Goal: Information Seeking & Learning: Learn about a topic

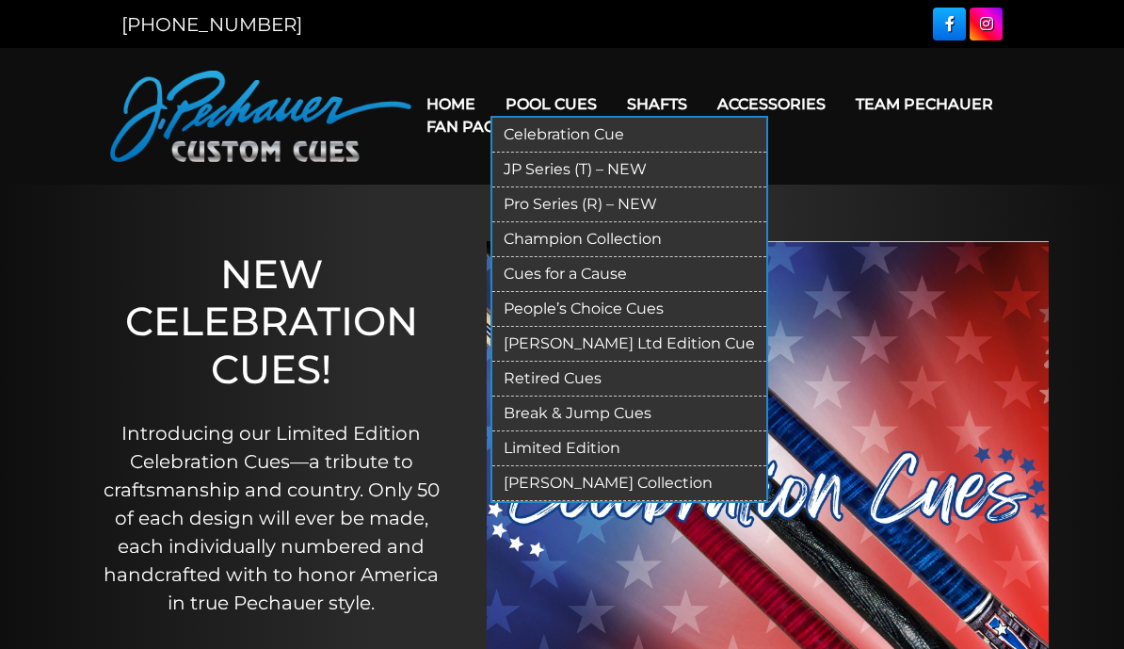
click at [540, 371] on link "Retired Cues" at bounding box center [630, 379] width 274 height 35
click at [530, 372] on link "Retired Cues" at bounding box center [630, 379] width 274 height 35
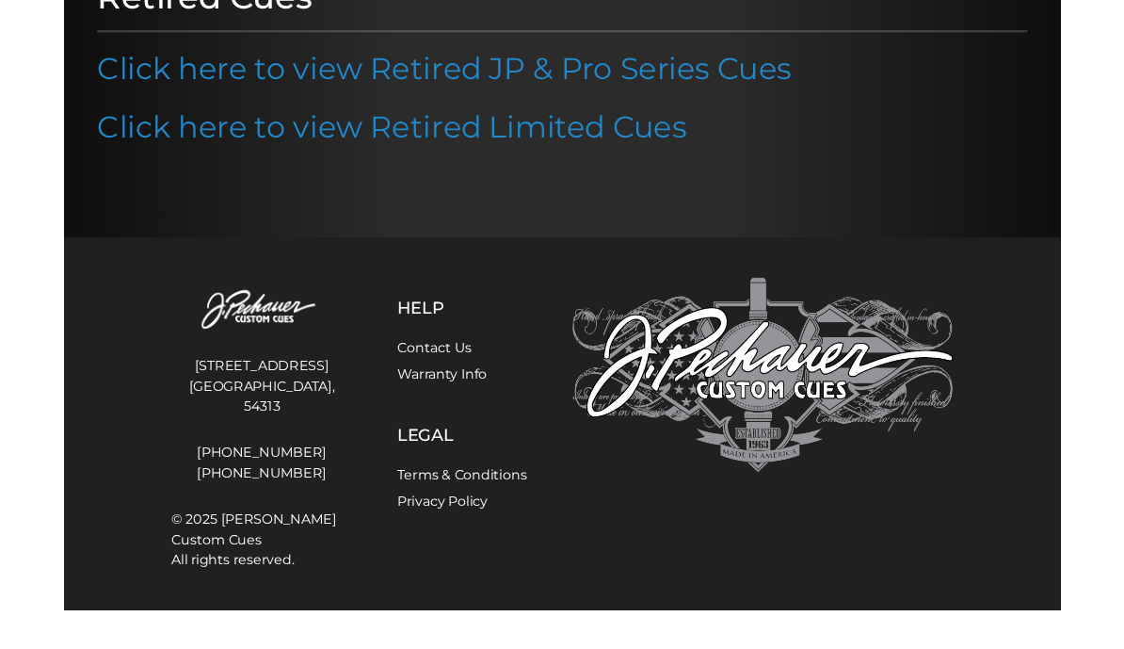
scroll to position [295, 0]
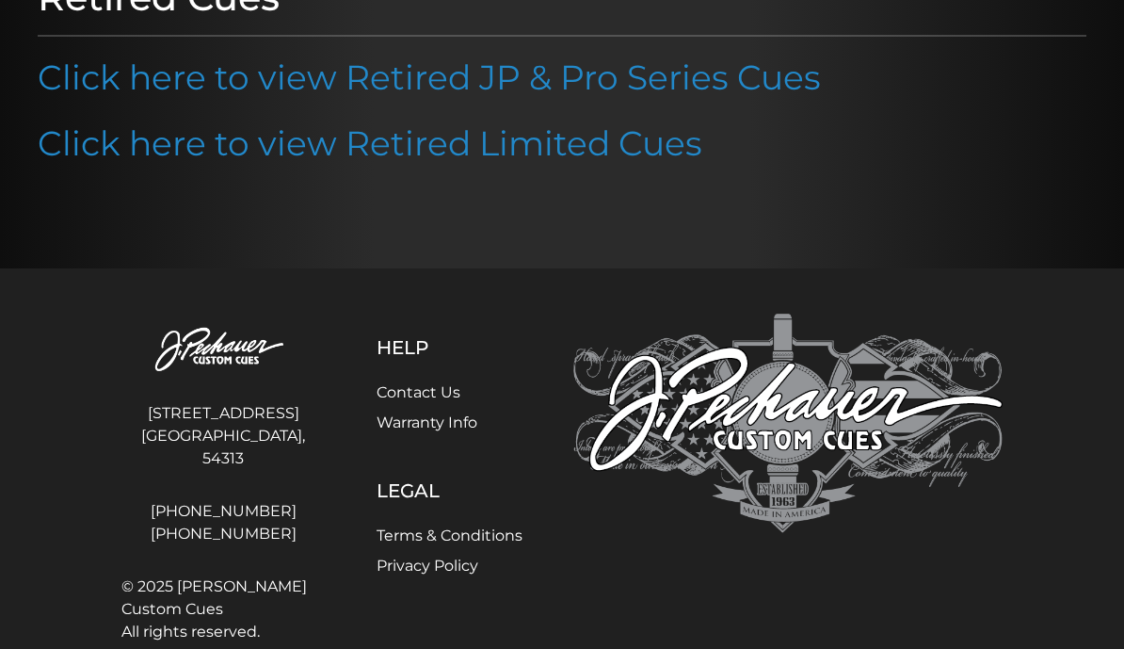
click at [90, 52] on p "Click here to view Retired JP & Pro Series Cues" at bounding box center [562, 77] width 1049 height 51
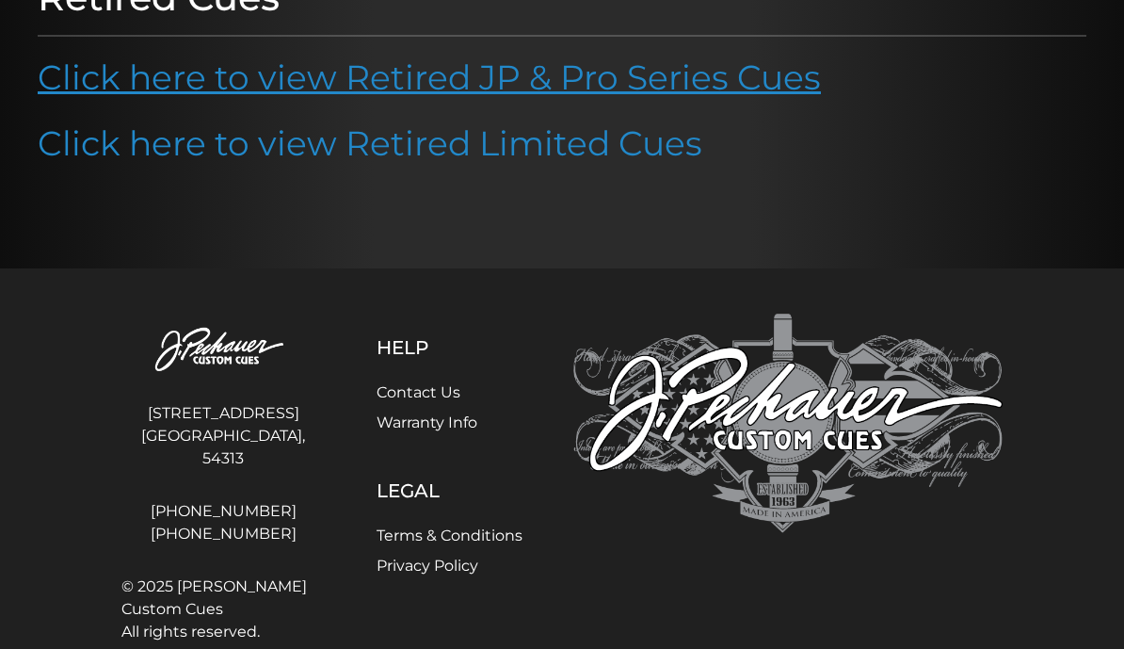
click at [87, 93] on link "Click here to view Retired JP & Pro Series Cues" at bounding box center [429, 77] width 783 height 41
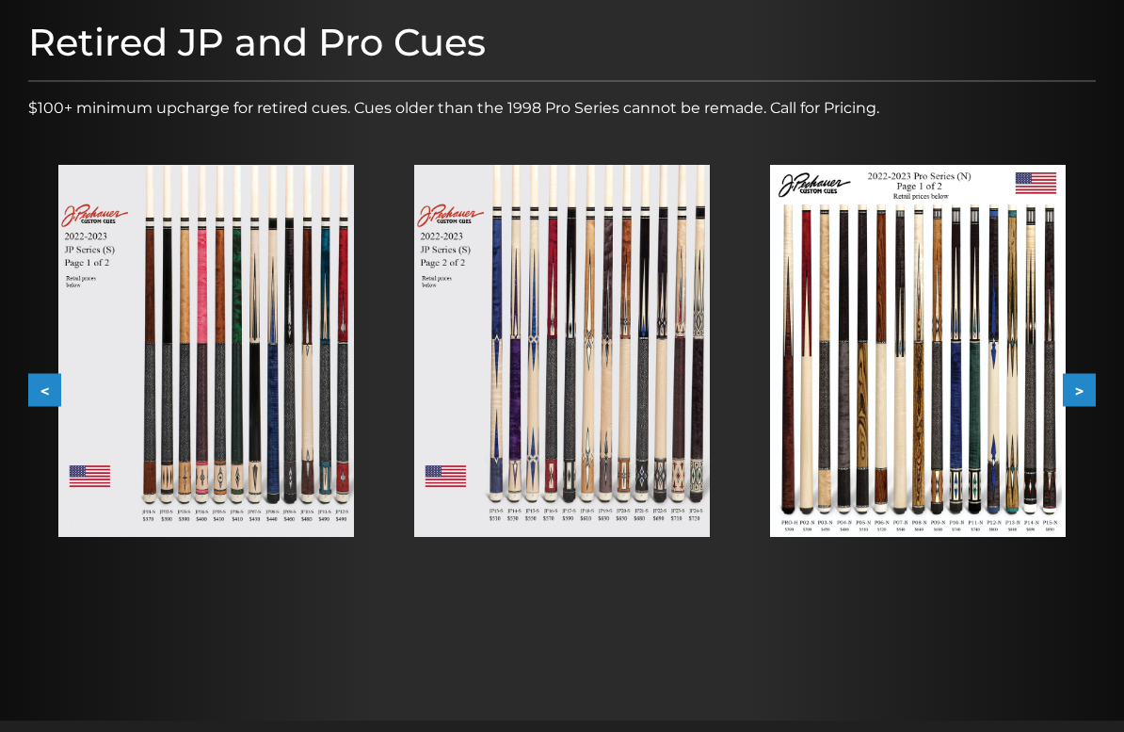
scroll to position [238, 0]
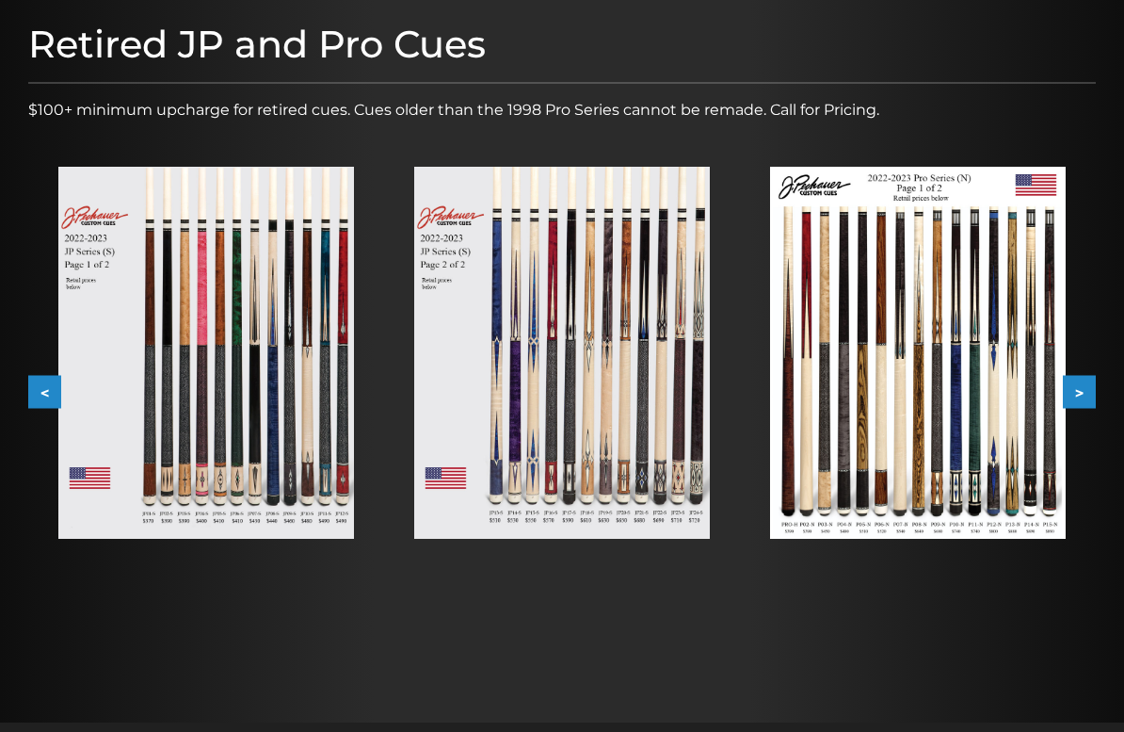
click at [1085, 376] on button ">" at bounding box center [1079, 391] width 33 height 33
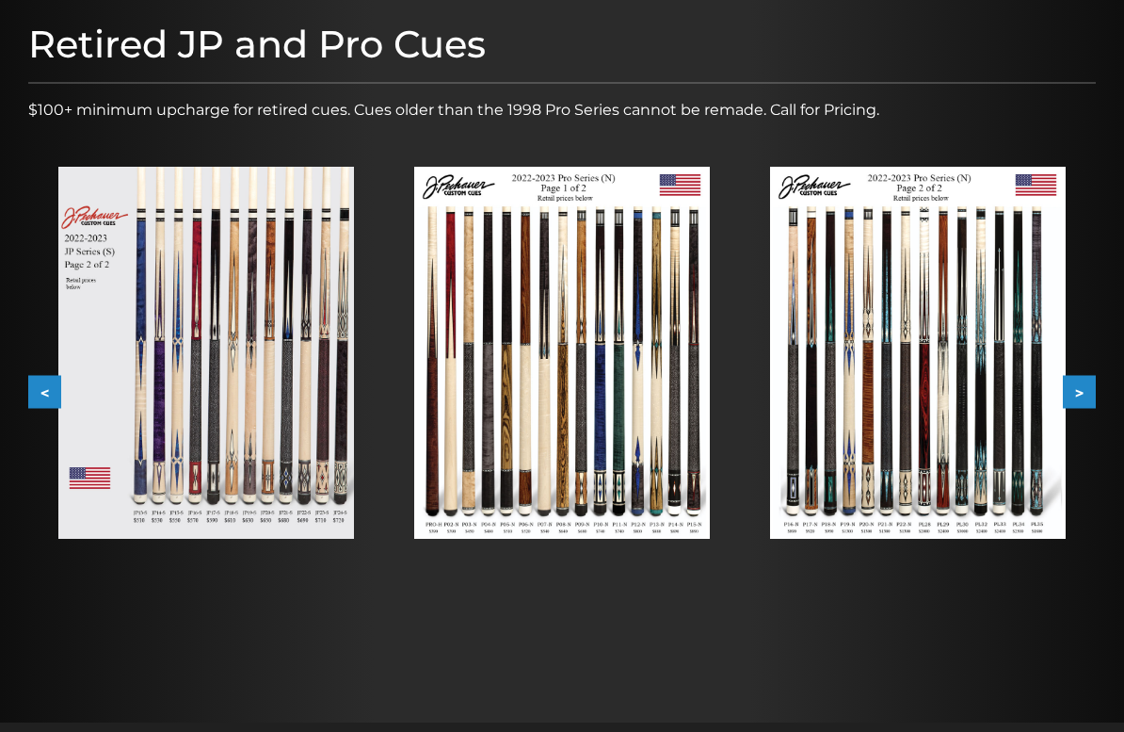
click at [1088, 382] on button ">" at bounding box center [1079, 391] width 33 height 33
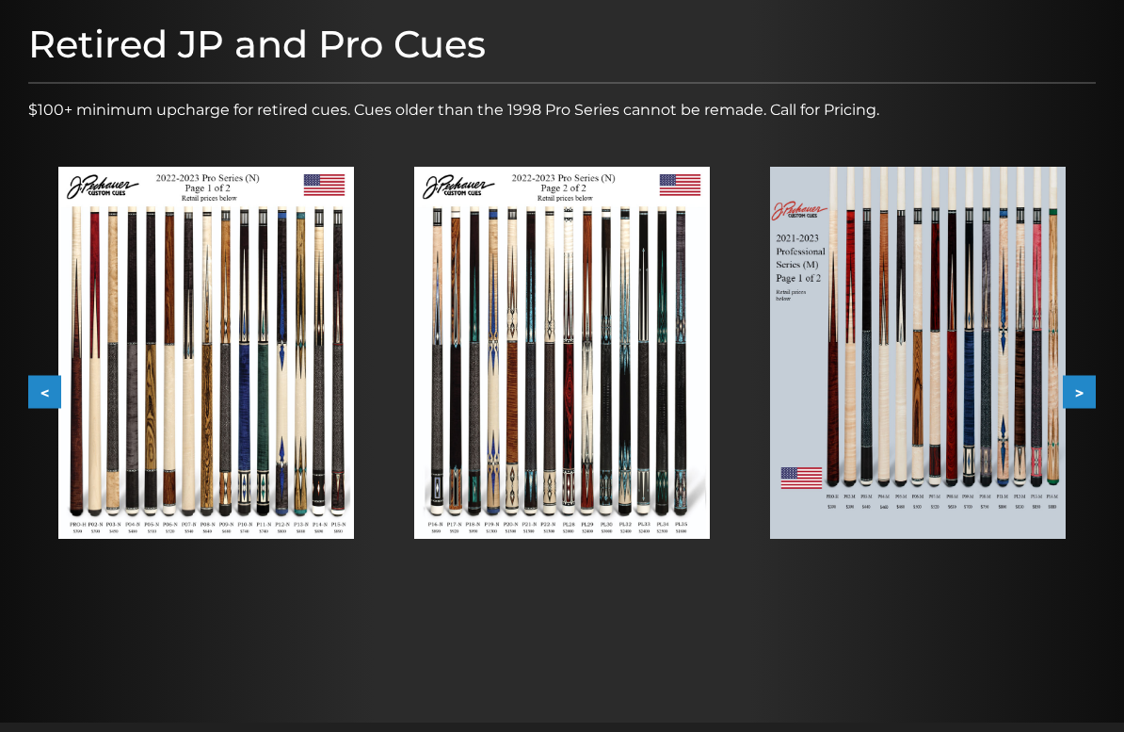
click at [1095, 375] on button ">" at bounding box center [1079, 391] width 33 height 33
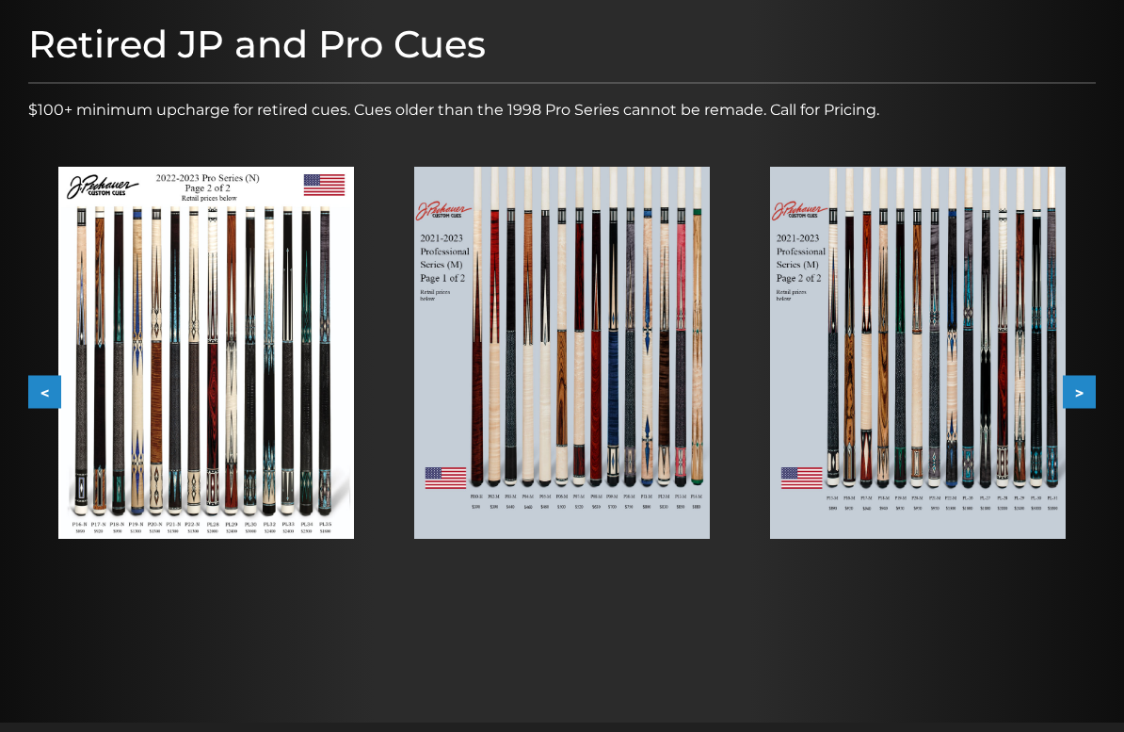
click at [1094, 387] on button ">" at bounding box center [1079, 391] width 33 height 33
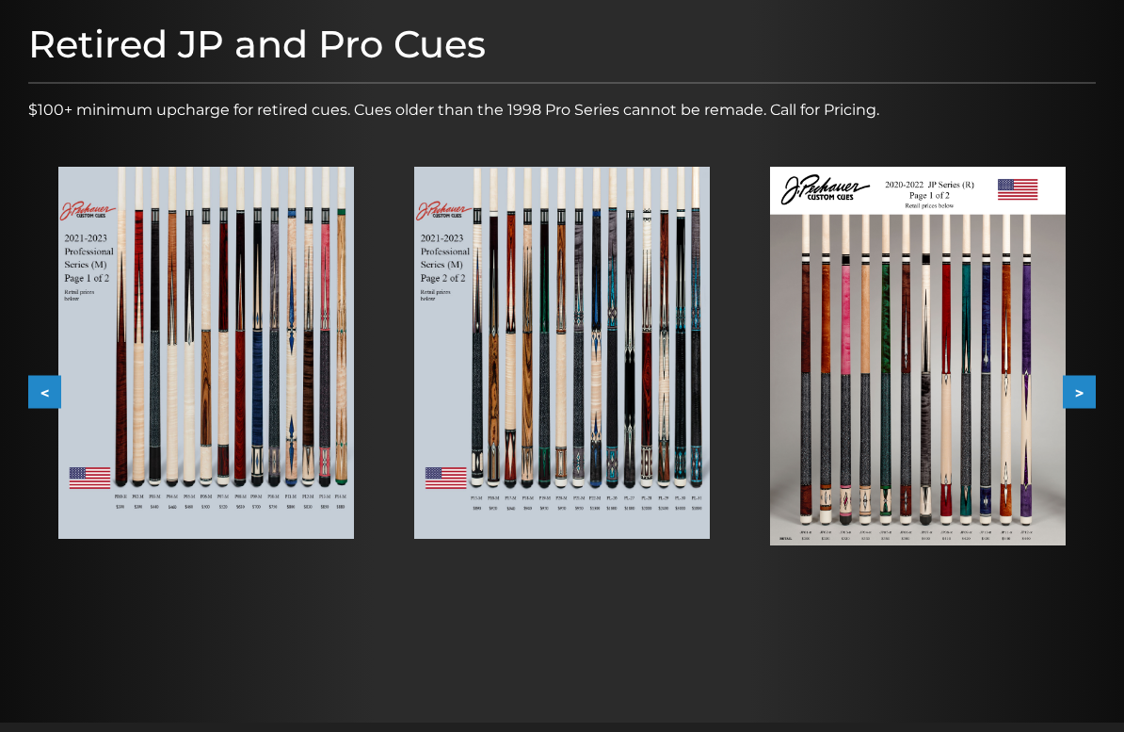
click at [1091, 382] on button ">" at bounding box center [1079, 391] width 33 height 33
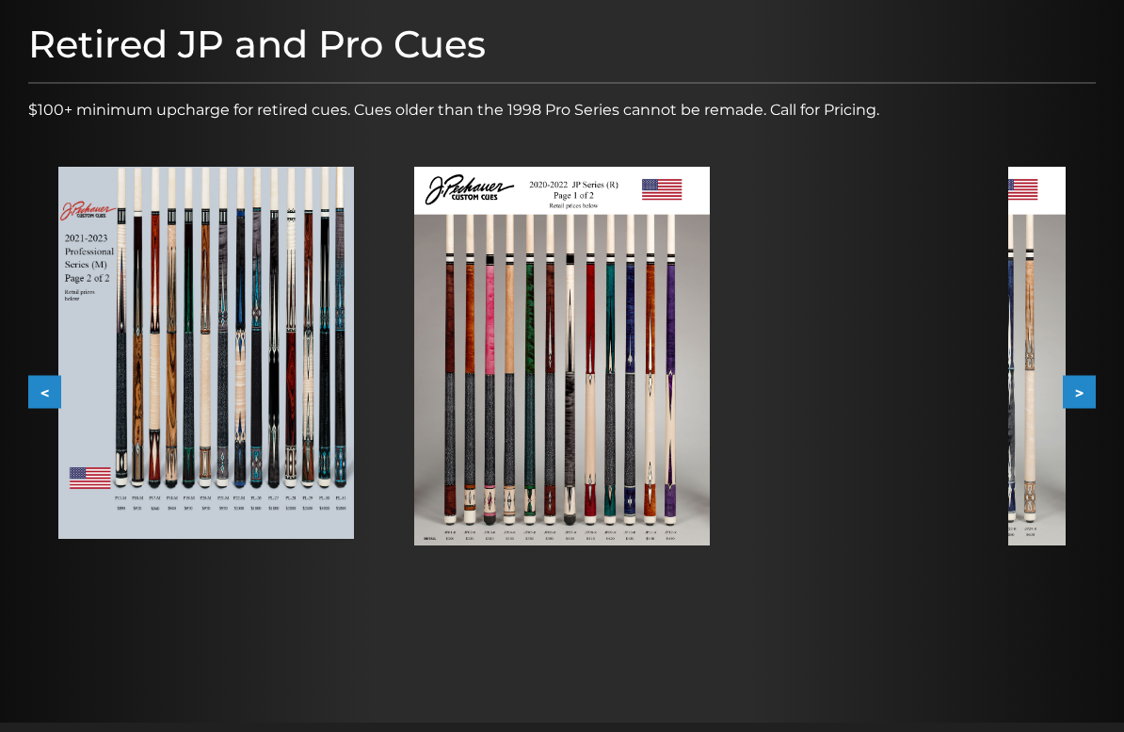
click at [1093, 389] on button ">" at bounding box center [1079, 391] width 33 height 33
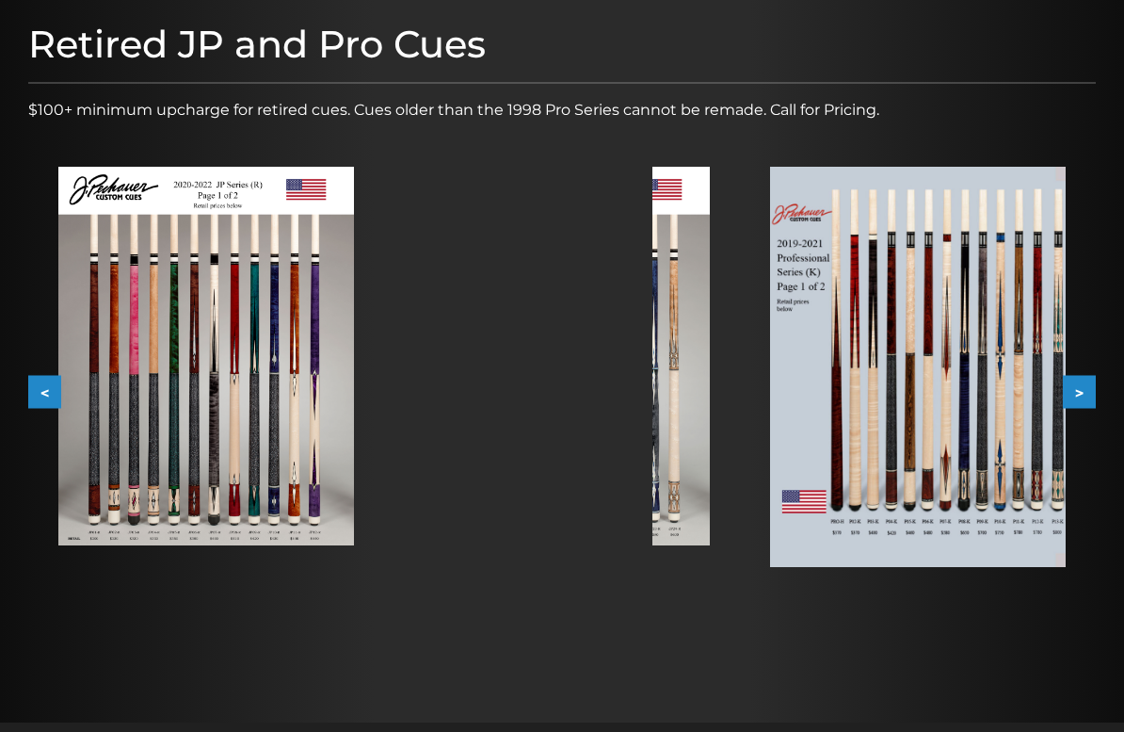
click at [1094, 386] on button ">" at bounding box center [1079, 391] width 33 height 33
click at [1091, 381] on button ">" at bounding box center [1079, 391] width 33 height 33
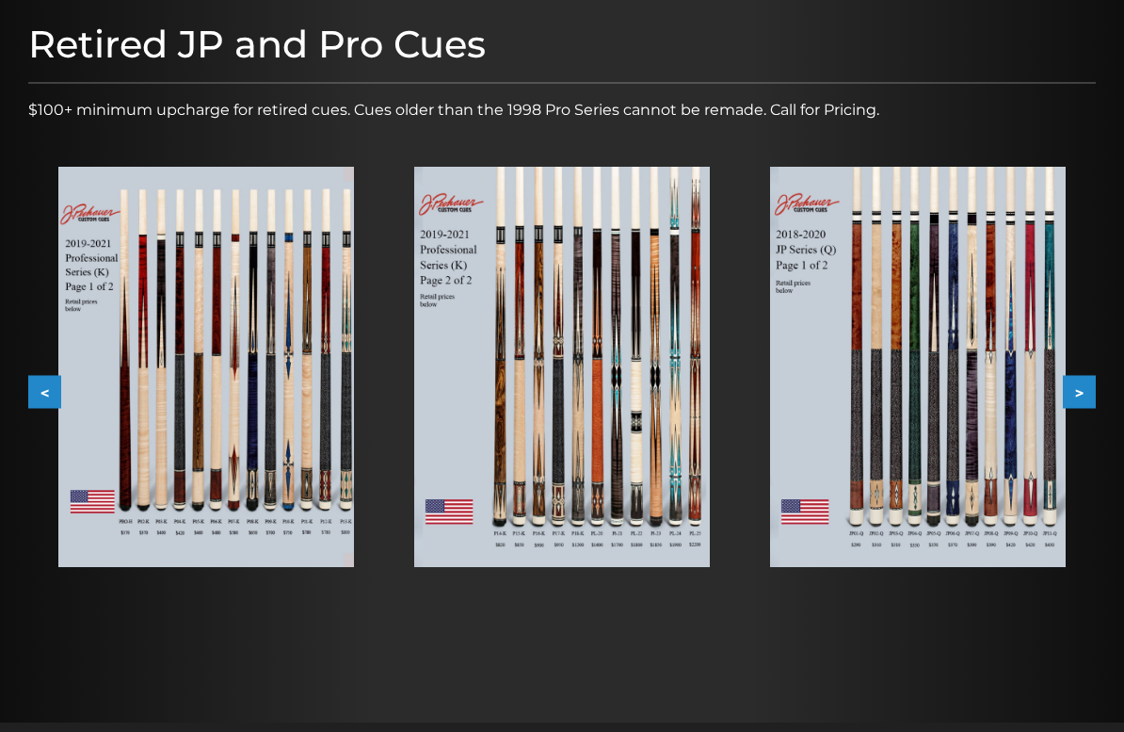
click at [1093, 387] on button ">" at bounding box center [1079, 391] width 33 height 33
click at [1093, 384] on button ">" at bounding box center [1079, 391] width 33 height 33
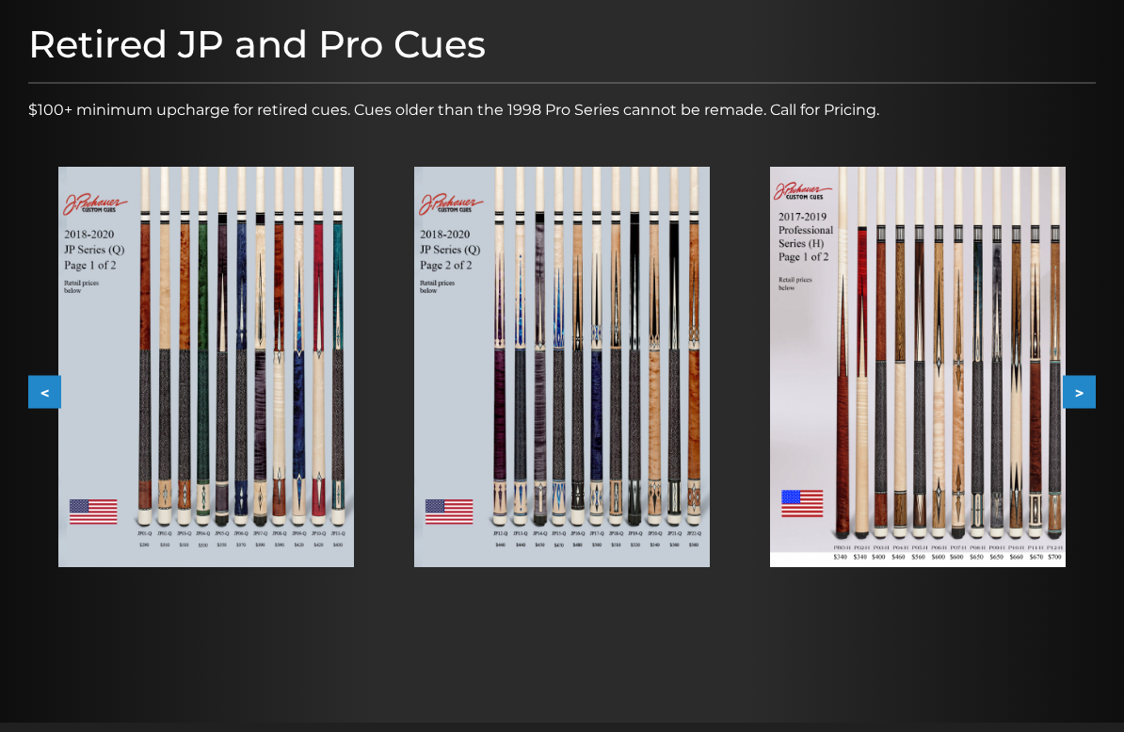
click at [1094, 390] on button ">" at bounding box center [1079, 391] width 33 height 33
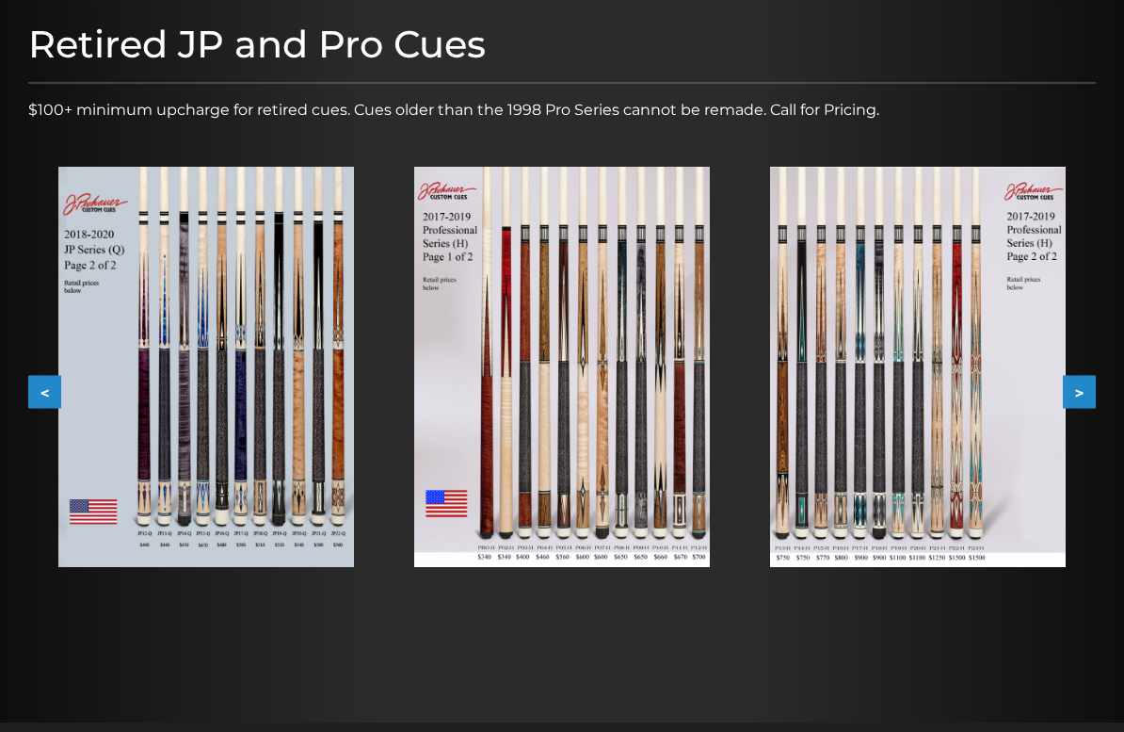
click at [1093, 387] on button ">" at bounding box center [1079, 391] width 33 height 33
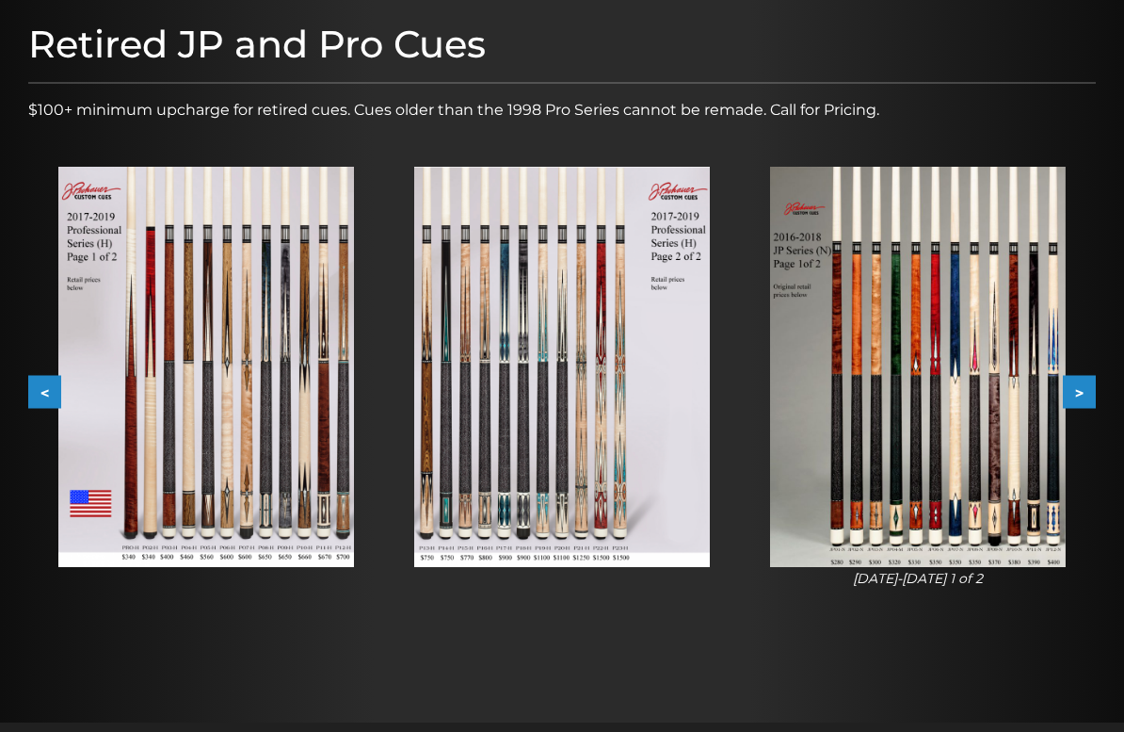
click at [1095, 382] on button ">" at bounding box center [1079, 391] width 33 height 33
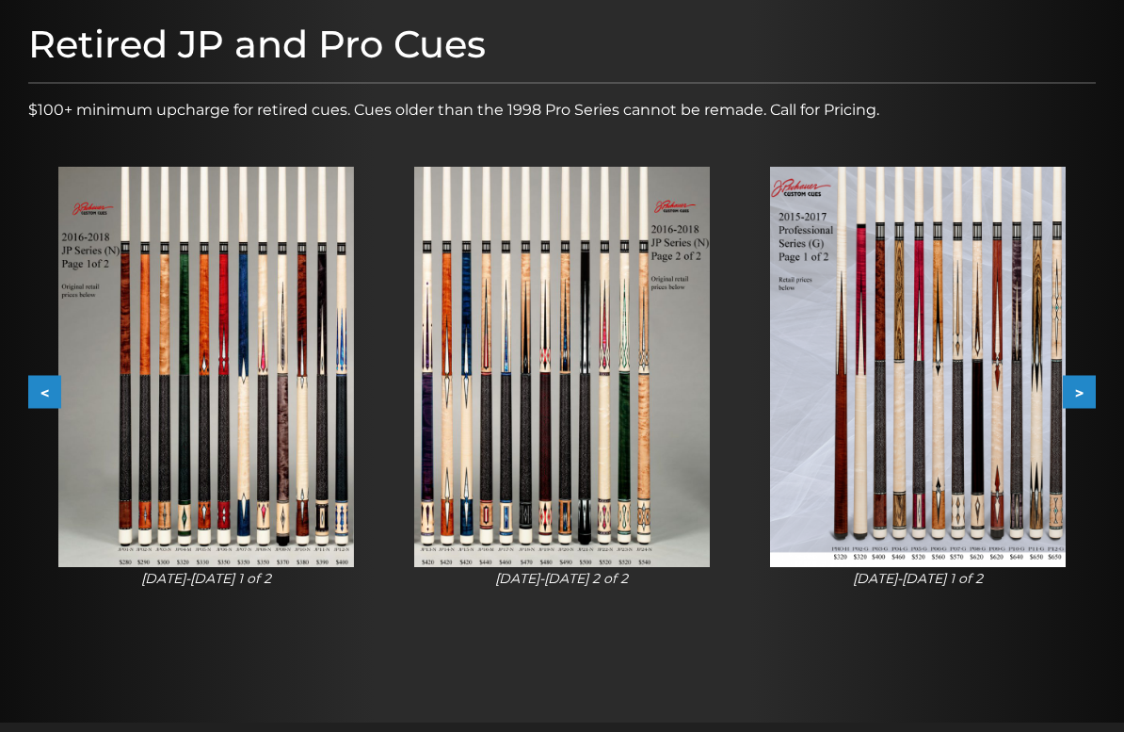
click at [1093, 385] on button ">" at bounding box center [1079, 391] width 33 height 33
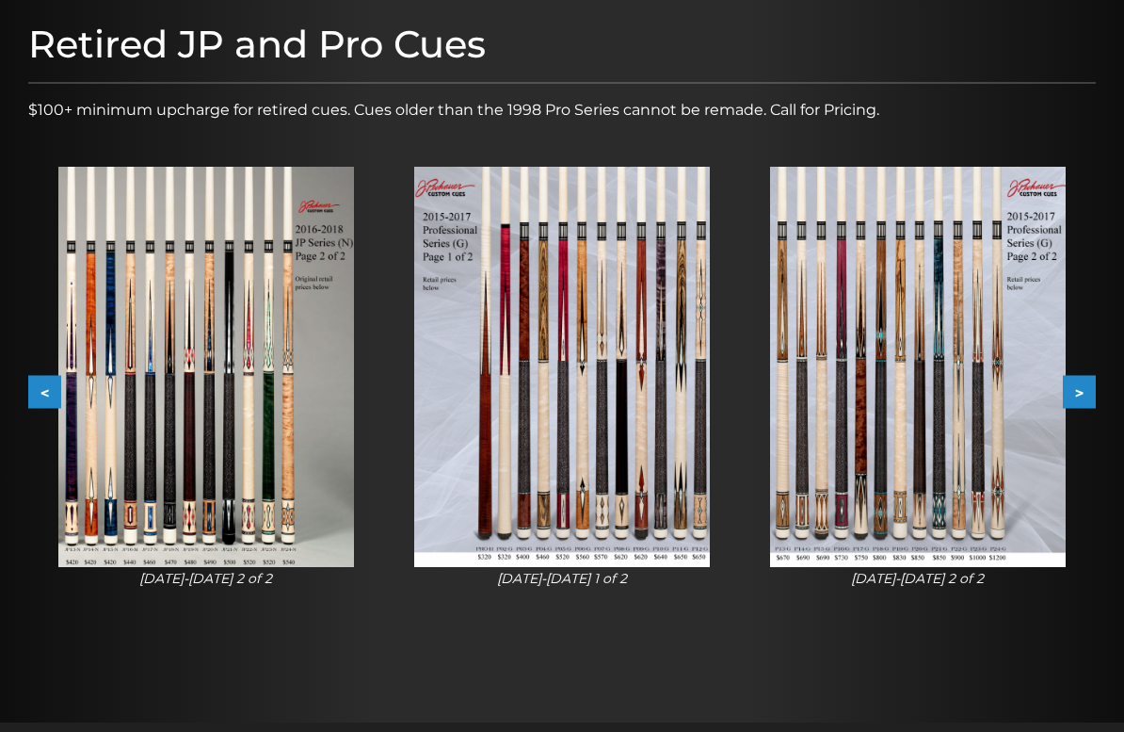
click at [710, 371] on img at bounding box center [562, 367] width 296 height 400
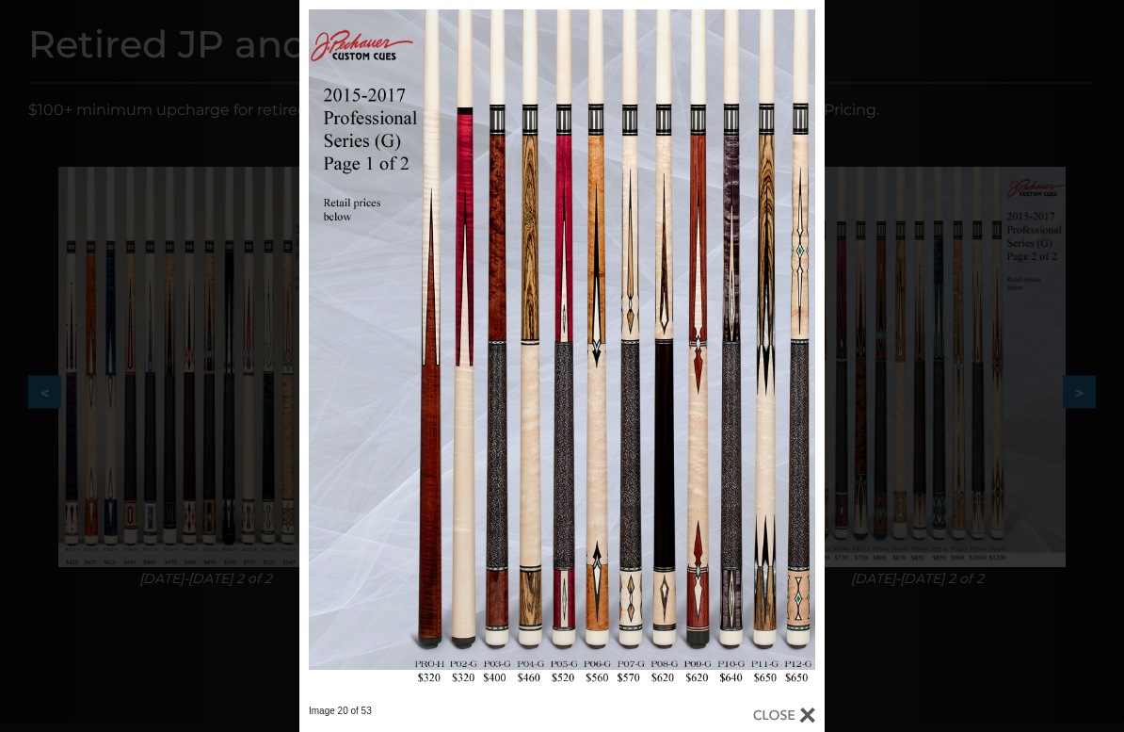
click at [961, 99] on div "Image 20 of 53" at bounding box center [562, 366] width 1124 height 732
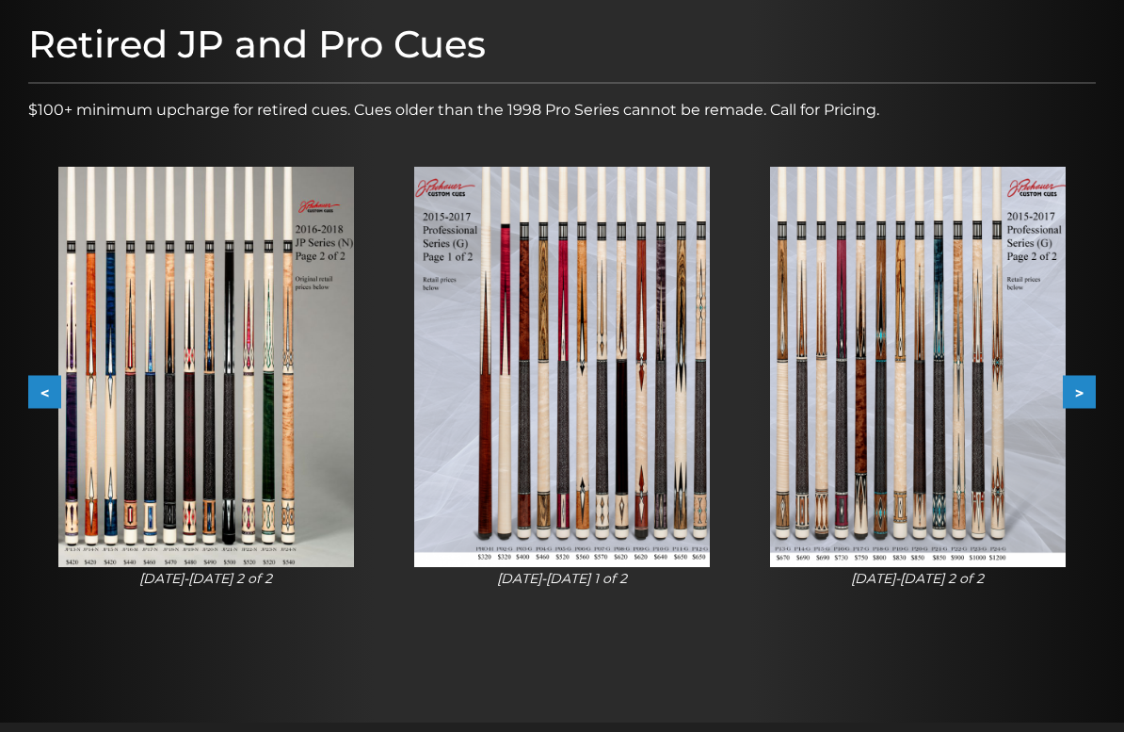
click at [1079, 385] on button ">" at bounding box center [1079, 391] width 33 height 33
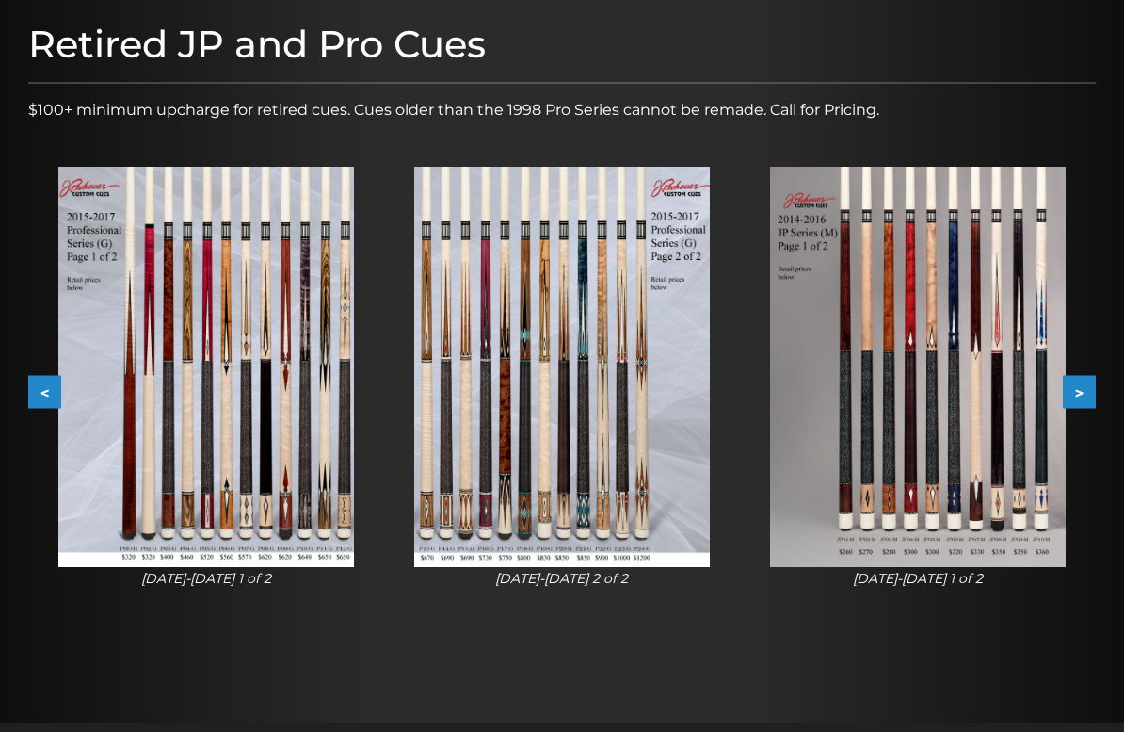
click at [1080, 383] on button ">" at bounding box center [1079, 391] width 33 height 33
click at [1078, 379] on button ">" at bounding box center [1079, 391] width 33 height 33
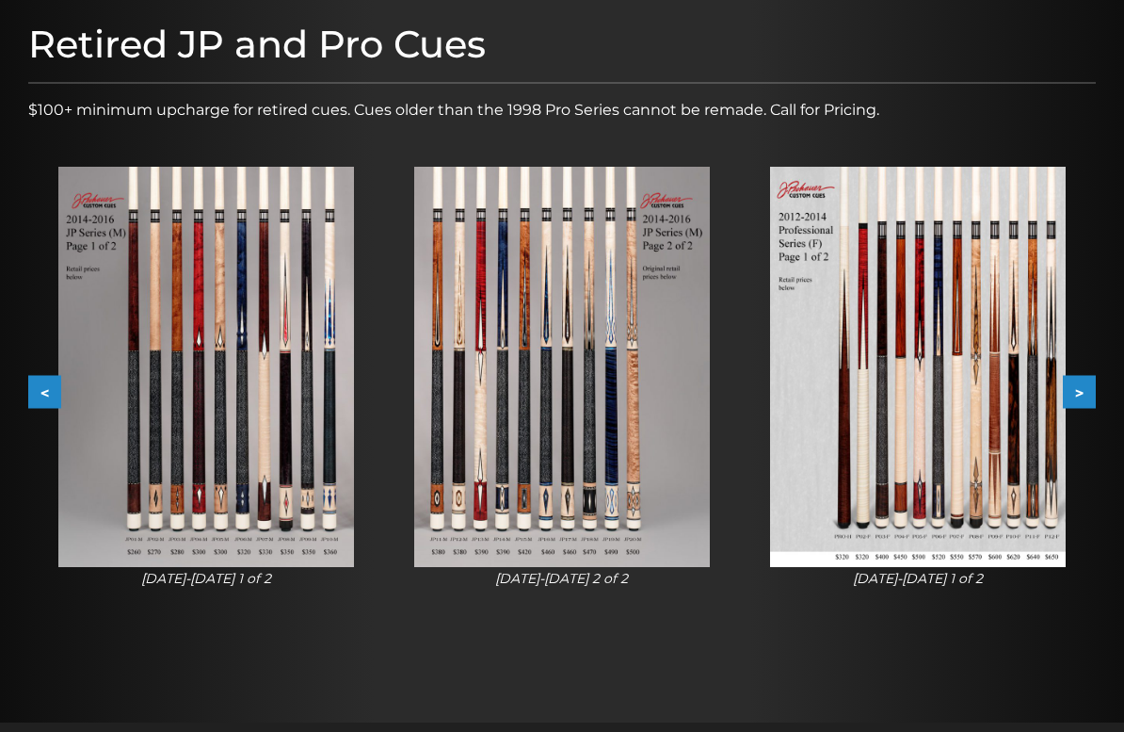
click at [1087, 387] on button ">" at bounding box center [1079, 391] width 33 height 33
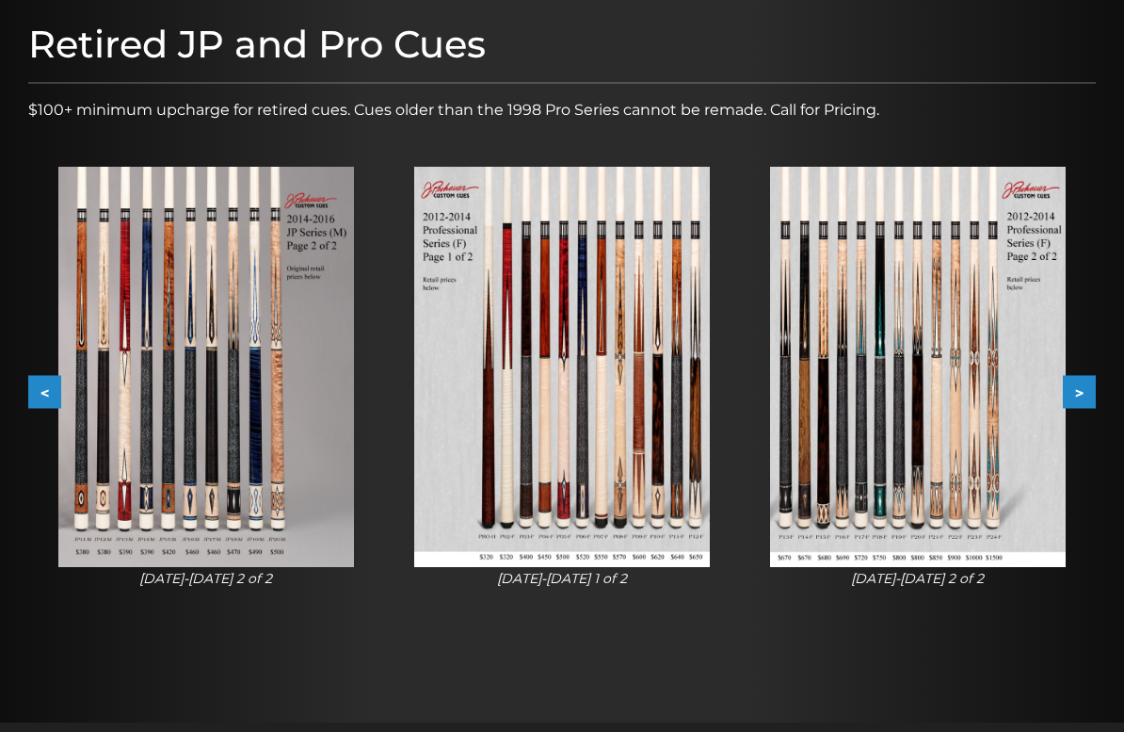
click at [1091, 385] on button ">" at bounding box center [1079, 391] width 33 height 33
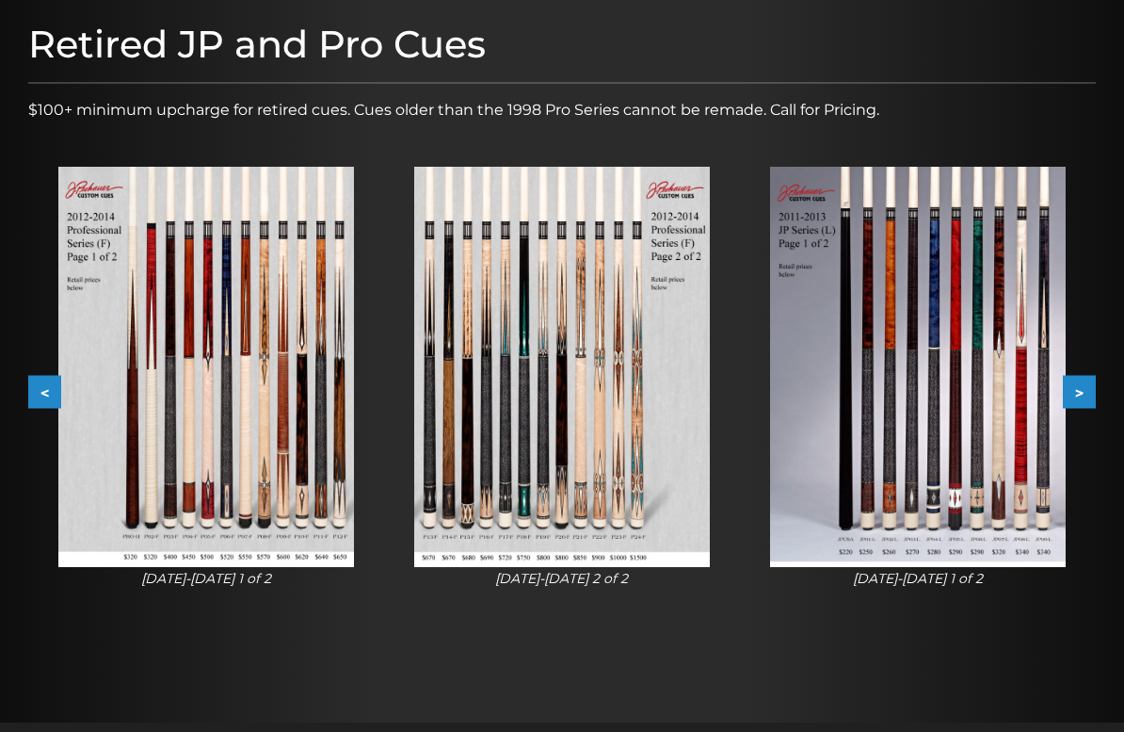
click at [1094, 383] on button ">" at bounding box center [1079, 391] width 33 height 33
click at [1092, 380] on button ">" at bounding box center [1079, 391] width 33 height 33
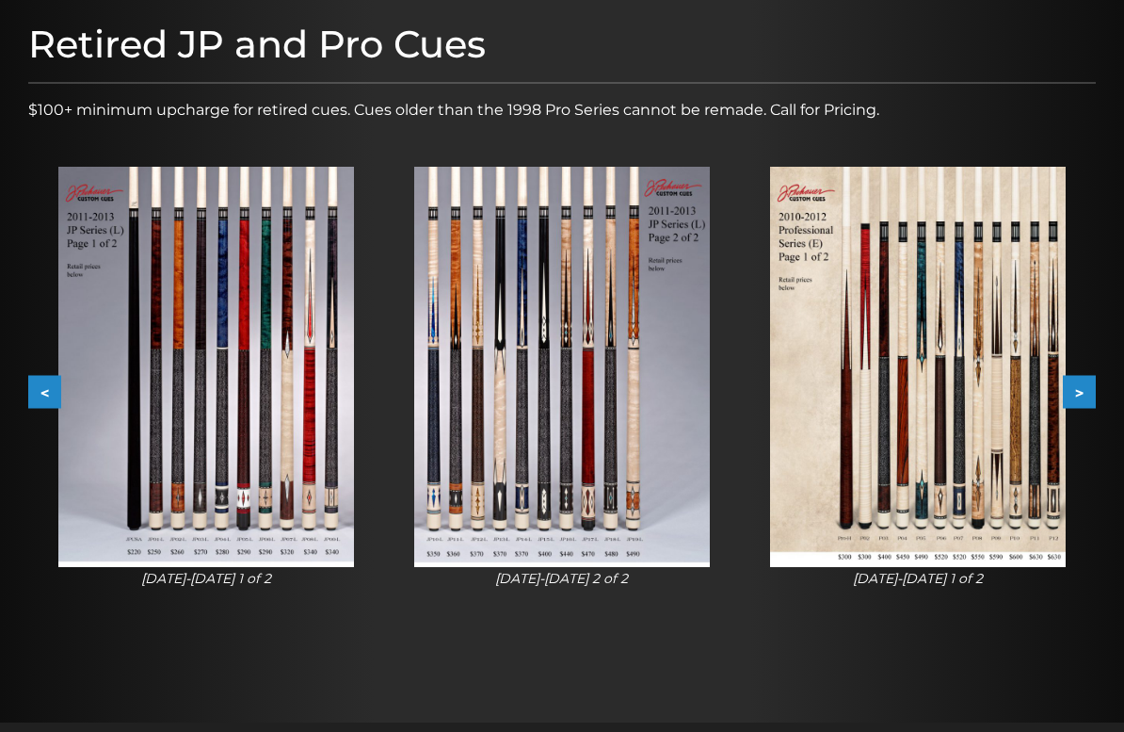
click at [1094, 387] on button ">" at bounding box center [1079, 391] width 33 height 33
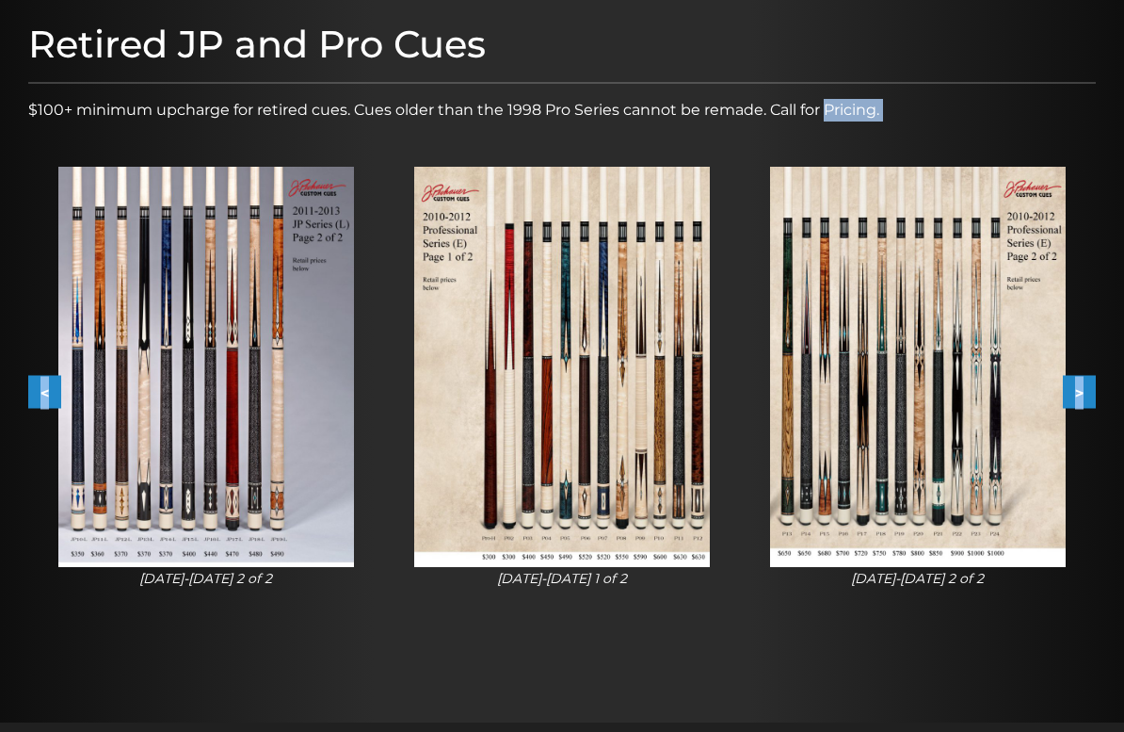
click at [1093, 386] on button ">" at bounding box center [1079, 391] width 33 height 33
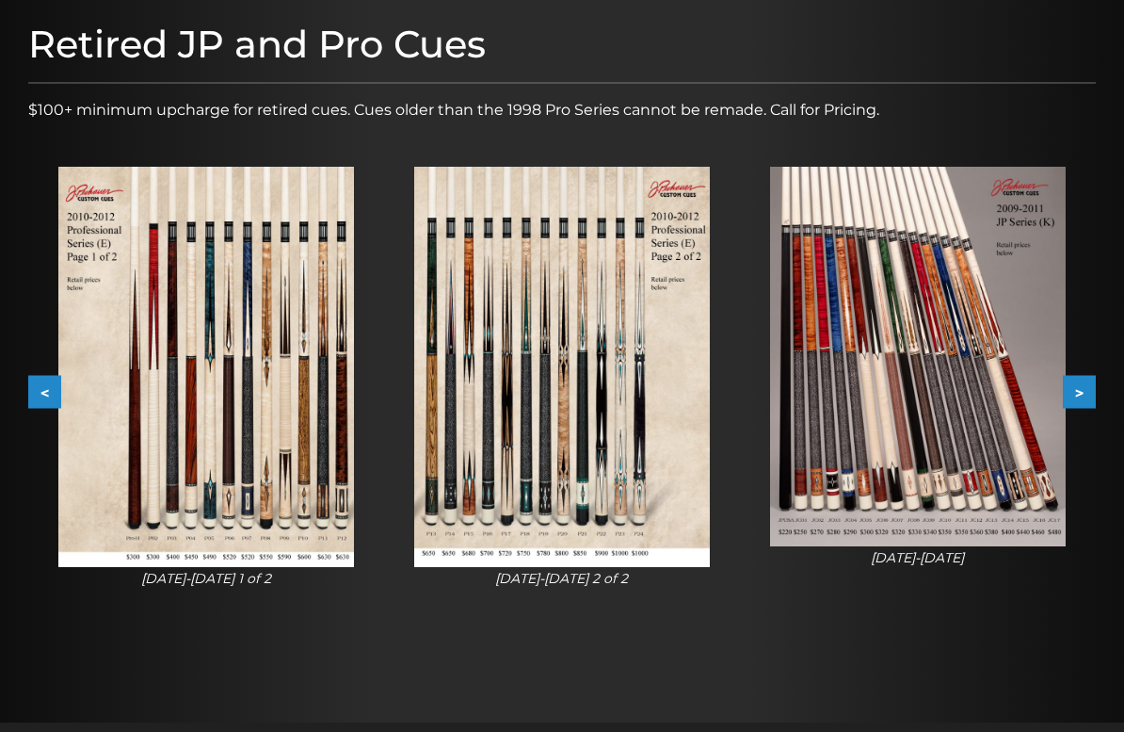
click at [1090, 382] on button ">" at bounding box center [1079, 391] width 33 height 33
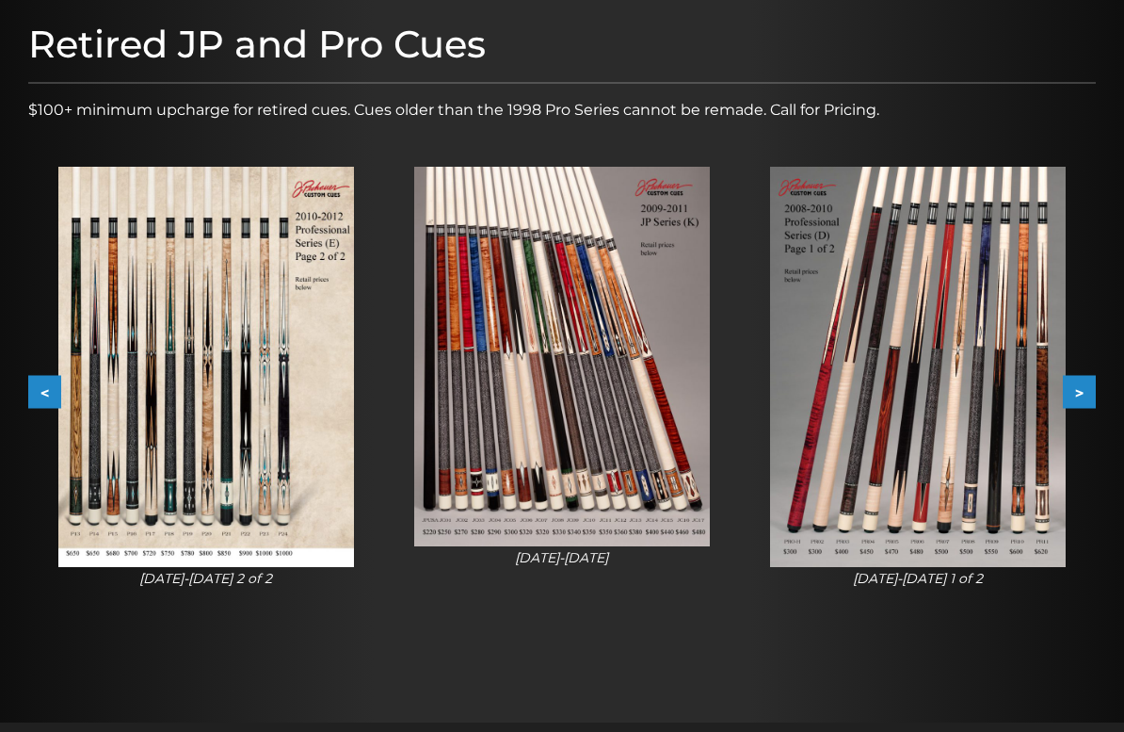
click at [1093, 389] on button ">" at bounding box center [1079, 391] width 33 height 33
click at [1094, 391] on button ">" at bounding box center [1079, 391] width 33 height 33
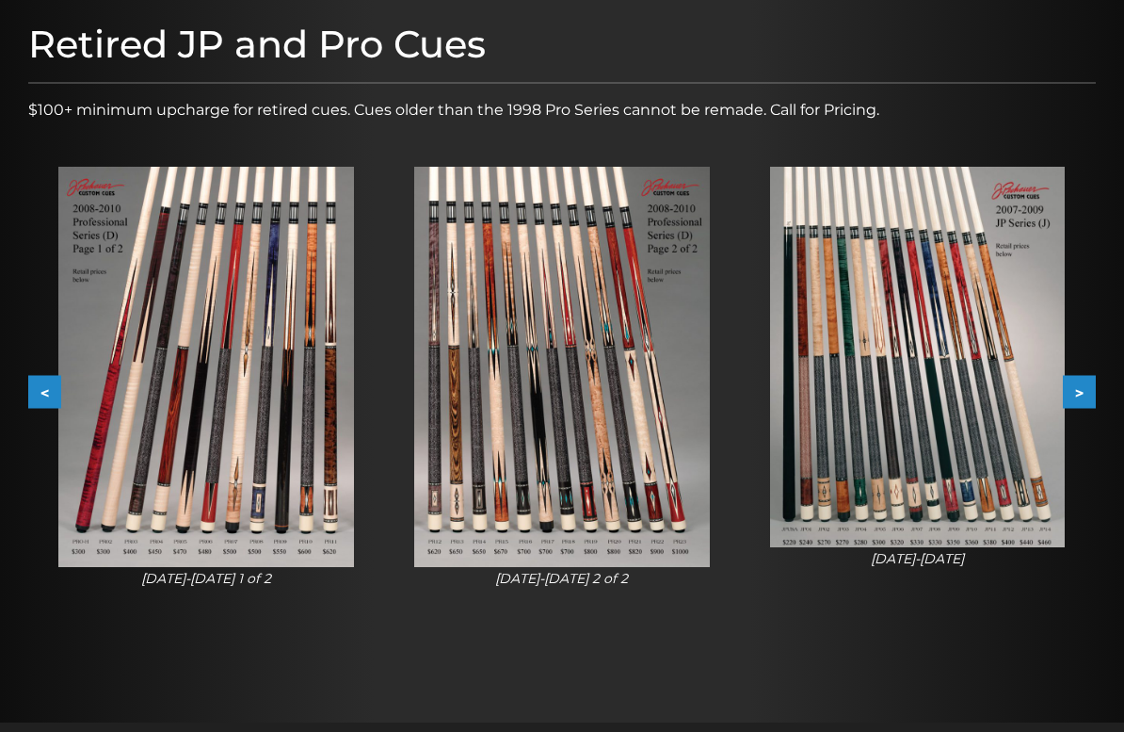
click at [1091, 387] on button ">" at bounding box center [1079, 391] width 33 height 33
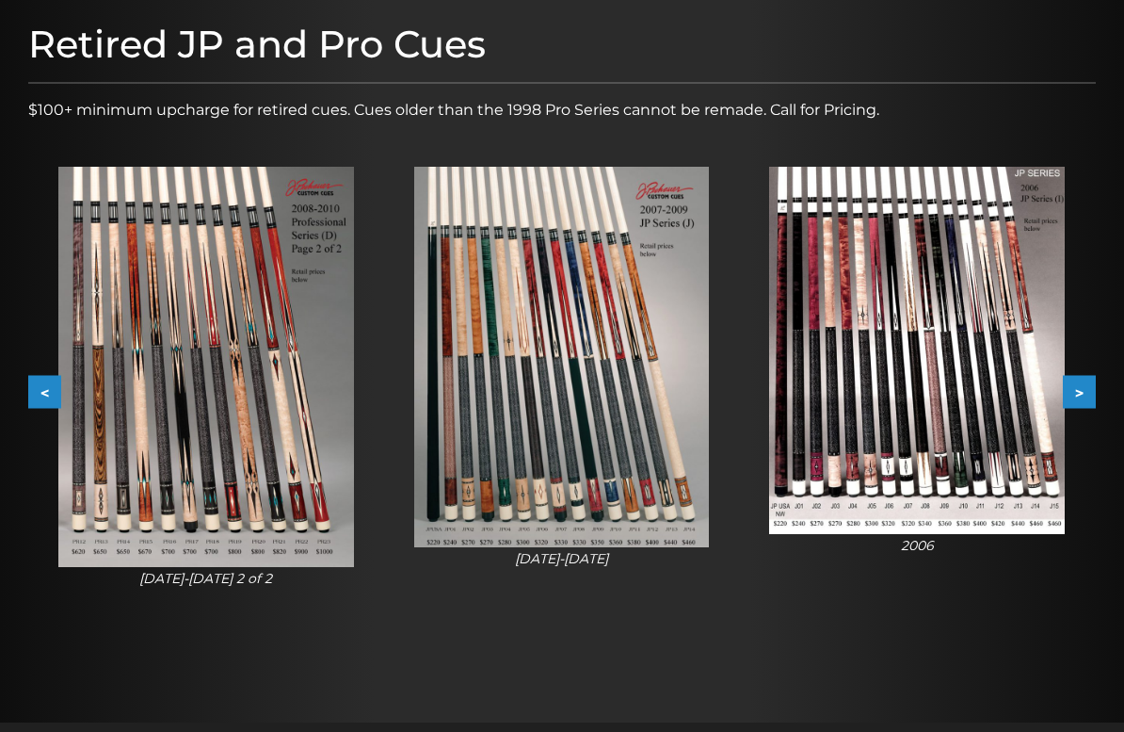
click at [1092, 390] on button ">" at bounding box center [1079, 391] width 33 height 33
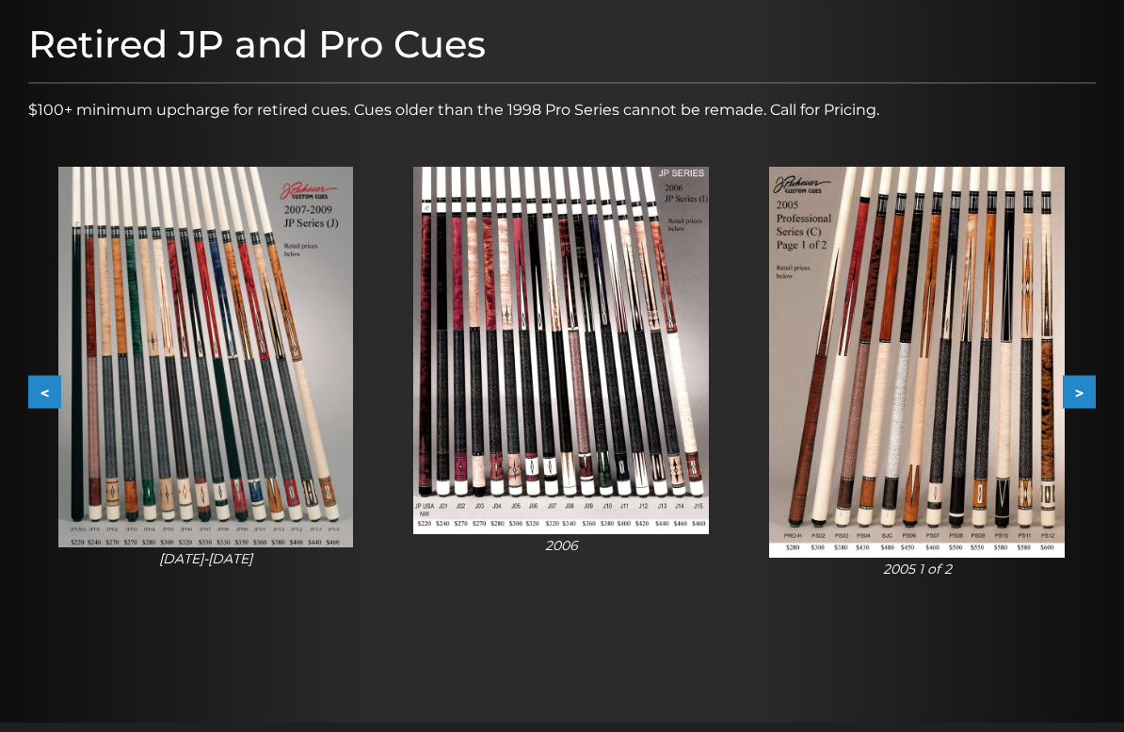
click at [1095, 391] on button ">" at bounding box center [1079, 391] width 33 height 33
click at [1095, 392] on button ">" at bounding box center [1079, 391] width 33 height 33
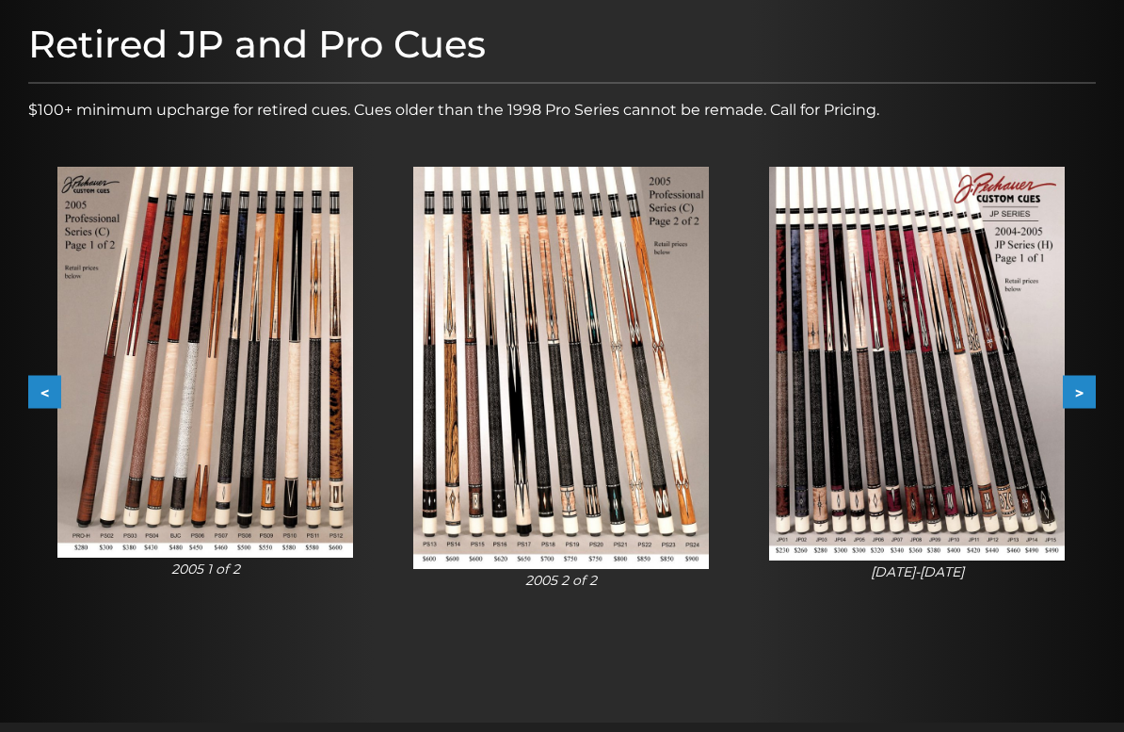
click at [1092, 388] on button ">" at bounding box center [1079, 391] width 33 height 33
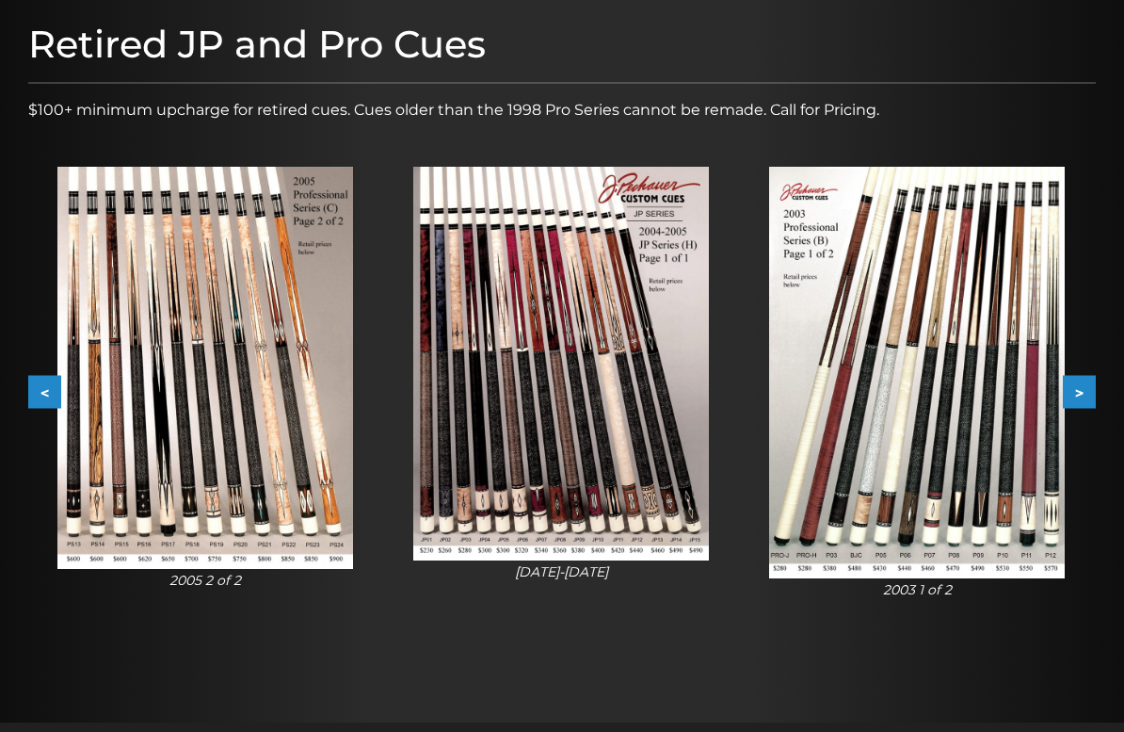
click at [1094, 390] on button ">" at bounding box center [1079, 391] width 33 height 33
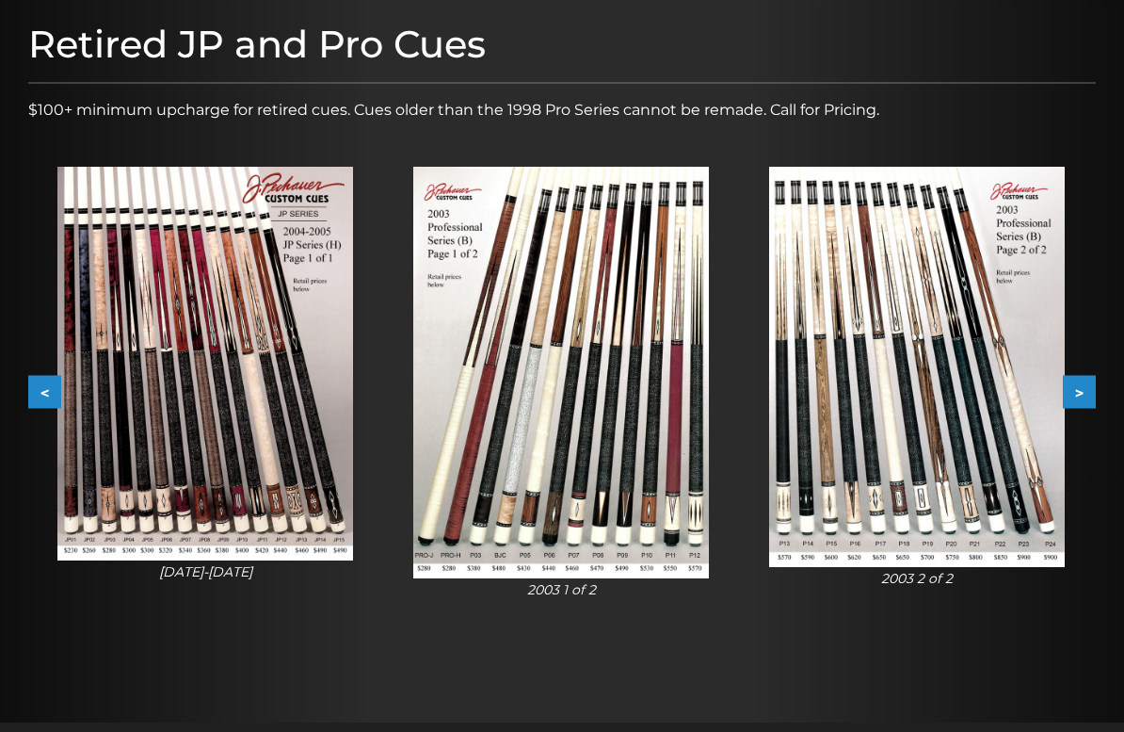
click at [1093, 390] on button ">" at bounding box center [1079, 391] width 33 height 33
click at [1092, 391] on button ">" at bounding box center [1079, 391] width 33 height 33
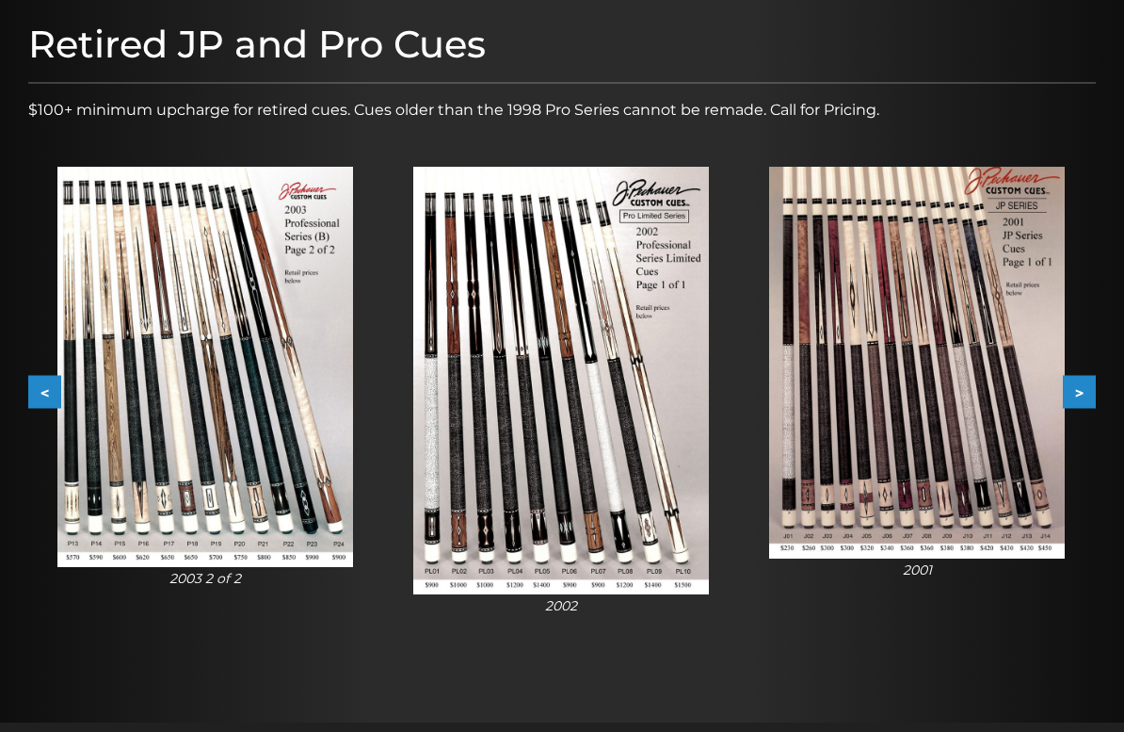
click at [1081, 405] on button ">" at bounding box center [1079, 391] width 33 height 33
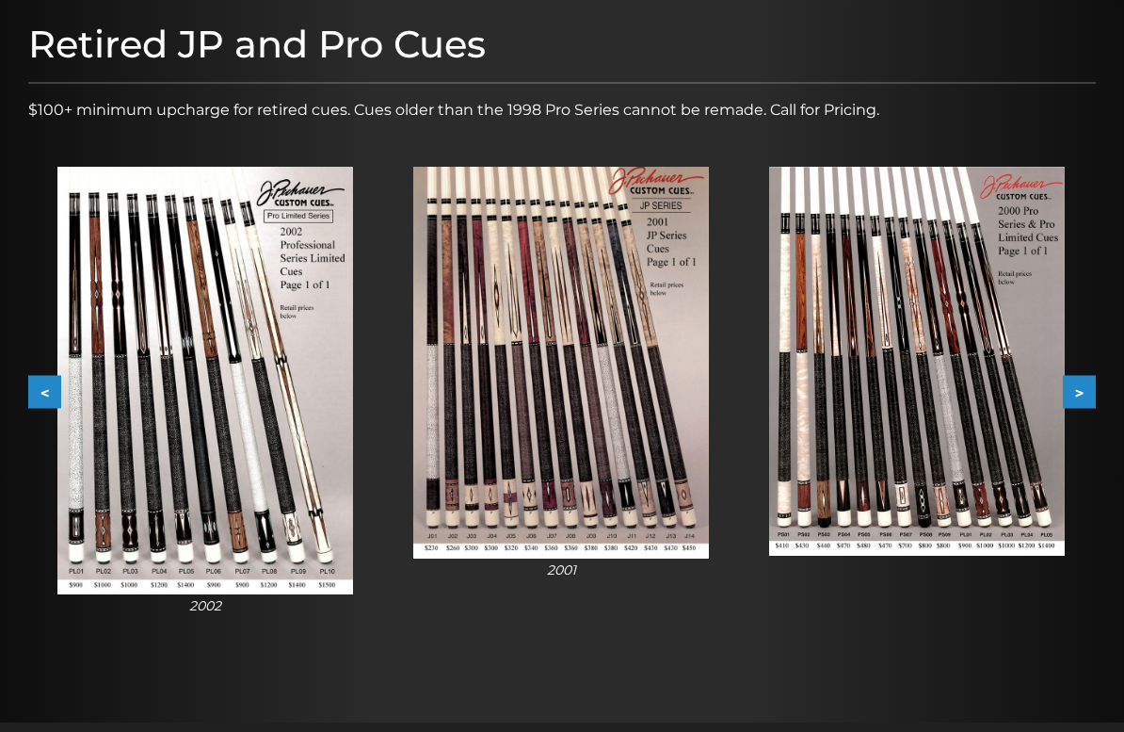
click at [1065, 416] on img at bounding box center [917, 361] width 296 height 389
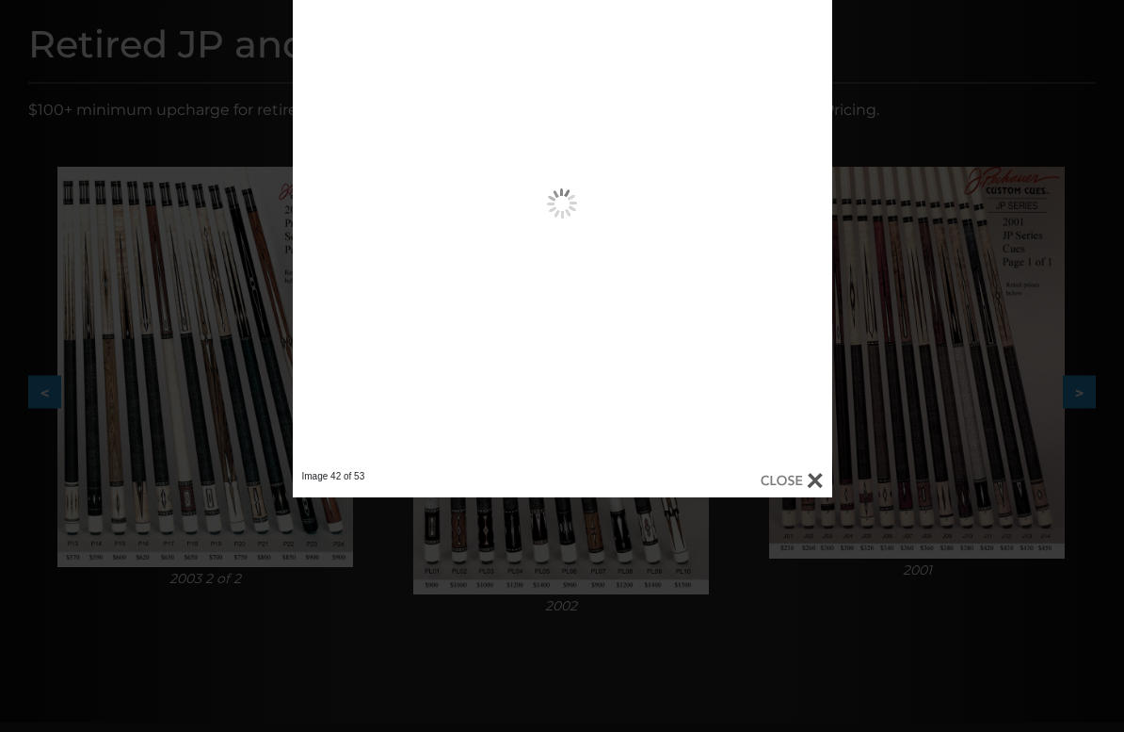
click at [1087, 412] on div "Image 42 of 53" at bounding box center [562, 248] width 1124 height 497
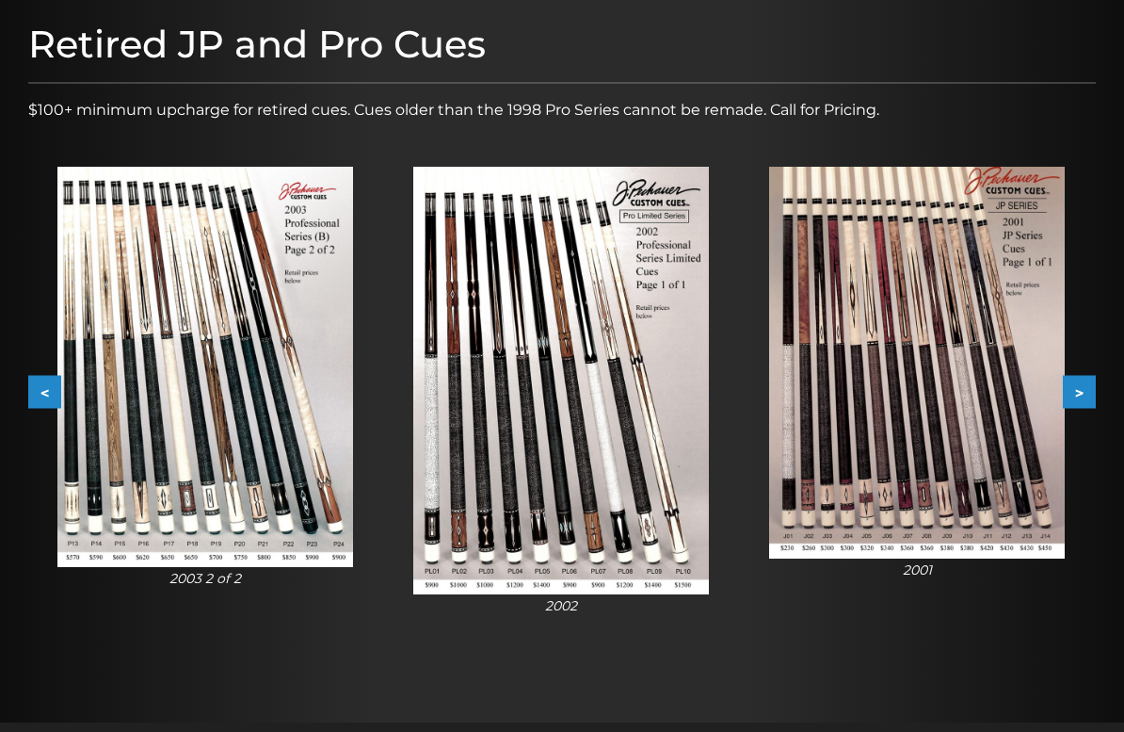
click at [1073, 404] on button ">" at bounding box center [1079, 391] width 33 height 33
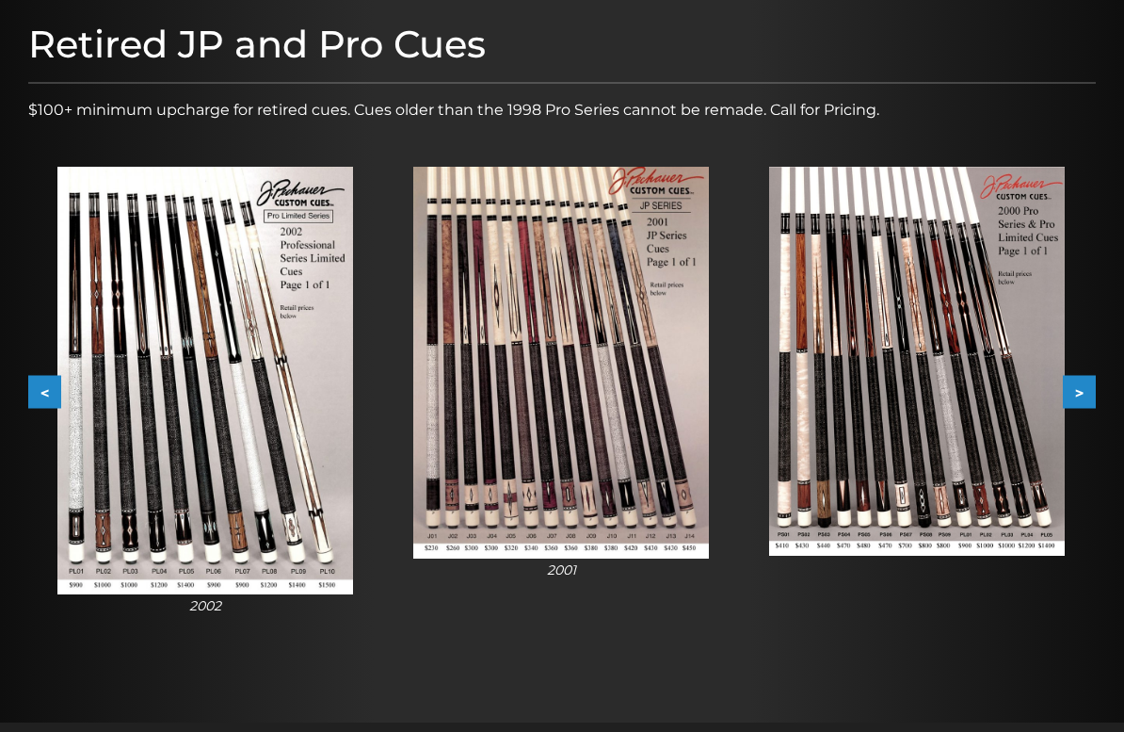
click at [1064, 413] on img at bounding box center [917, 361] width 296 height 389
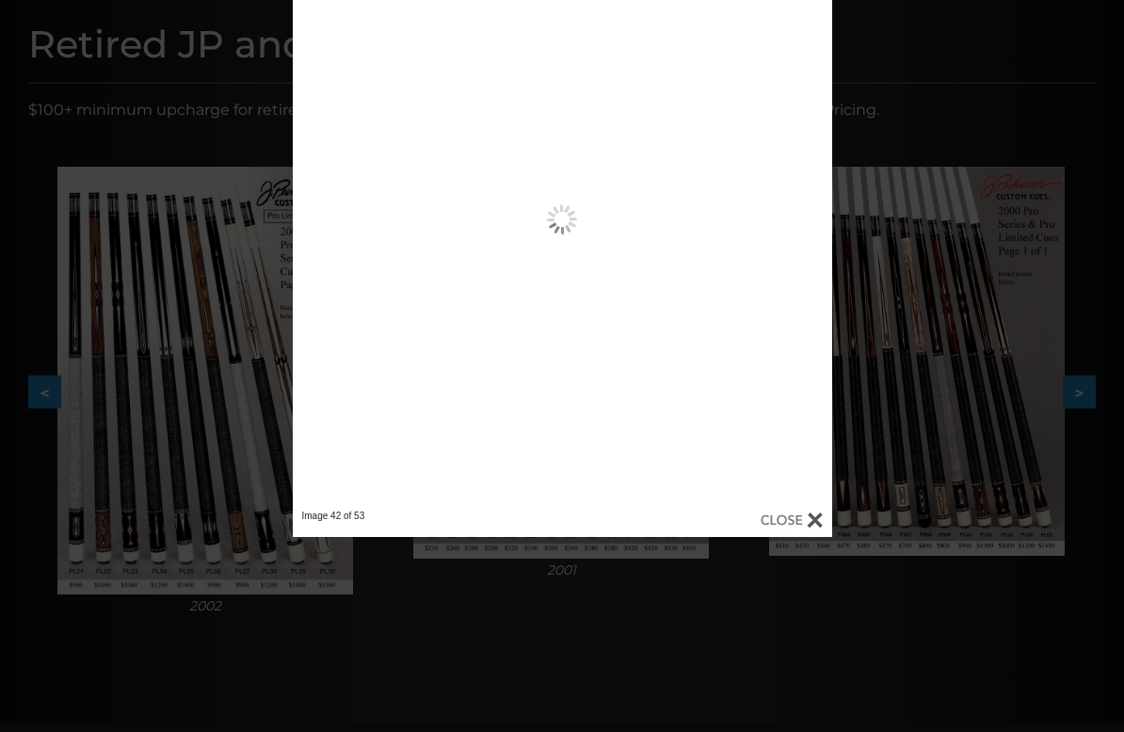
click at [1077, 405] on div "Image 42 of 53" at bounding box center [562, 268] width 1124 height 537
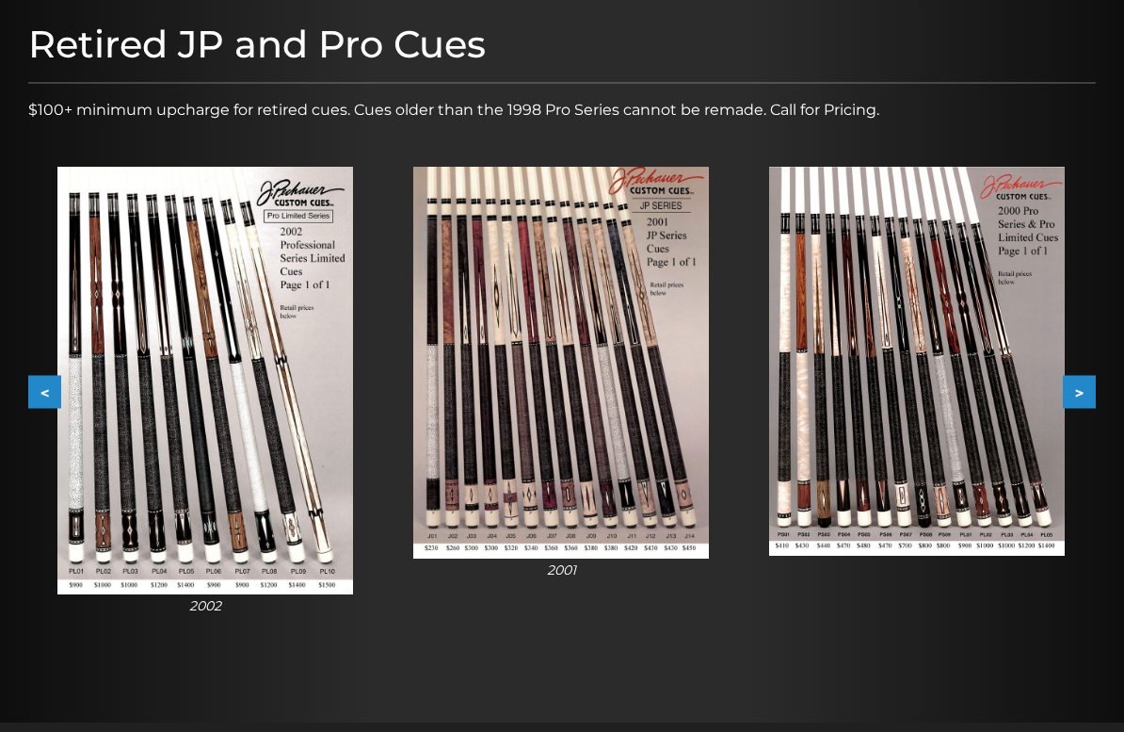
click at [1089, 405] on button ">" at bounding box center [1079, 391] width 33 height 33
click at [1094, 404] on button ">" at bounding box center [1079, 391] width 33 height 33
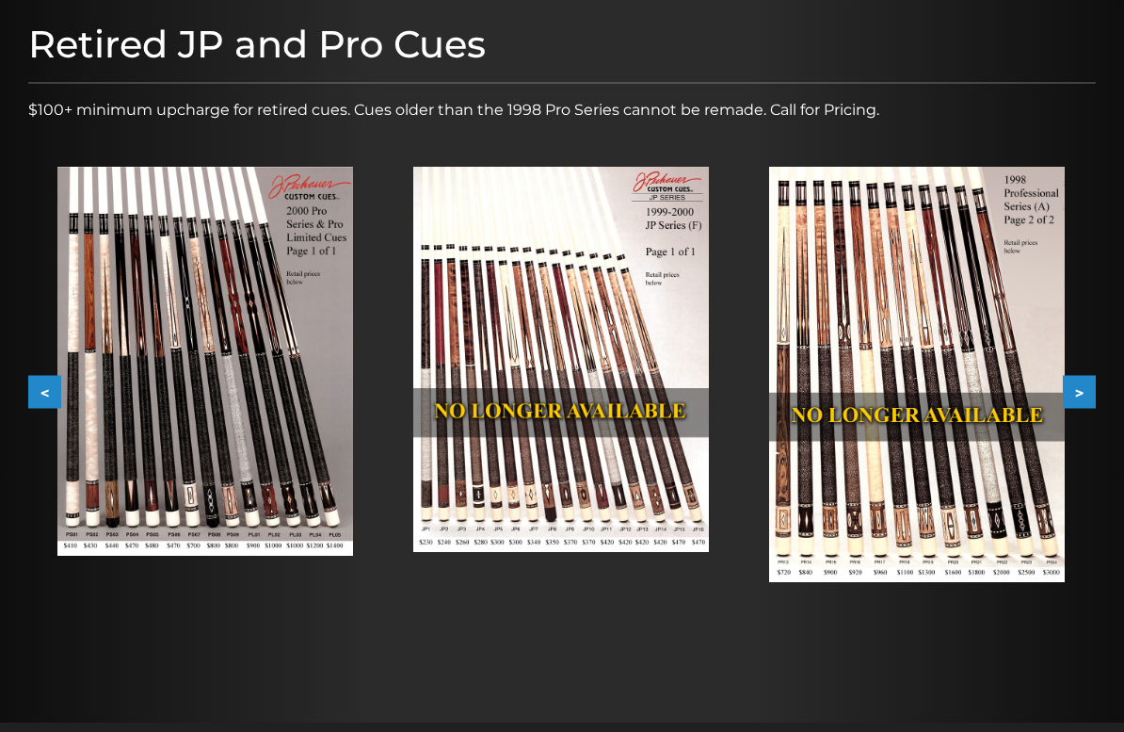
click at [1078, 405] on button ">" at bounding box center [1079, 391] width 33 height 33
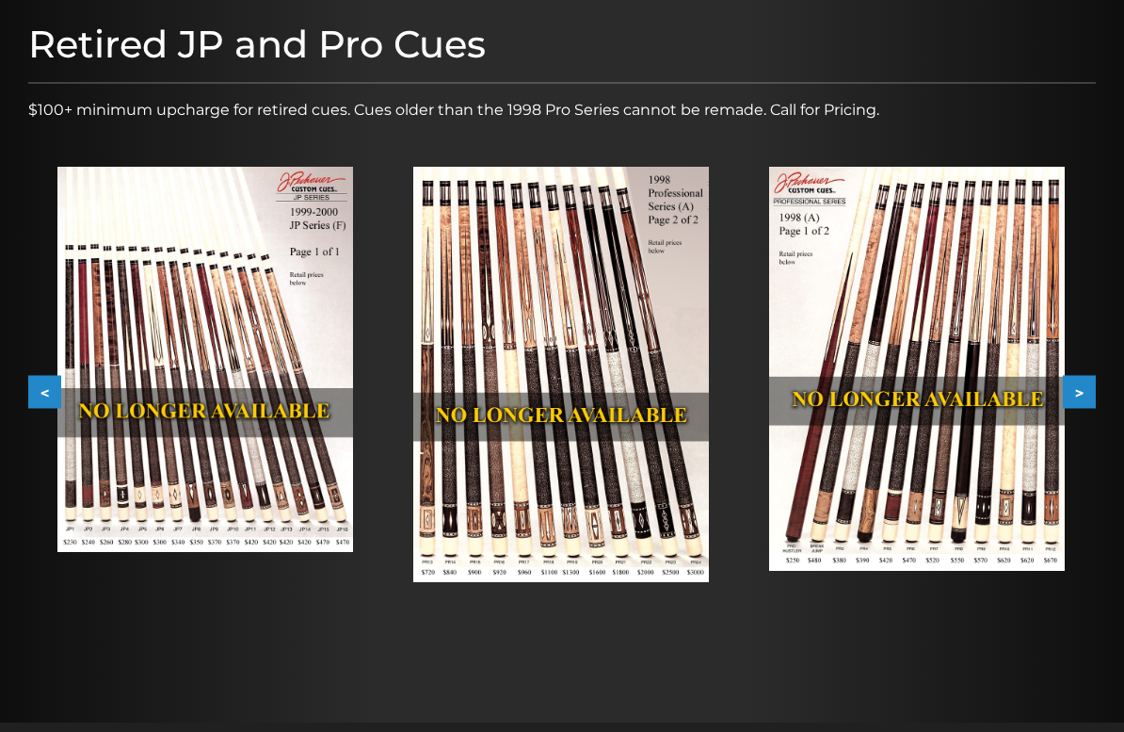
click at [1083, 406] on button ">" at bounding box center [1079, 391] width 33 height 33
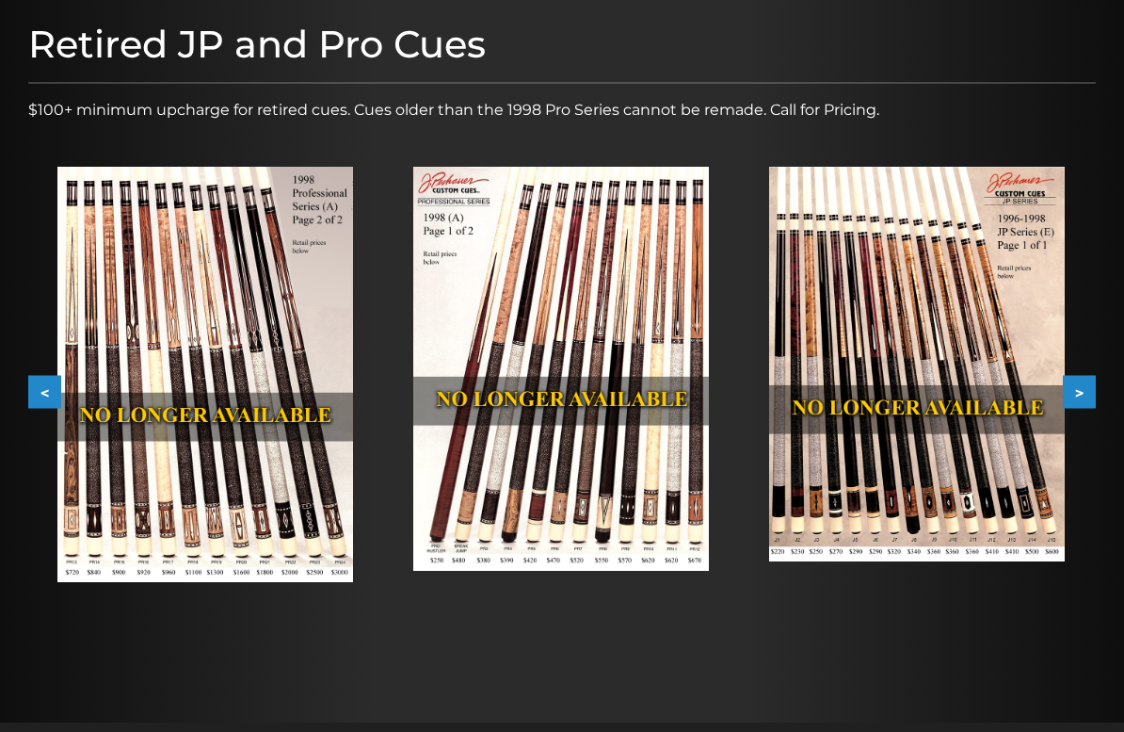
click at [1115, 405] on div at bounding box center [562, 334] width 1124 height 776
click at [967, 448] on img at bounding box center [917, 365] width 296 height 396
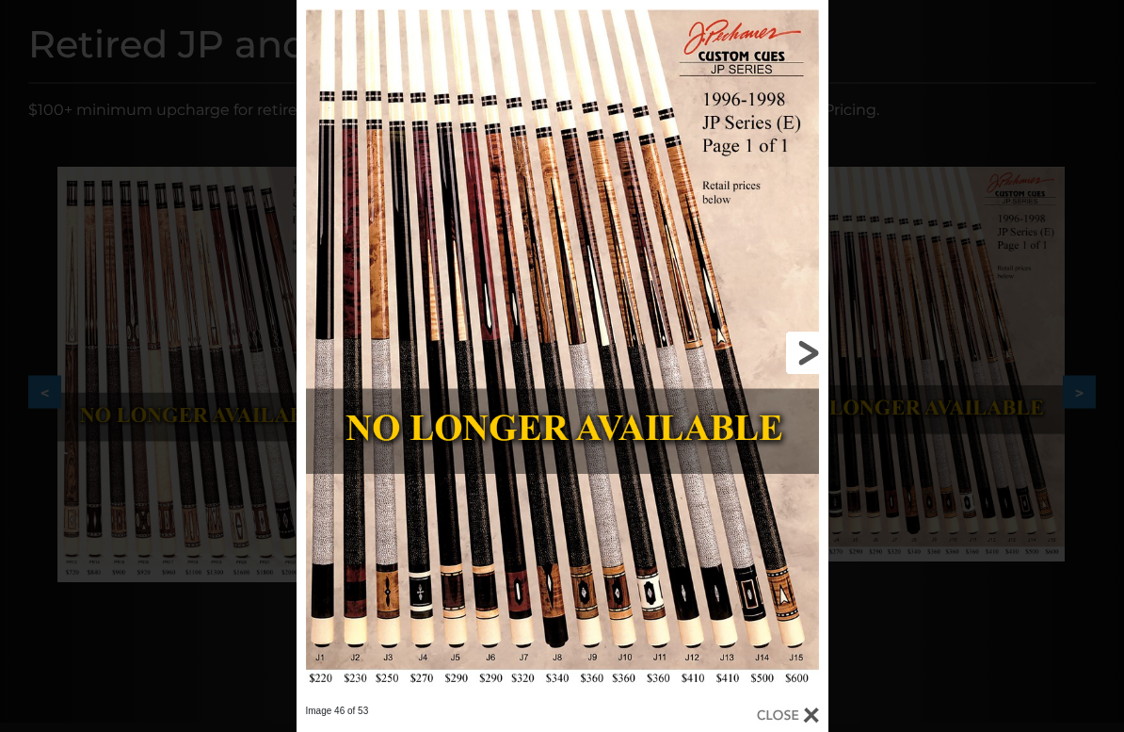
click at [782, 436] on link at bounding box center [708, 352] width 239 height 704
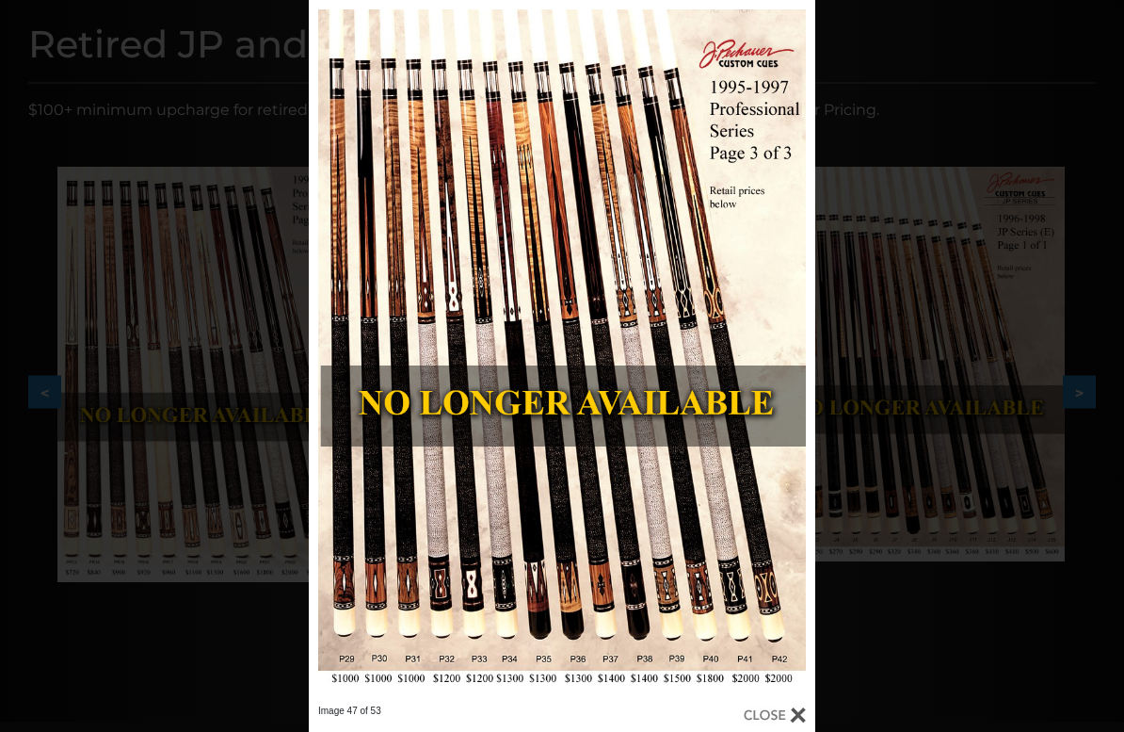
click at [964, 408] on div "Image 47 of 53" at bounding box center [562, 366] width 1124 height 732
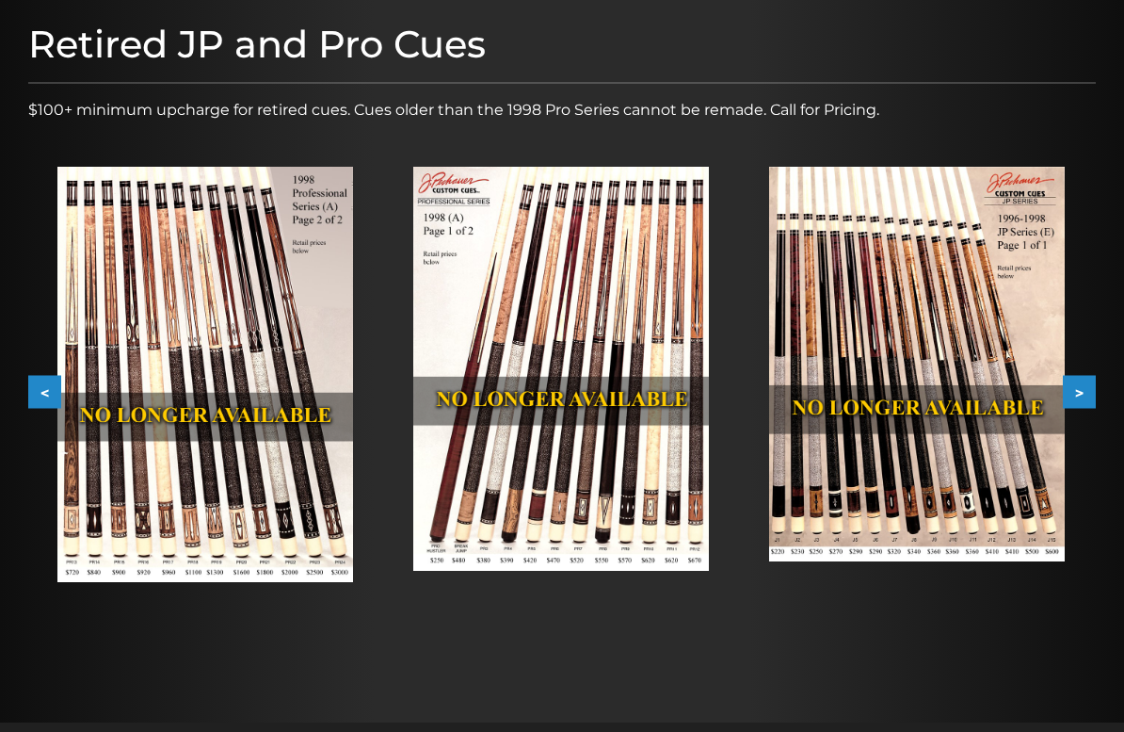
click at [926, 484] on img at bounding box center [917, 365] width 296 height 396
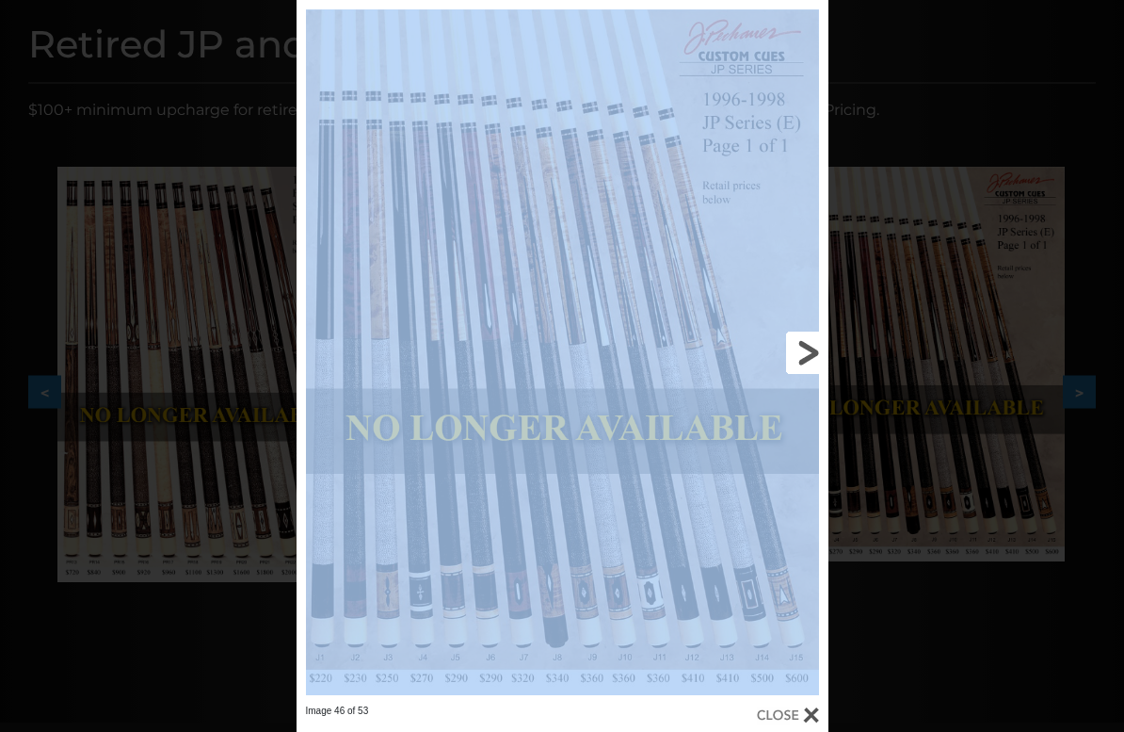
click at [770, 254] on link at bounding box center [708, 352] width 239 height 704
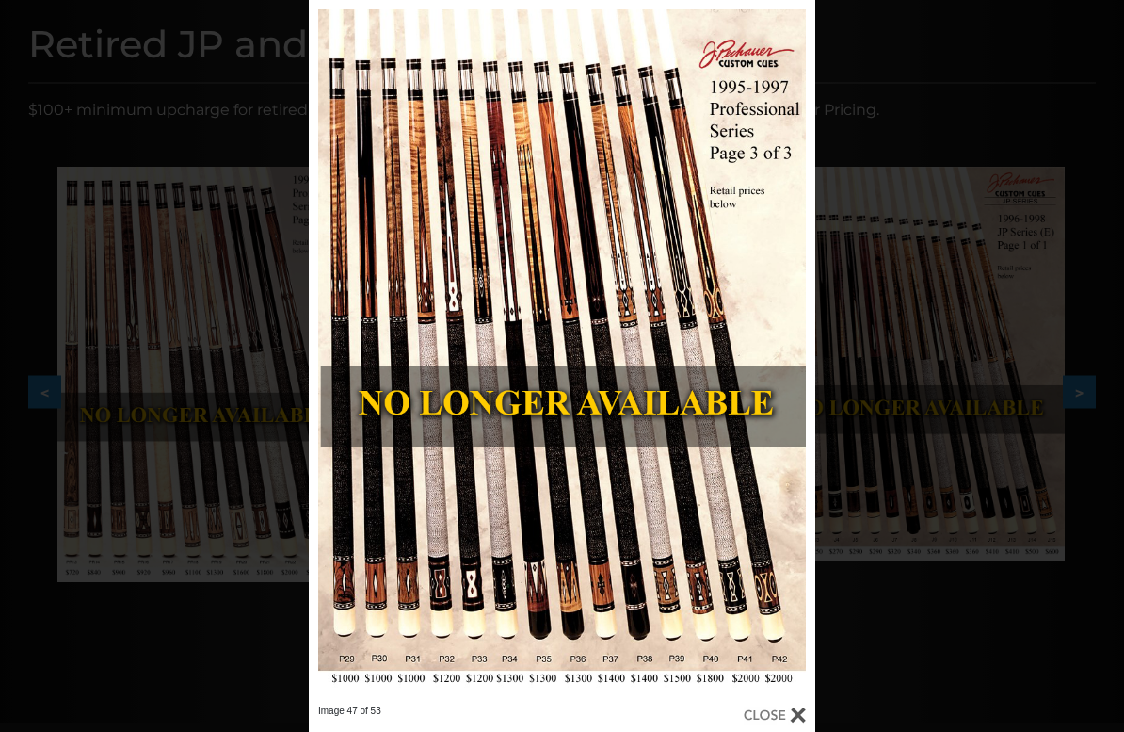
click at [767, 648] on div at bounding box center [775, 714] width 62 height 21
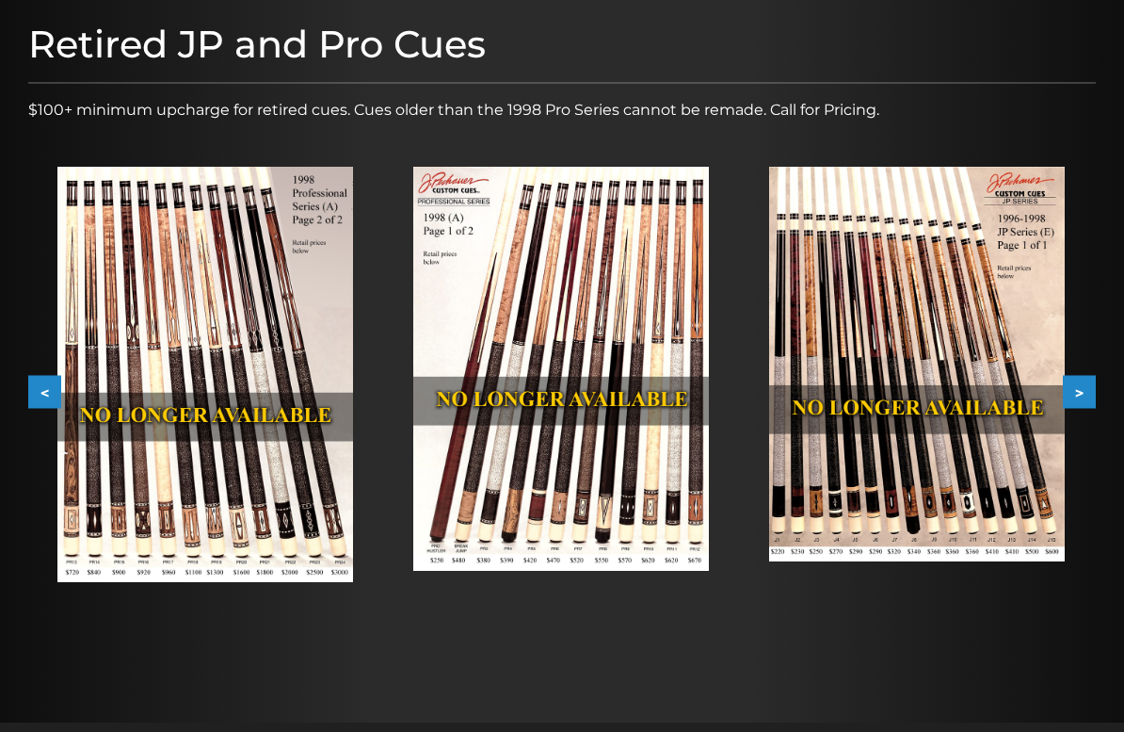
click at [1091, 390] on button ">" at bounding box center [1079, 391] width 33 height 33
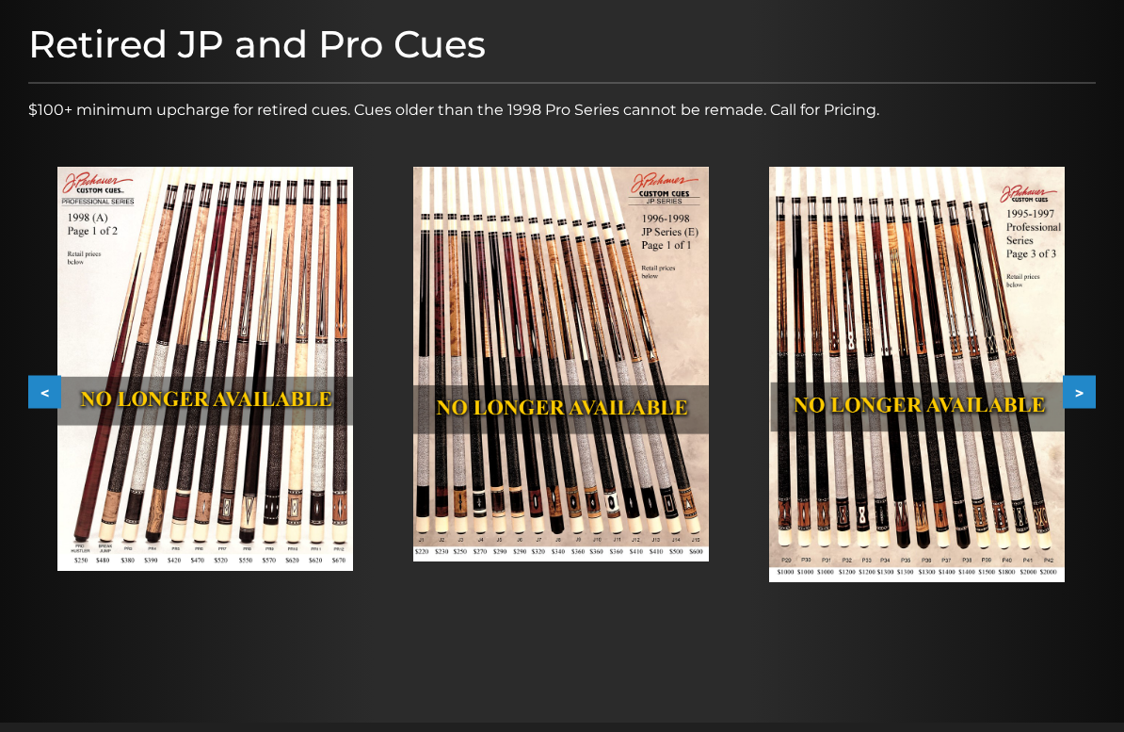
click at [1090, 388] on button ">" at bounding box center [1079, 391] width 33 height 33
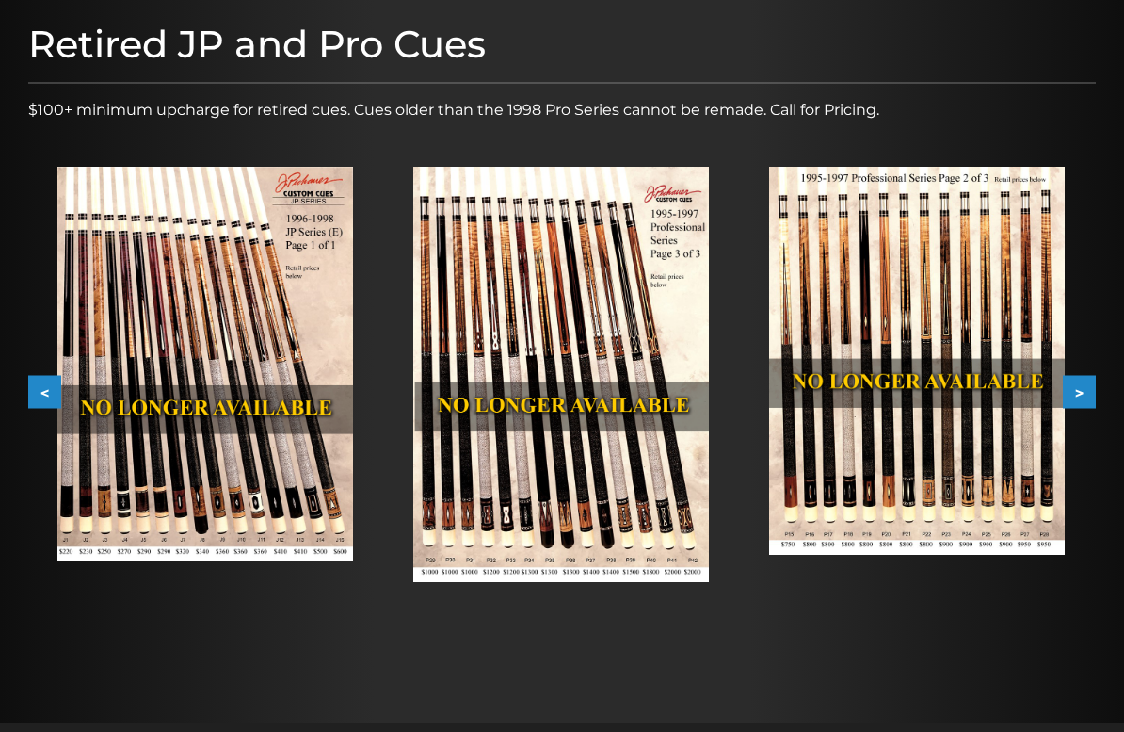
click at [1086, 402] on button ">" at bounding box center [1079, 391] width 33 height 33
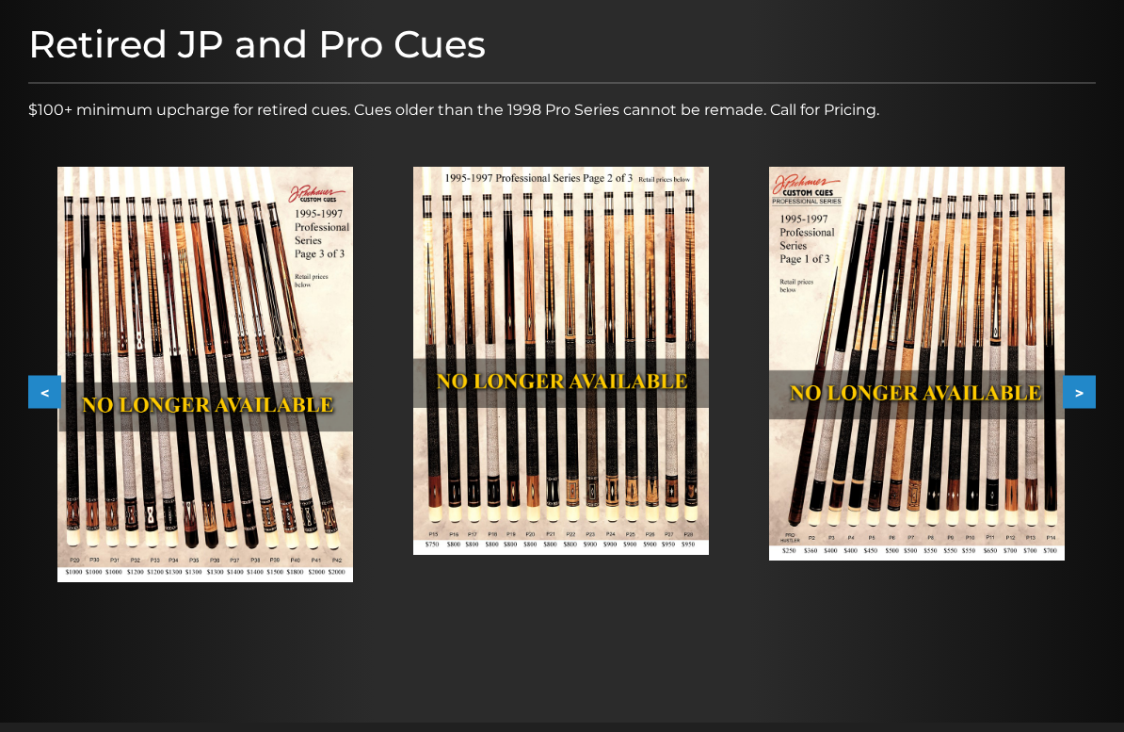
click at [1090, 401] on button ">" at bounding box center [1079, 391] width 33 height 33
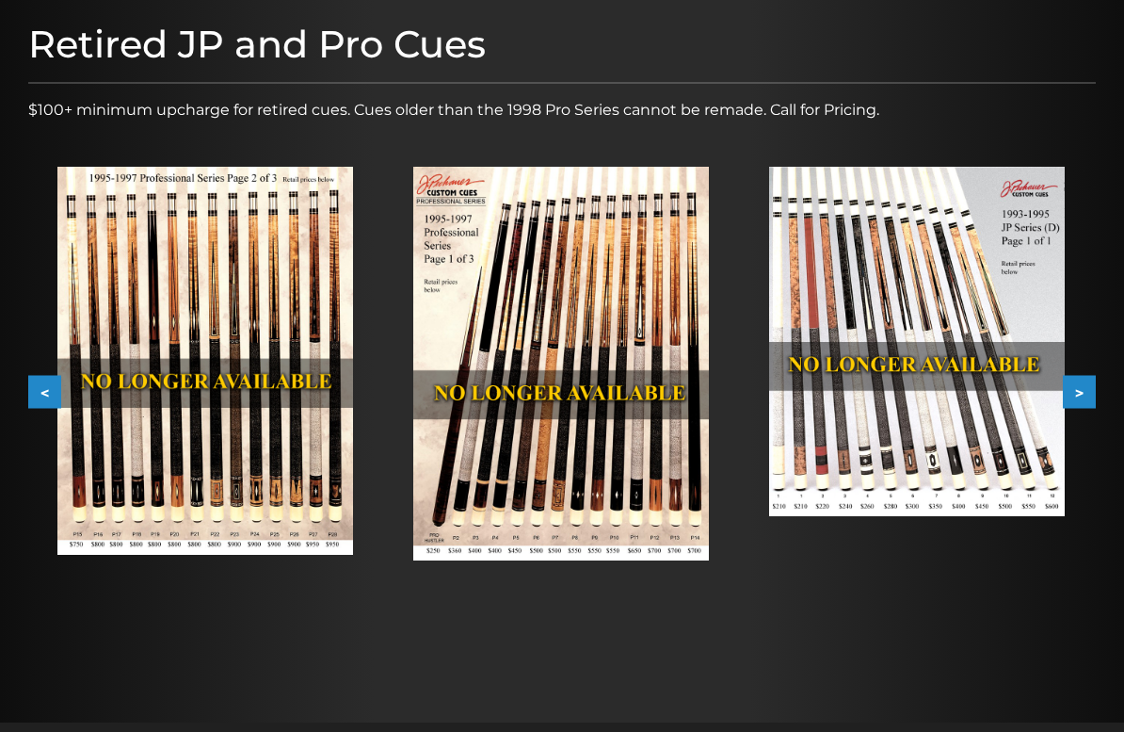
click at [1093, 387] on button ">" at bounding box center [1079, 391] width 33 height 33
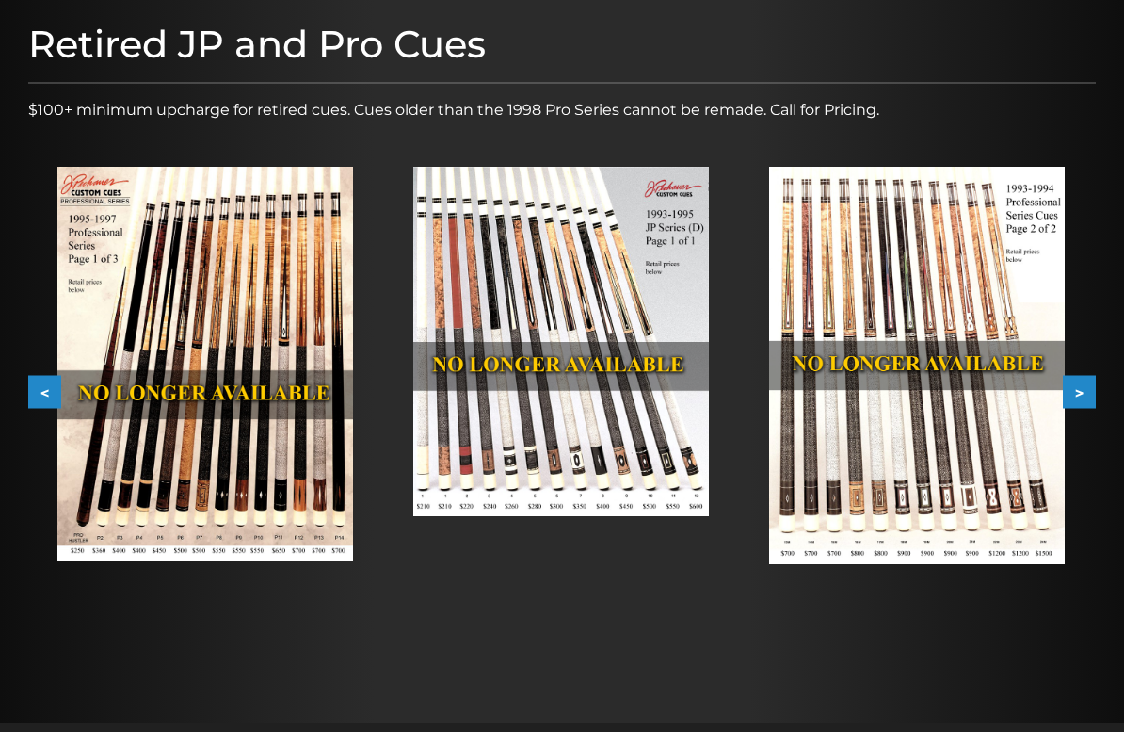
click at [1088, 394] on button ">" at bounding box center [1079, 391] width 33 height 33
click at [1094, 389] on button ">" at bounding box center [1079, 391] width 33 height 33
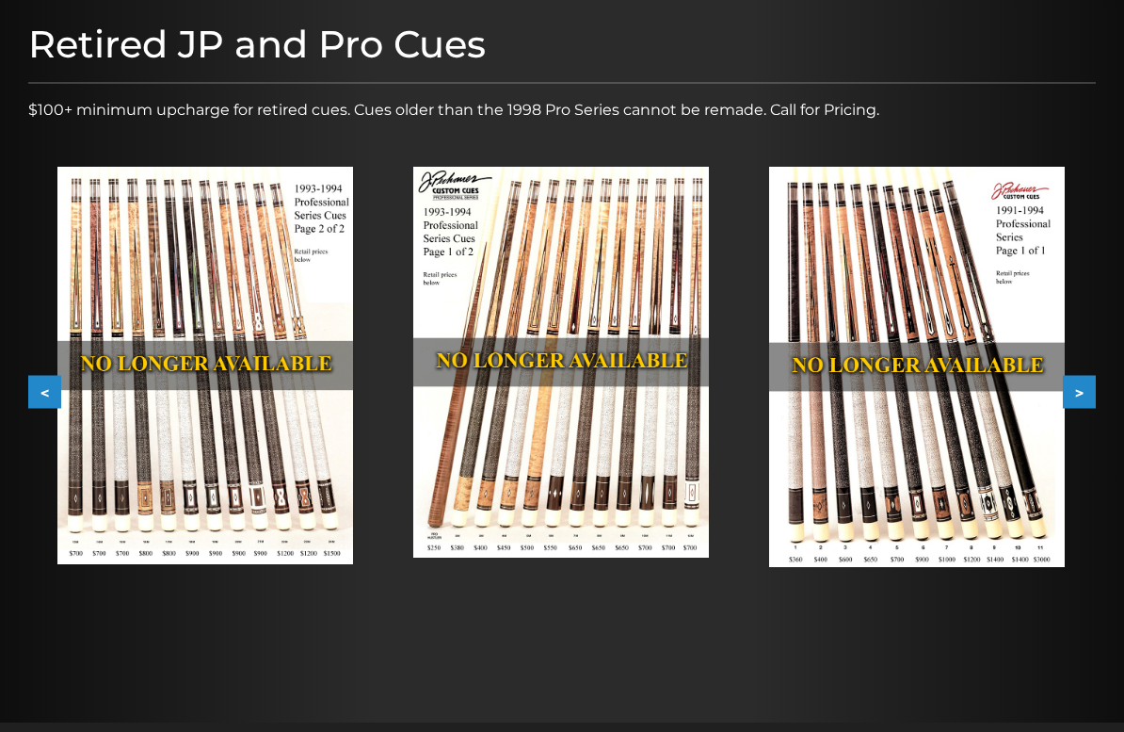
click at [1095, 380] on button ">" at bounding box center [1079, 391] width 33 height 33
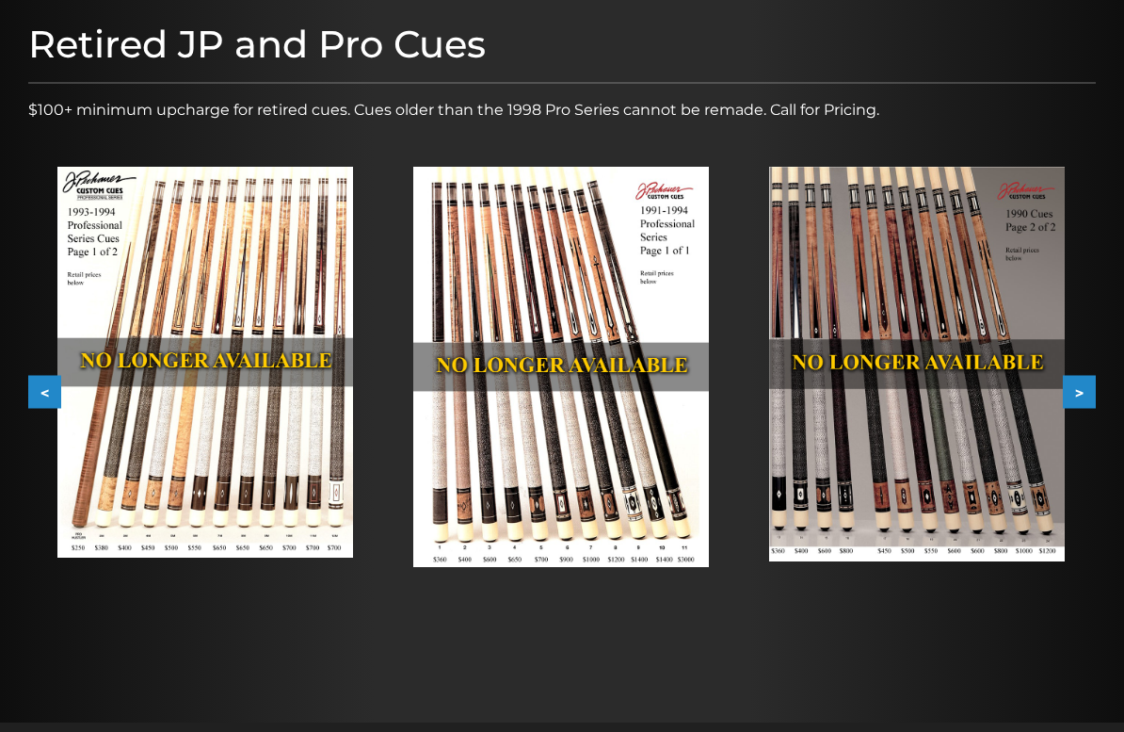
click at [1095, 380] on button ">" at bounding box center [1079, 391] width 33 height 33
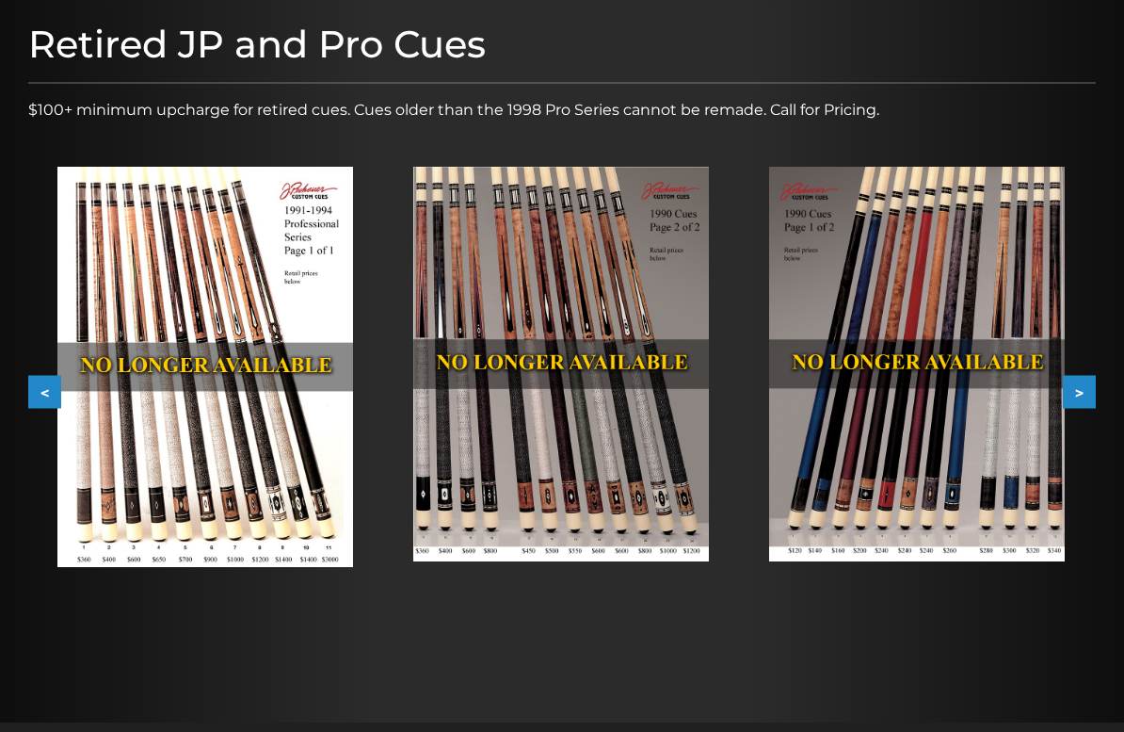
click at [1112, 381] on div at bounding box center [562, 334] width 1124 height 776
click at [1086, 397] on button ">" at bounding box center [1079, 391] width 33 height 33
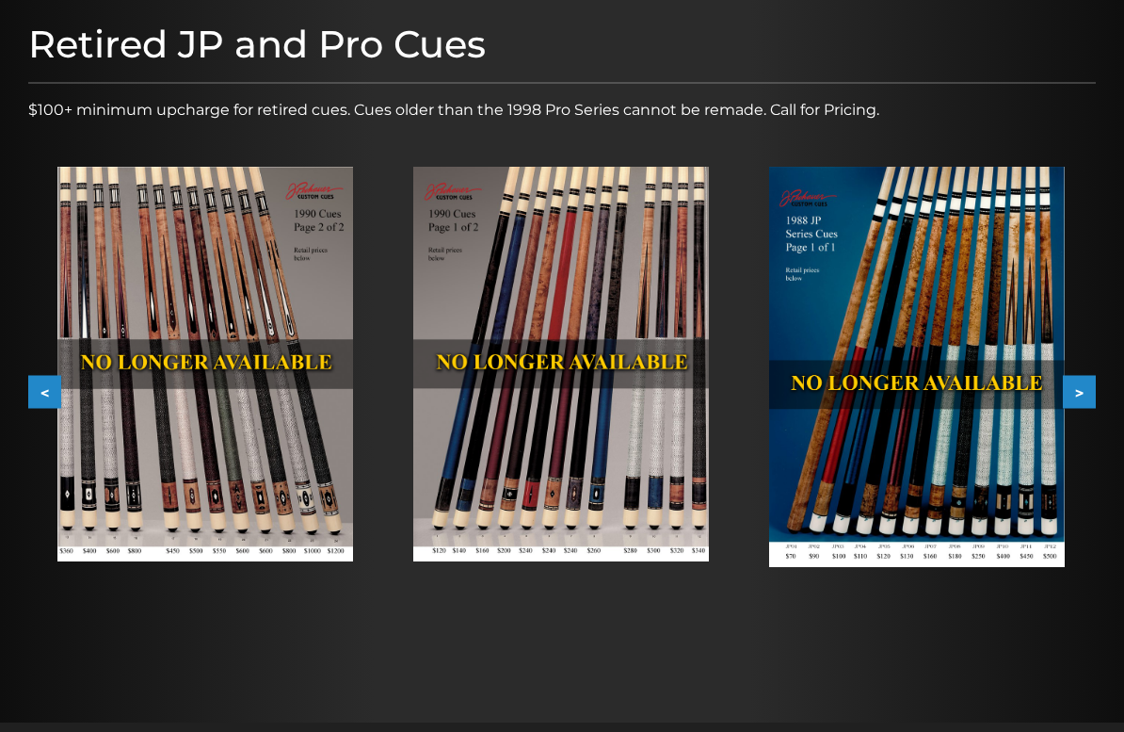
click at [1093, 389] on button ">" at bounding box center [1079, 391] width 33 height 33
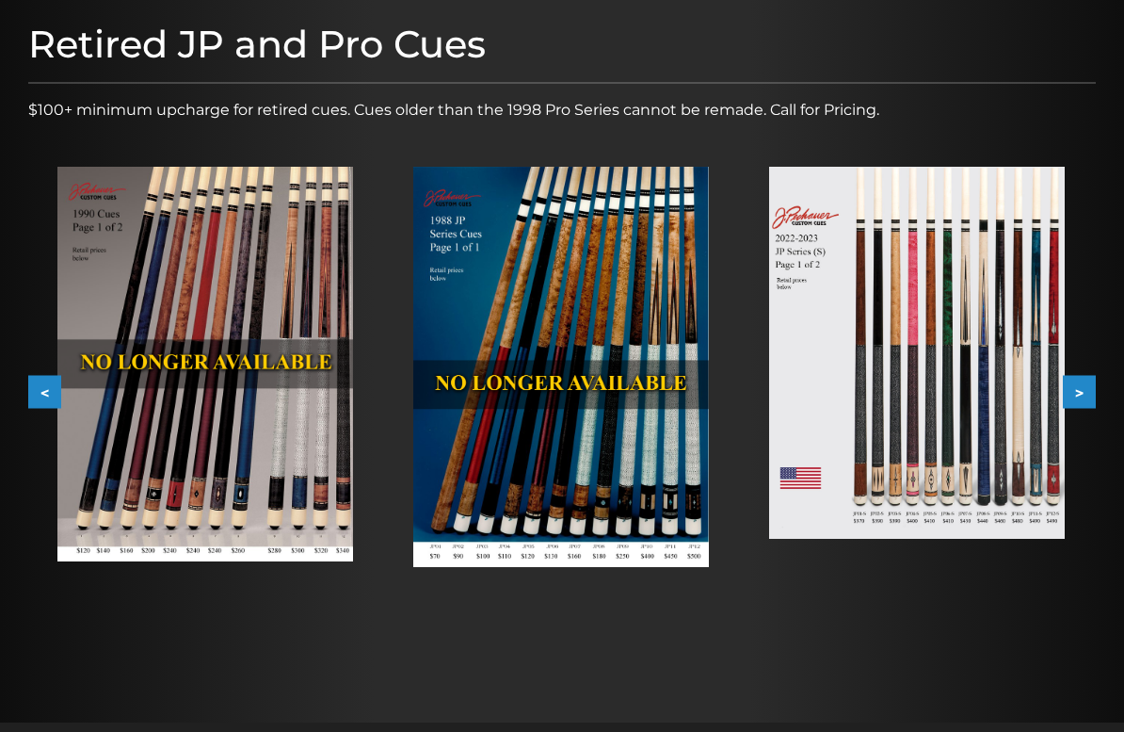
click at [1092, 381] on button ">" at bounding box center [1079, 391] width 33 height 33
click at [1093, 389] on button ">" at bounding box center [1079, 391] width 33 height 33
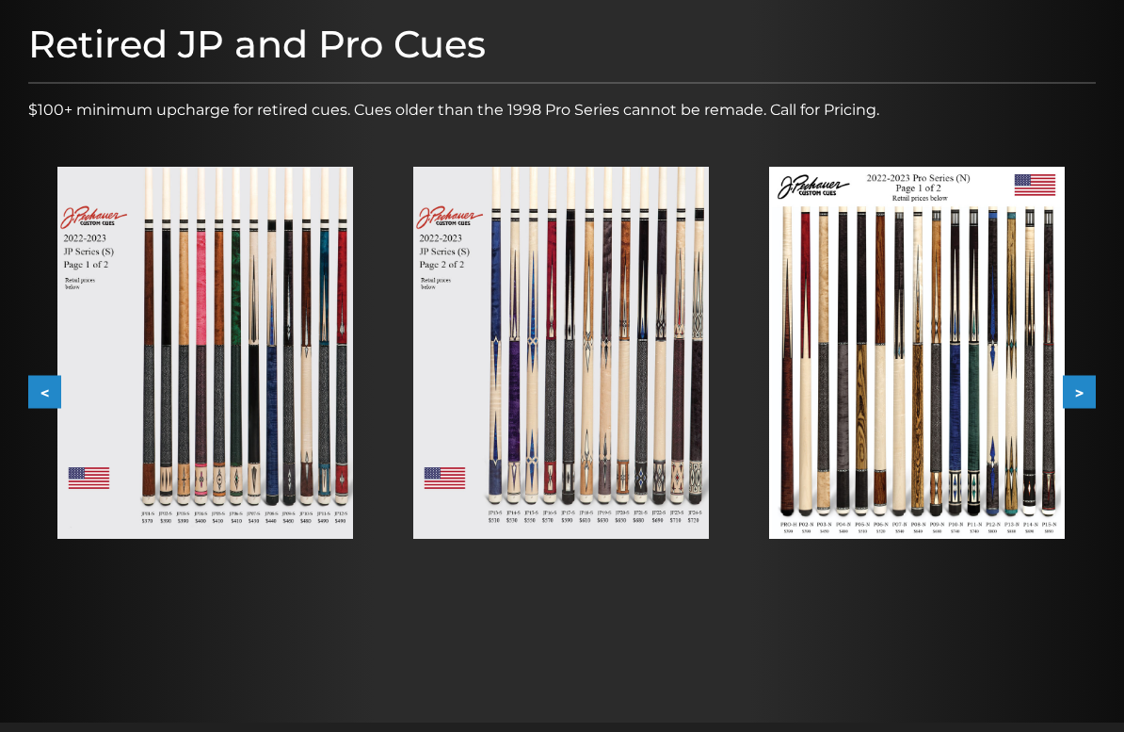
click at [1091, 393] on button ">" at bounding box center [1079, 391] width 33 height 33
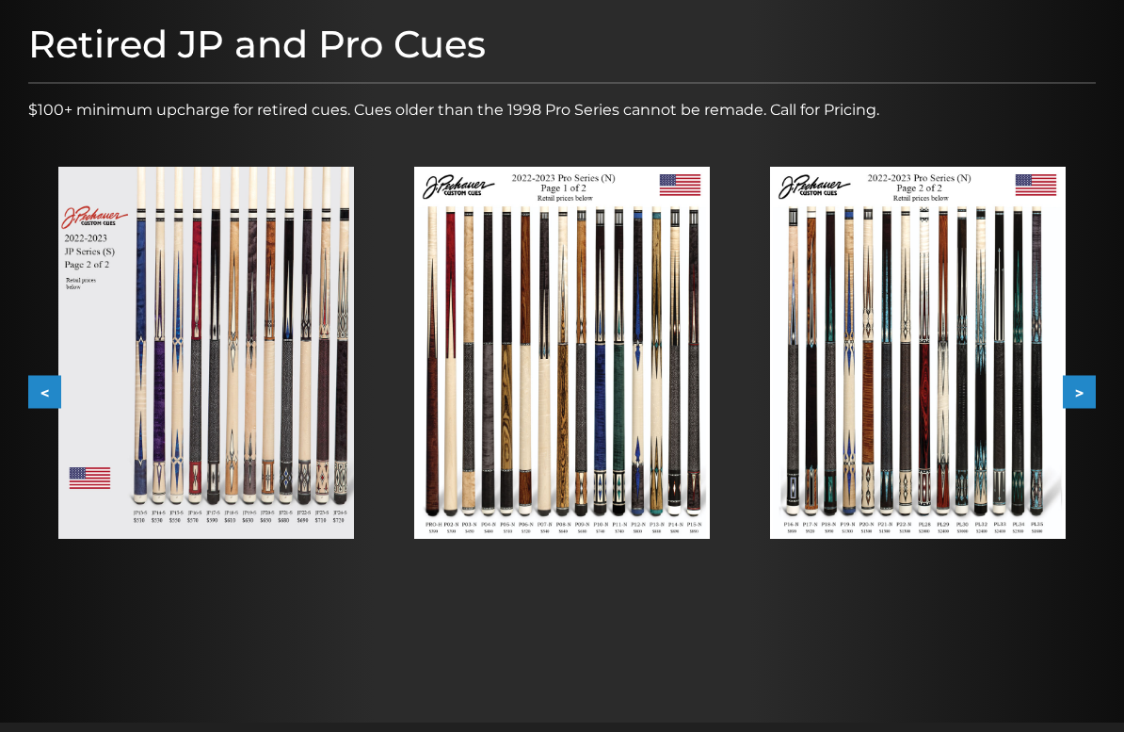
click at [1094, 389] on button ">" at bounding box center [1079, 391] width 33 height 33
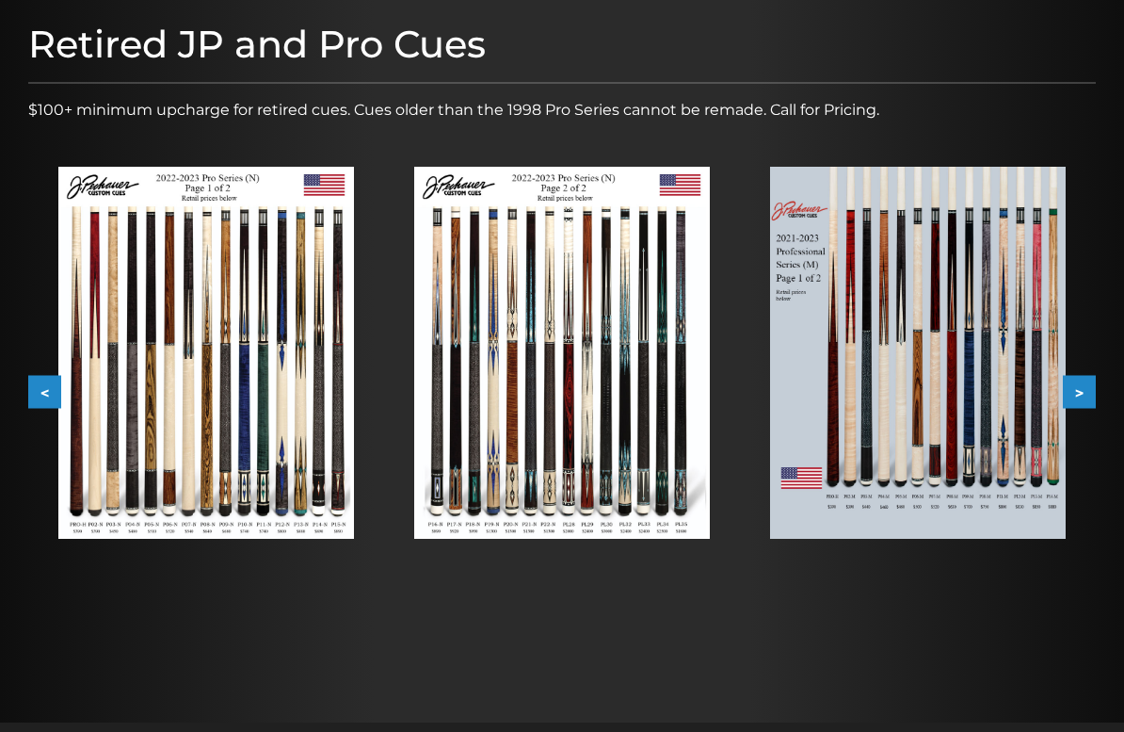
click at [1095, 380] on button ">" at bounding box center [1079, 391] width 33 height 33
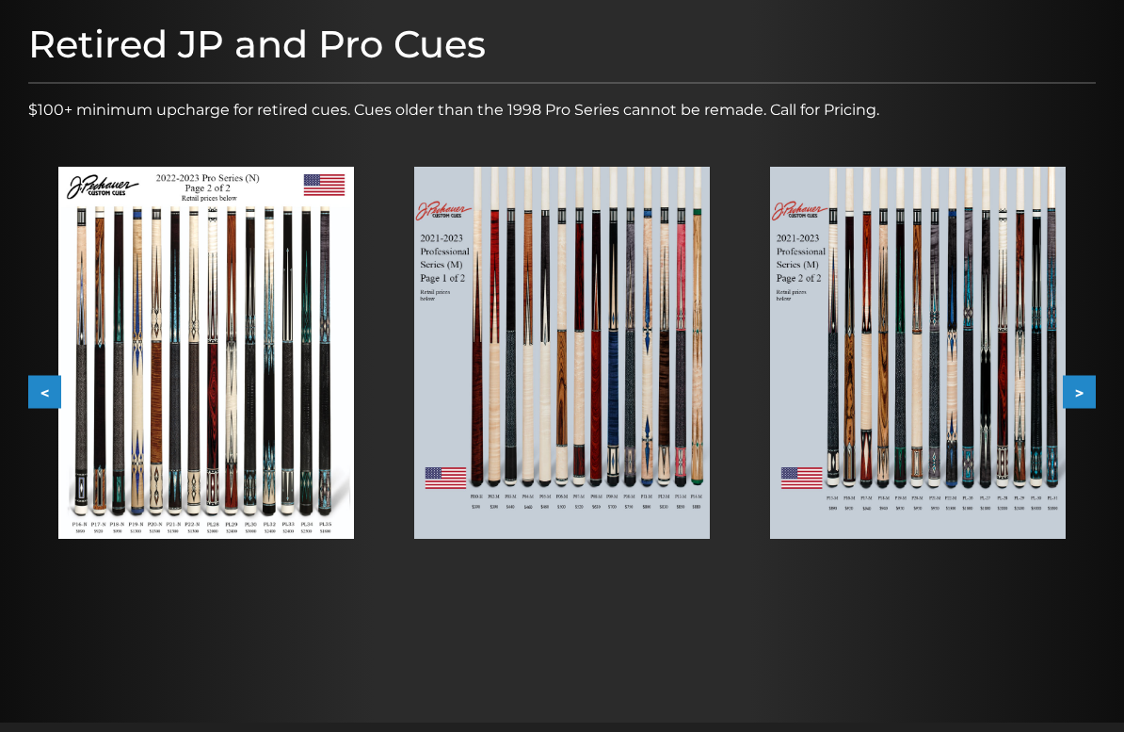
click at [39, 392] on button "<" at bounding box center [44, 391] width 33 height 33
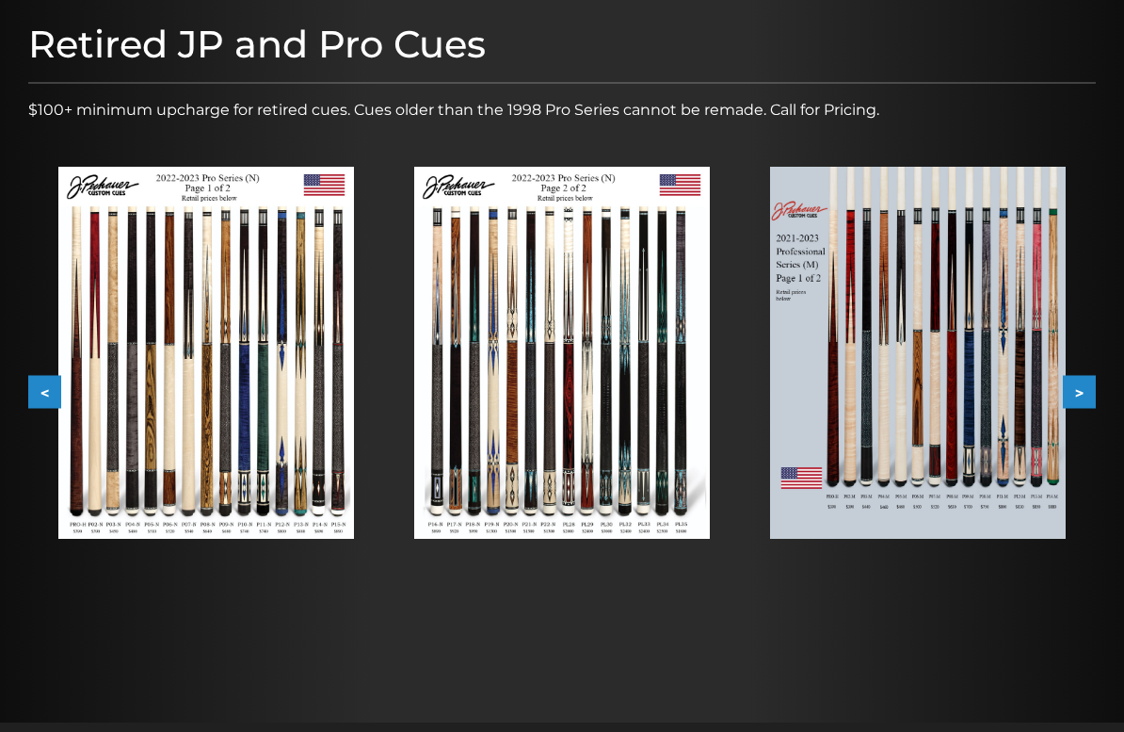
click at [35, 382] on button "<" at bounding box center [44, 391] width 33 height 33
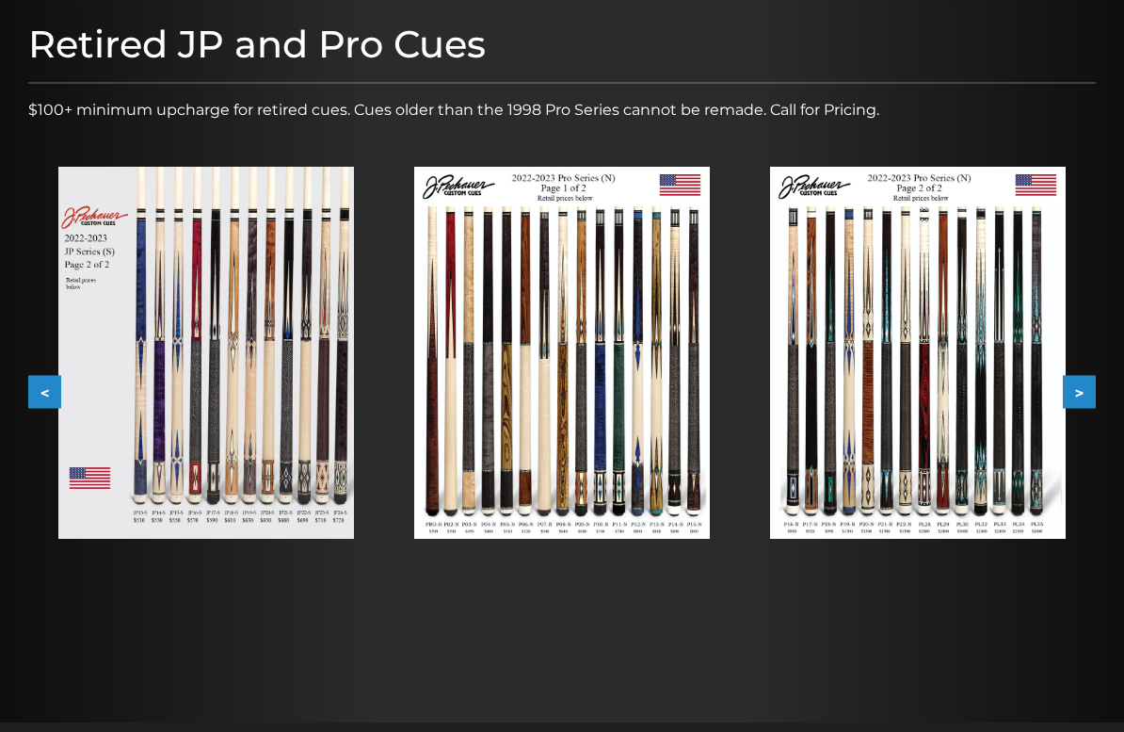
click at [29, 382] on button "<" at bounding box center [44, 391] width 33 height 33
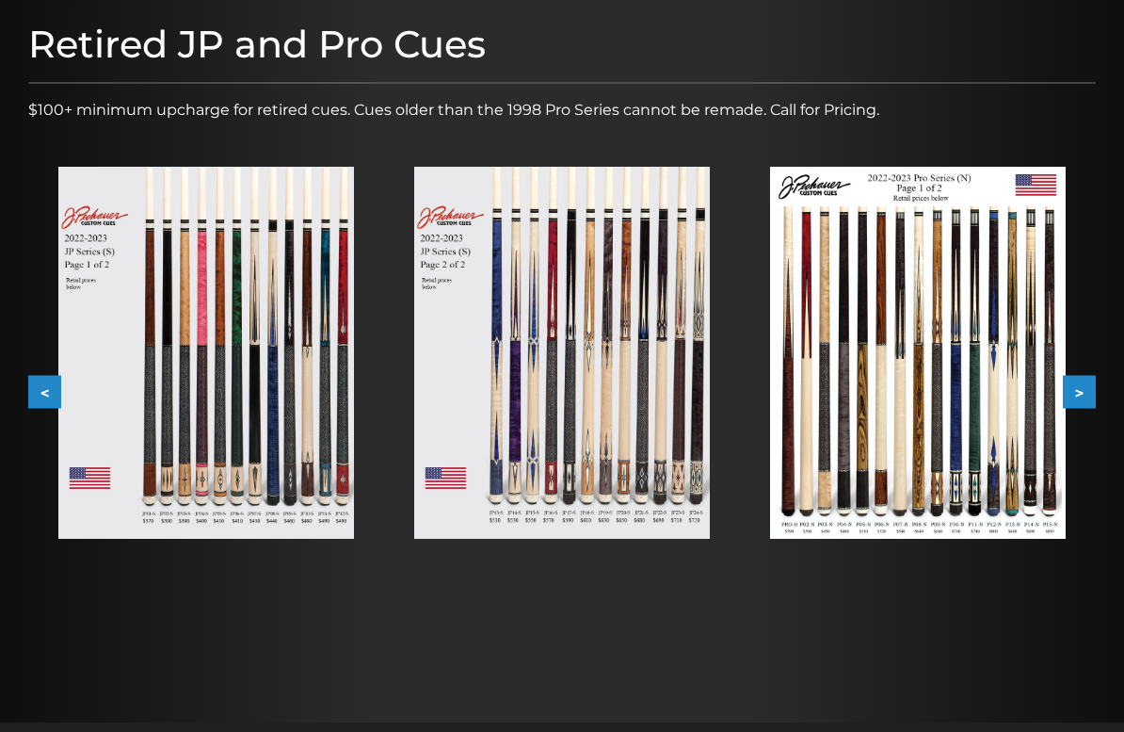
click at [43, 405] on button "<" at bounding box center [44, 391] width 33 height 33
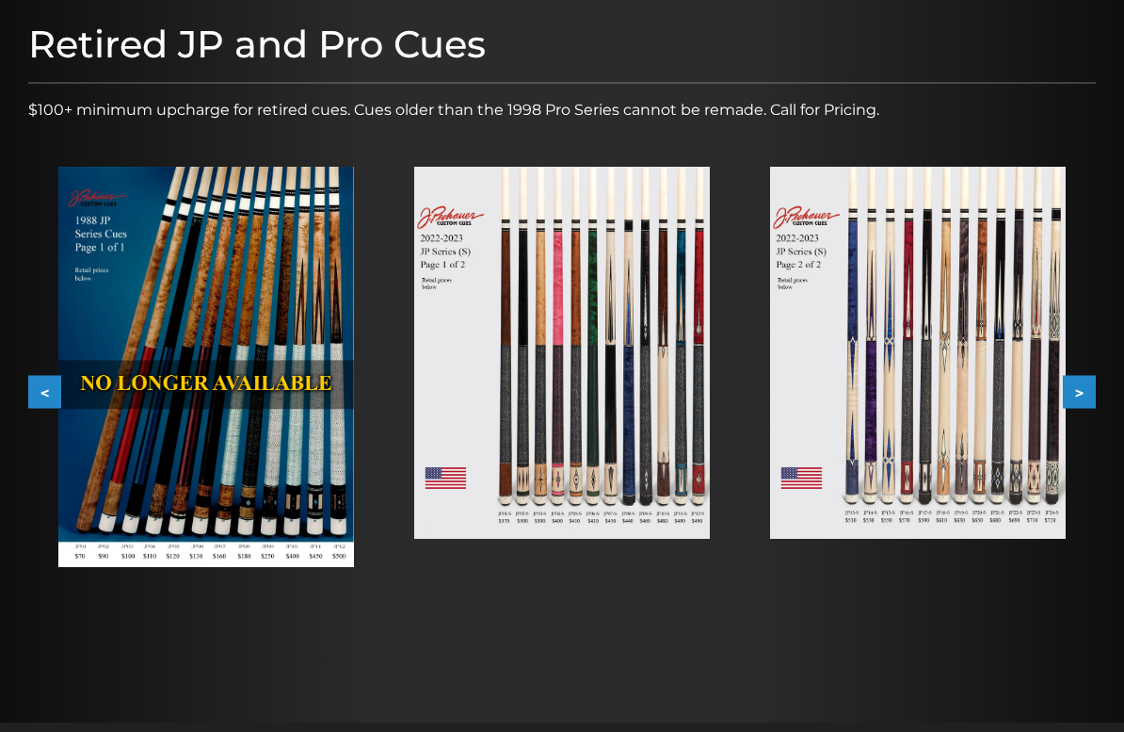
click at [28, 400] on button "<" at bounding box center [44, 391] width 33 height 33
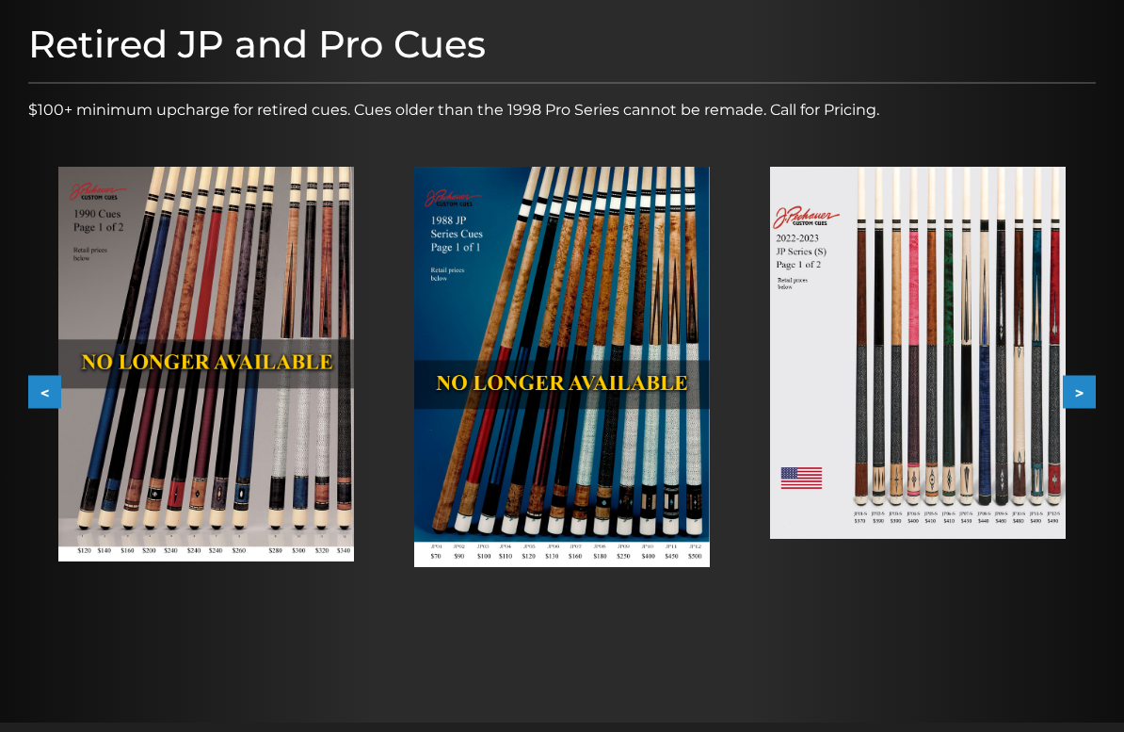
click at [39, 396] on button "<" at bounding box center [44, 391] width 33 height 33
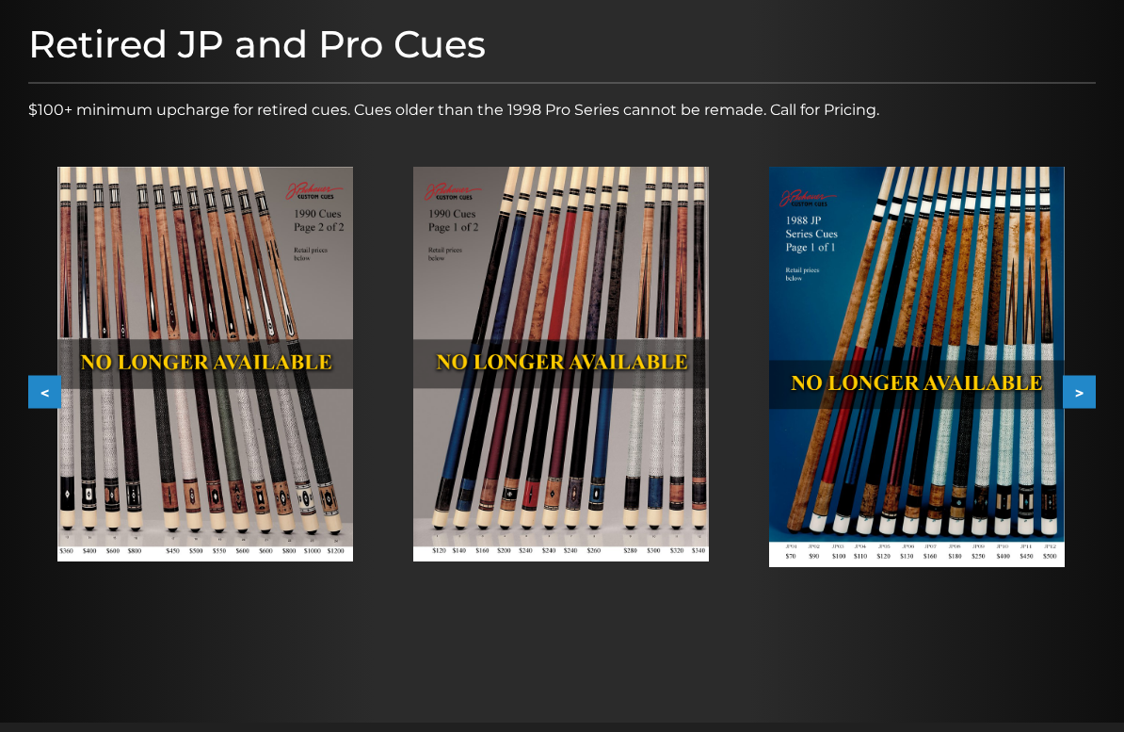
click at [43, 398] on button "<" at bounding box center [44, 391] width 33 height 33
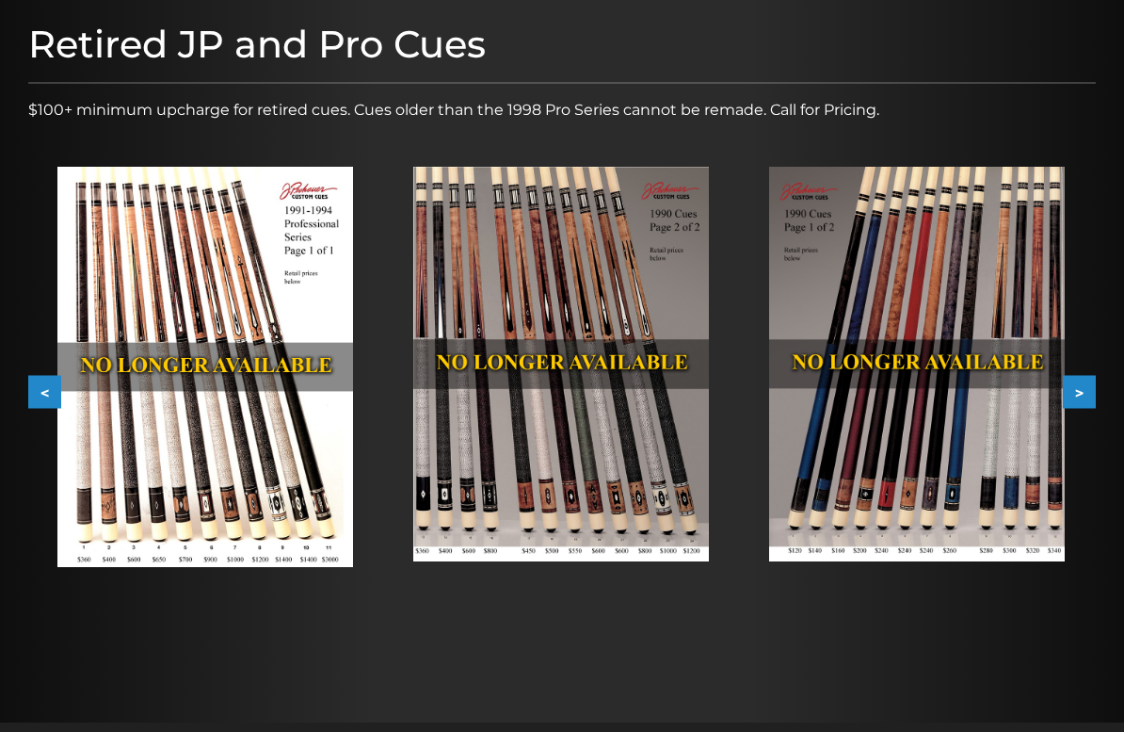
click at [32, 396] on button "<" at bounding box center [44, 391] width 33 height 33
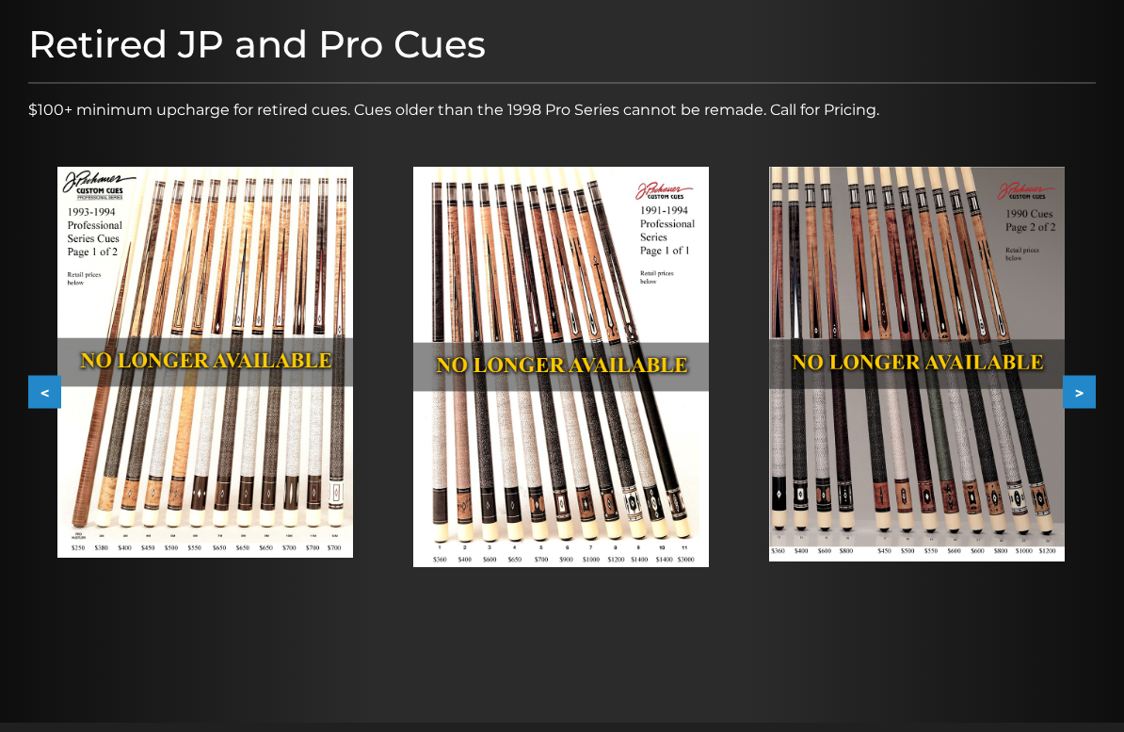
click at [30, 392] on button "<" at bounding box center [44, 391] width 33 height 33
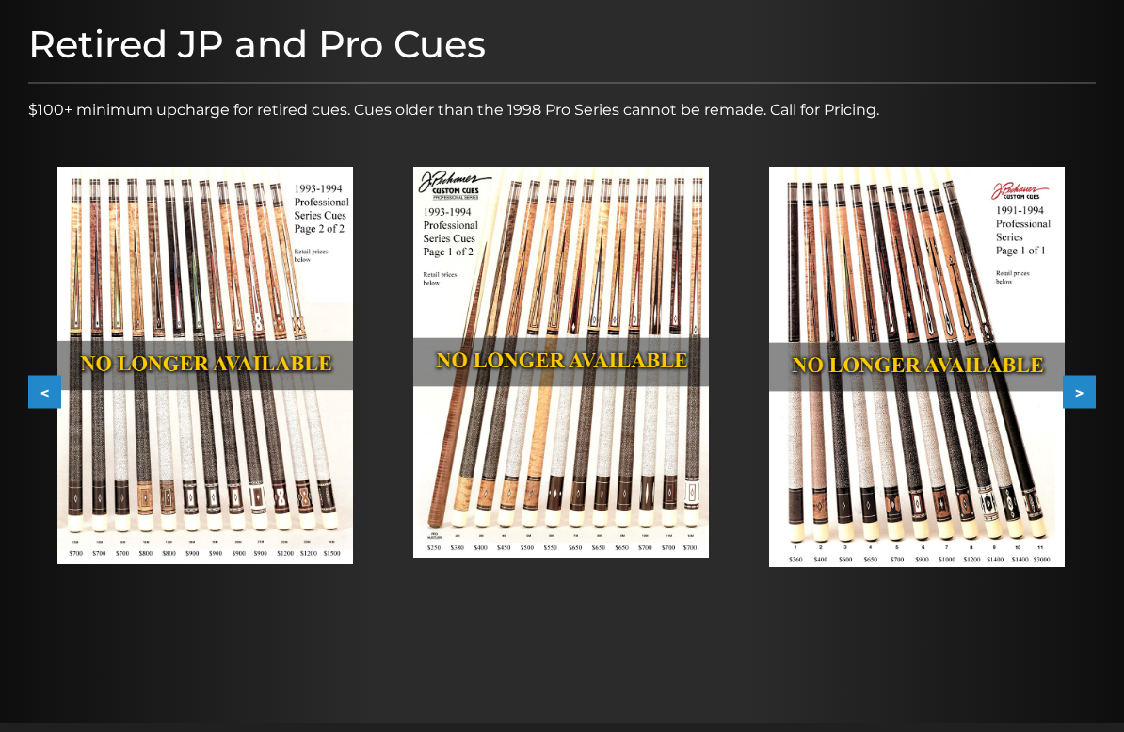
click at [33, 395] on button "<" at bounding box center [44, 391] width 33 height 33
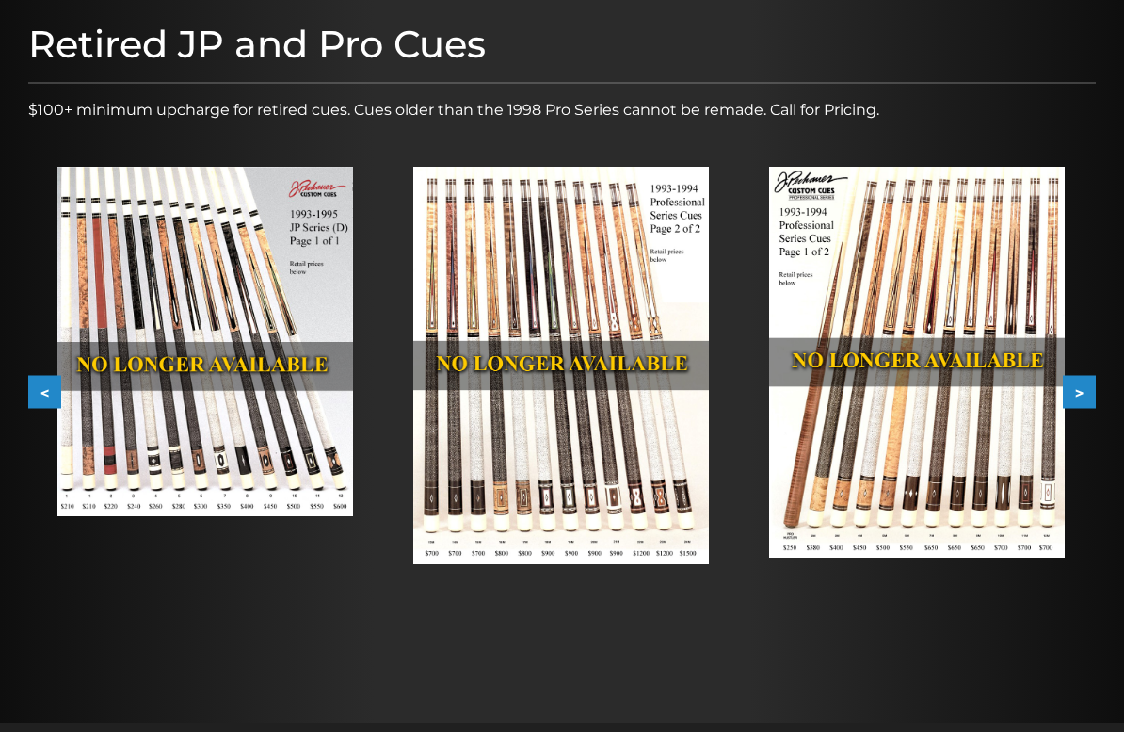
click at [133, 442] on img at bounding box center [205, 341] width 296 height 349
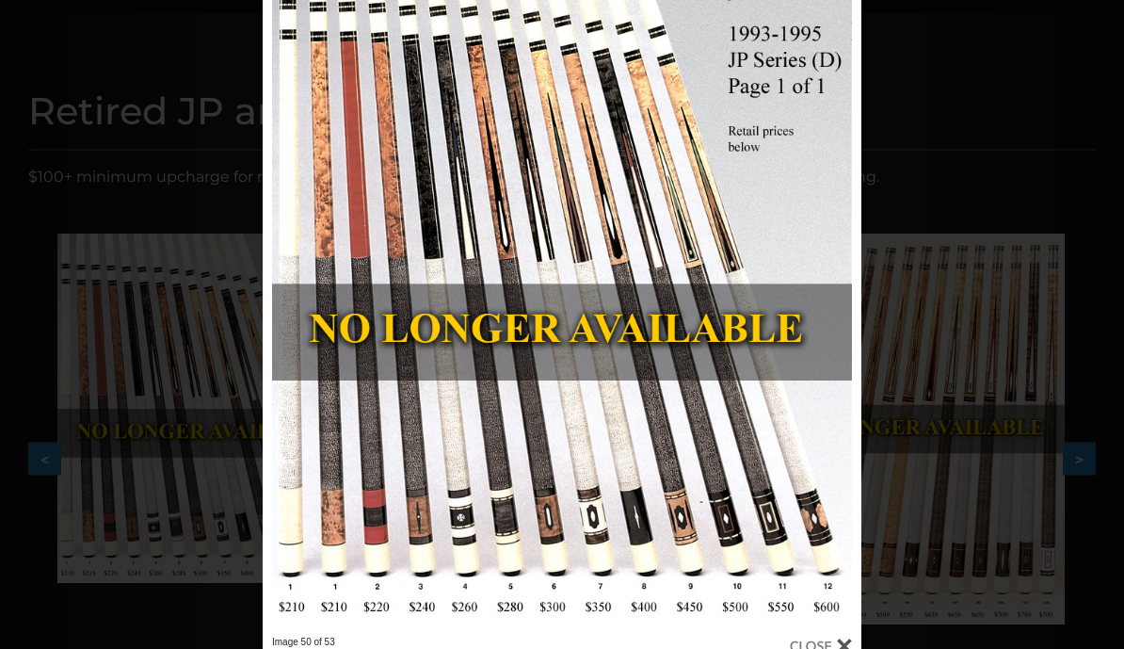
scroll to position [151, 0]
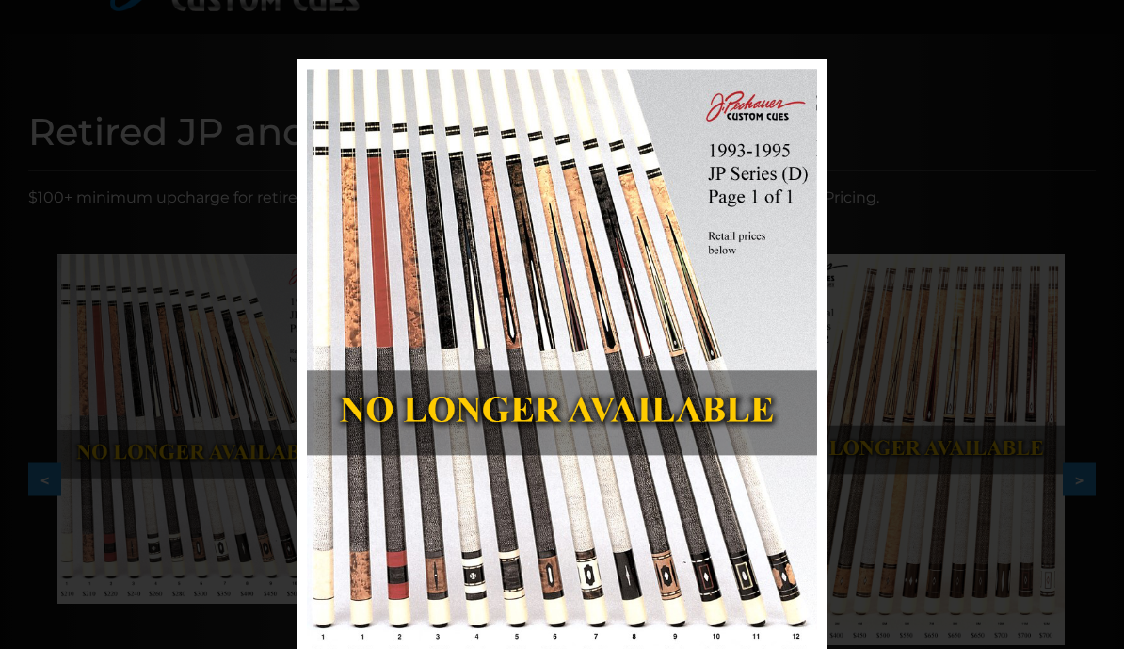
click at [151, 437] on div "Image 50 of 53" at bounding box center [562, 383] width 1124 height 649
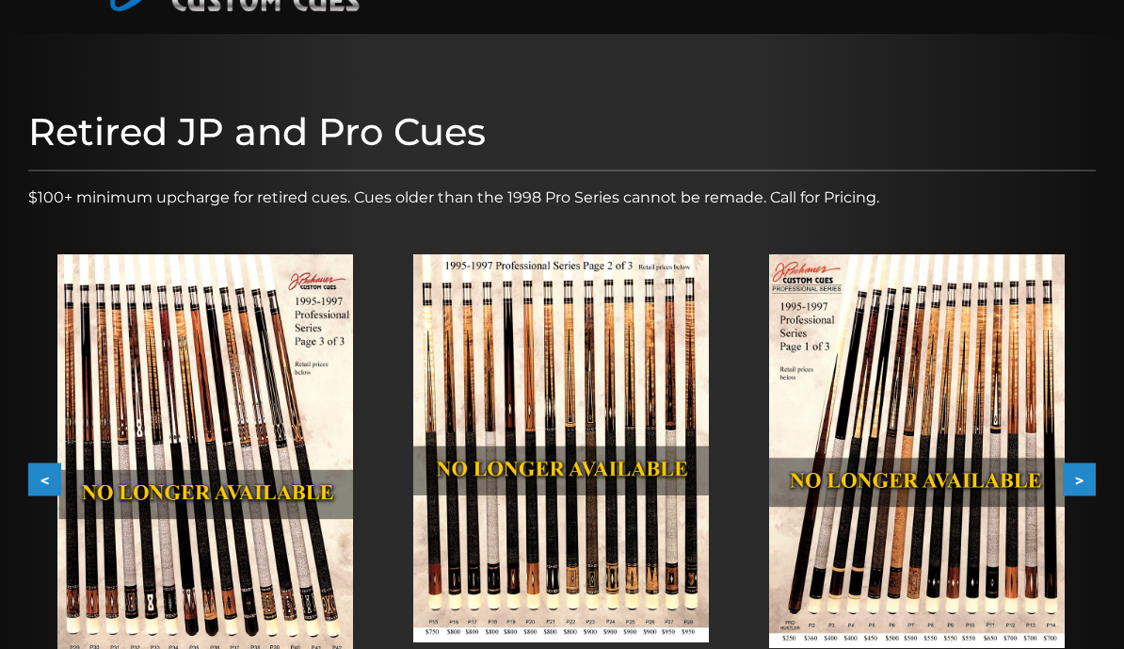
click at [42, 479] on button "<" at bounding box center [44, 478] width 33 height 33
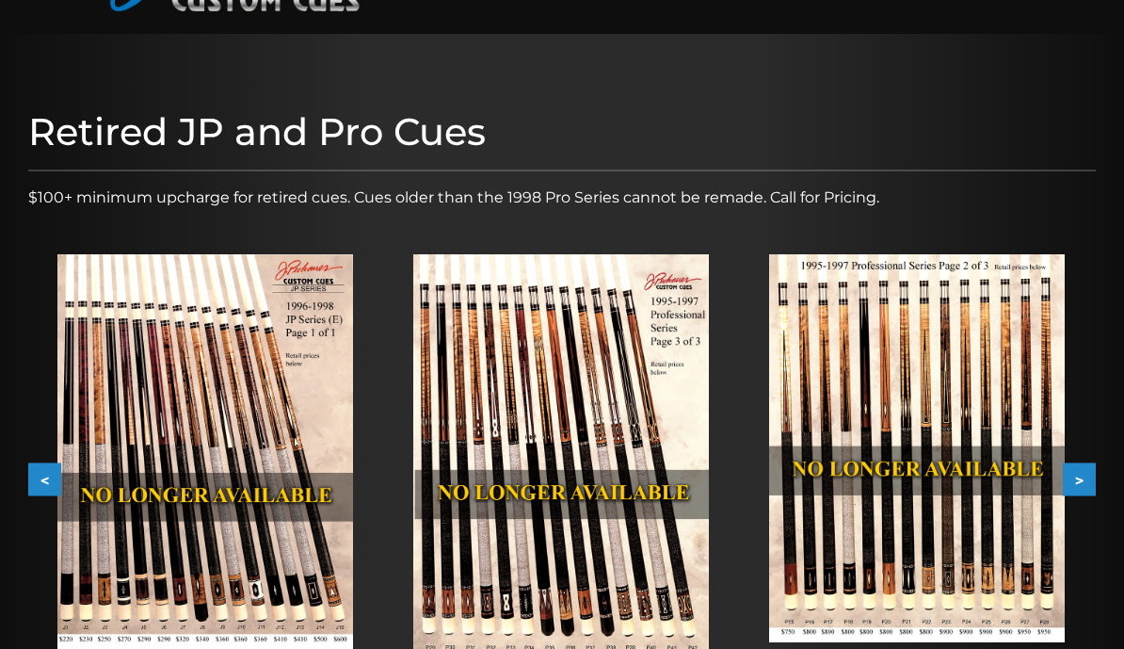
click at [43, 471] on button "<" at bounding box center [44, 478] width 33 height 33
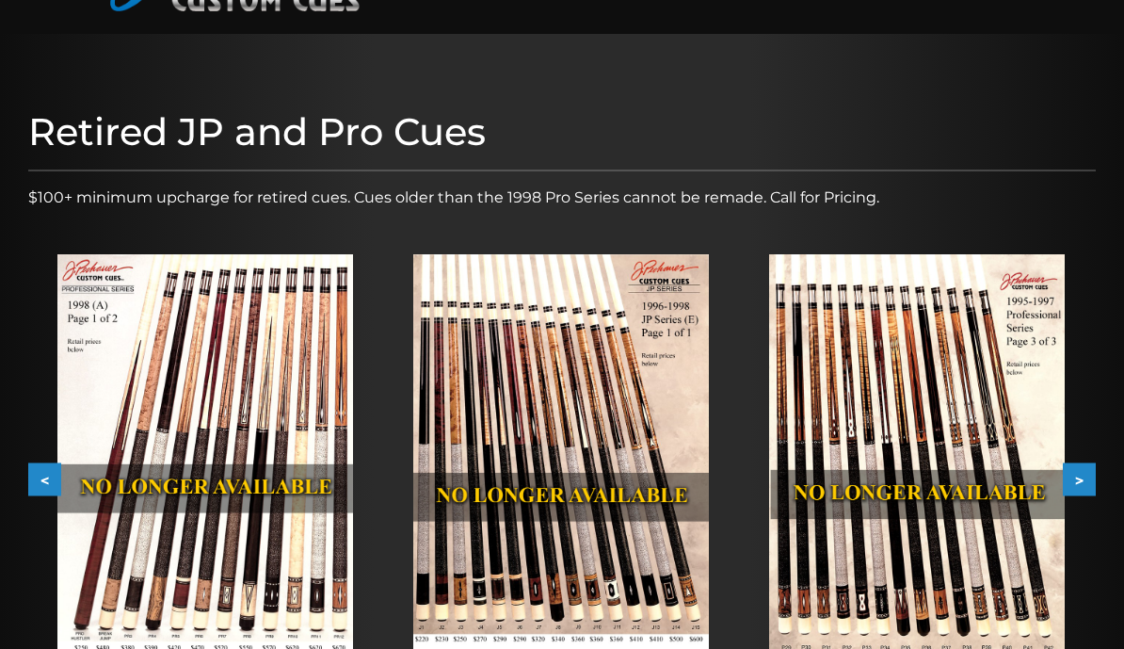
click at [28, 473] on button "<" at bounding box center [44, 478] width 33 height 33
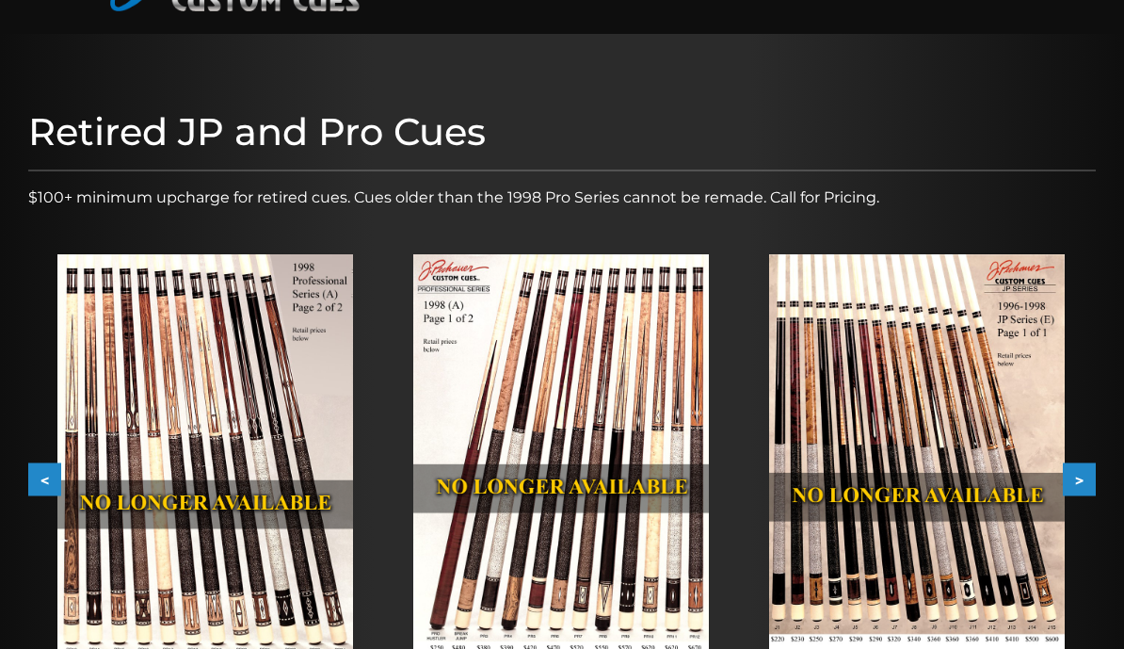
click at [33, 468] on button "<" at bounding box center [44, 478] width 33 height 33
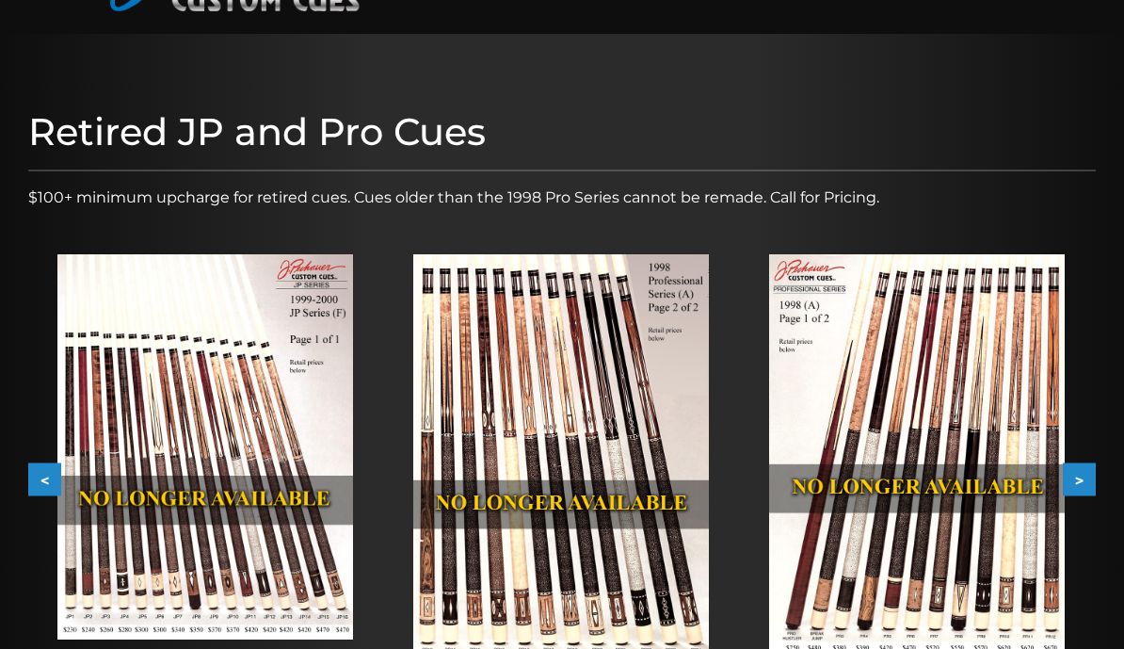
click at [35, 473] on button "<" at bounding box center [44, 478] width 33 height 33
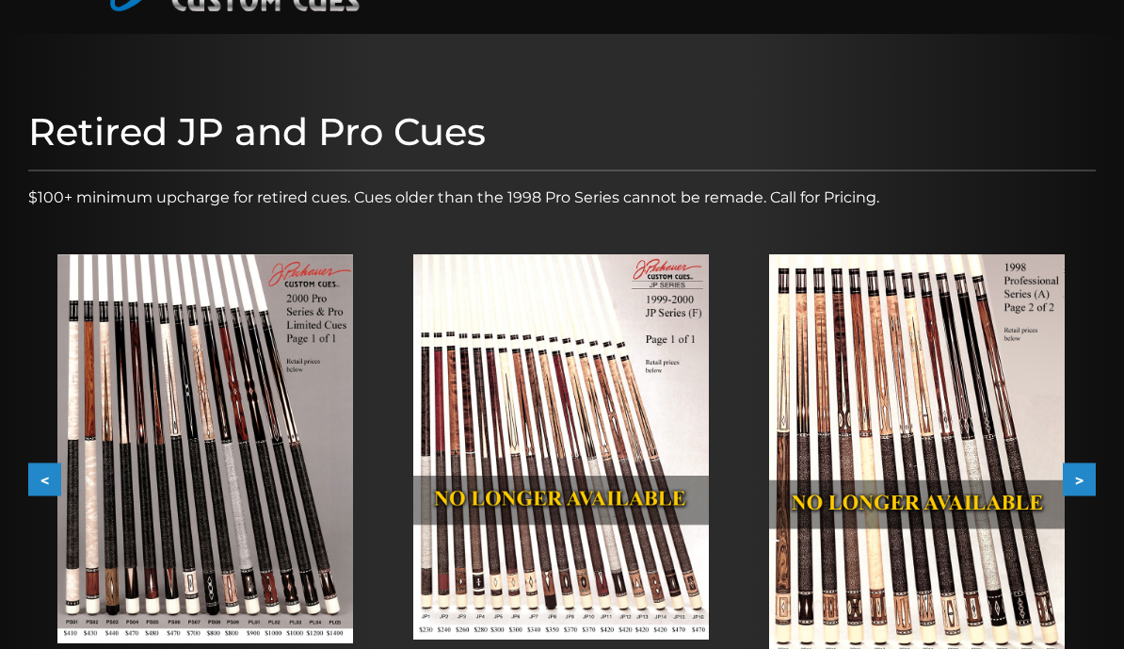
click at [31, 479] on button "<" at bounding box center [44, 478] width 33 height 33
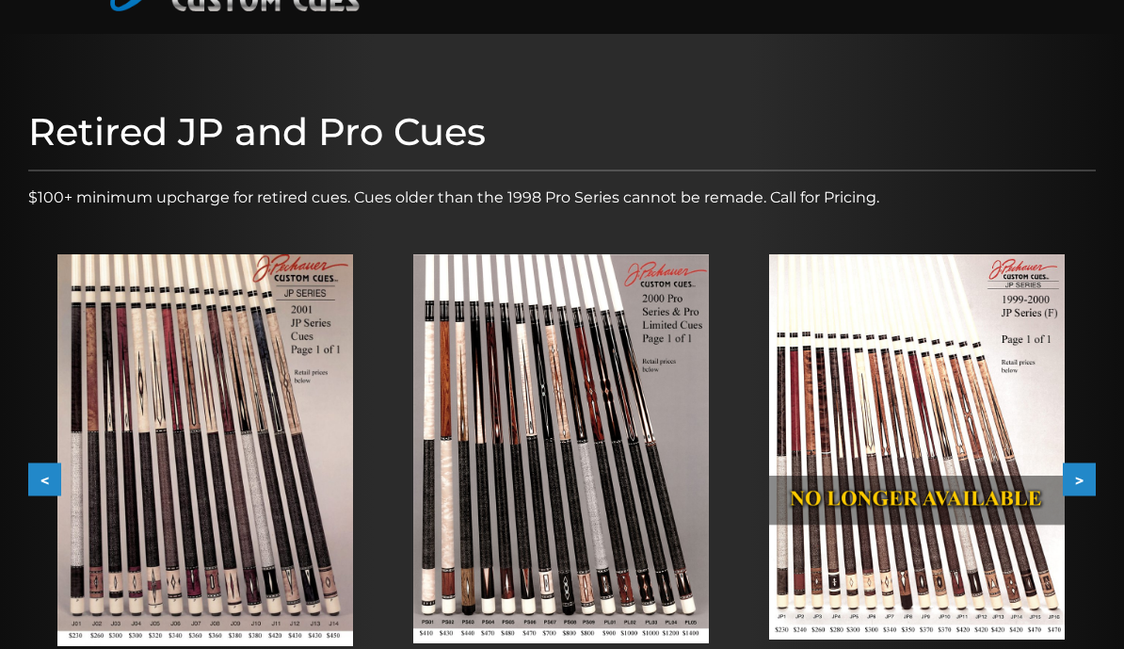
click at [1093, 488] on button ">" at bounding box center [1079, 478] width 33 height 33
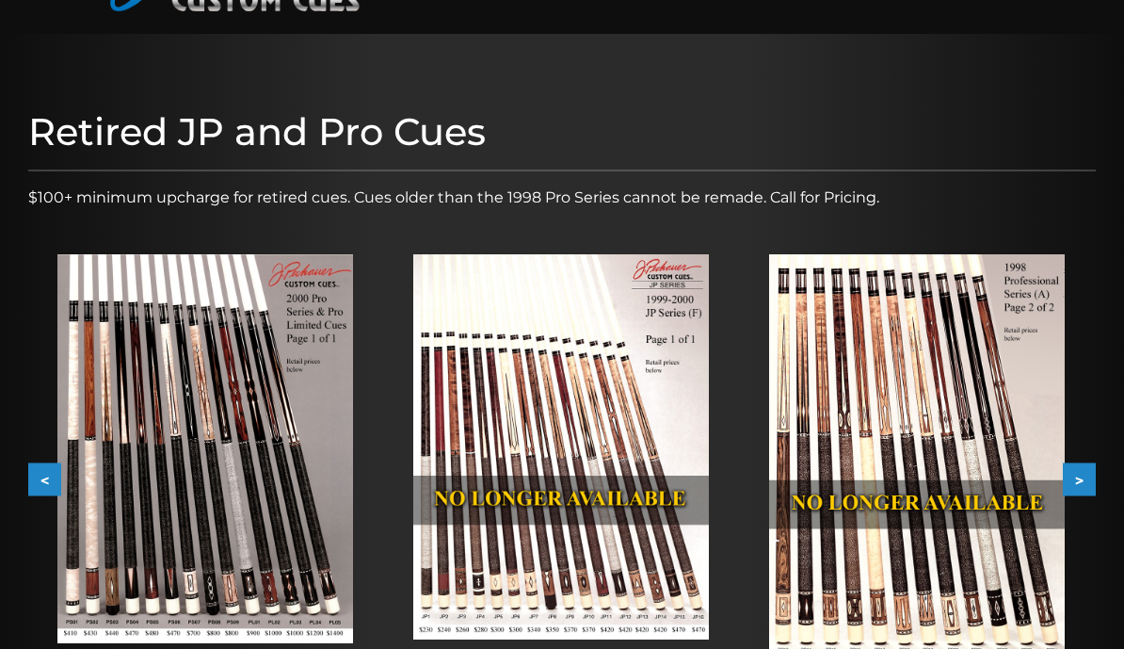
click at [1106, 473] on div at bounding box center [562, 422] width 1124 height 776
click at [1095, 474] on button ">" at bounding box center [1079, 478] width 33 height 33
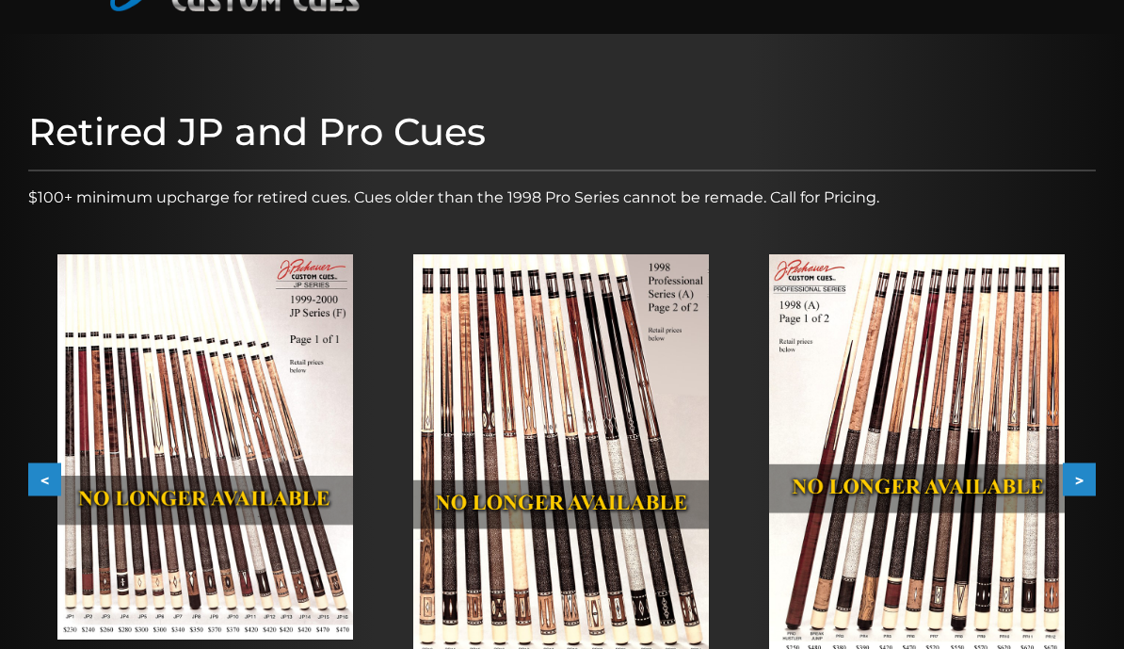
click at [1095, 462] on button ">" at bounding box center [1079, 478] width 33 height 33
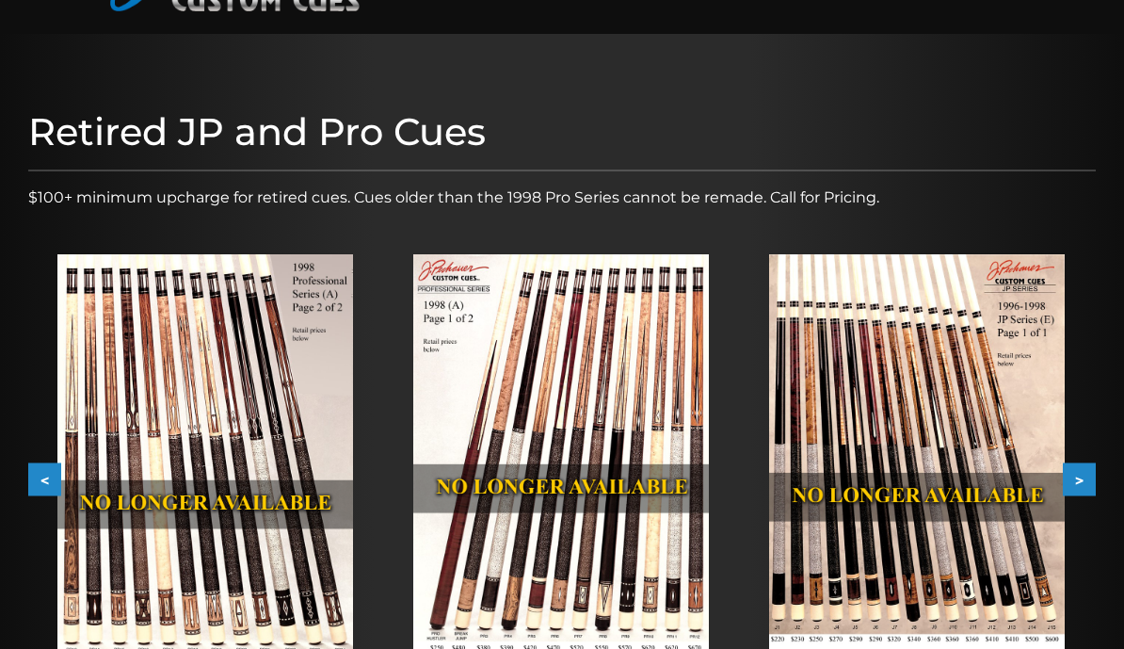
click at [1093, 470] on button ">" at bounding box center [1079, 478] width 33 height 33
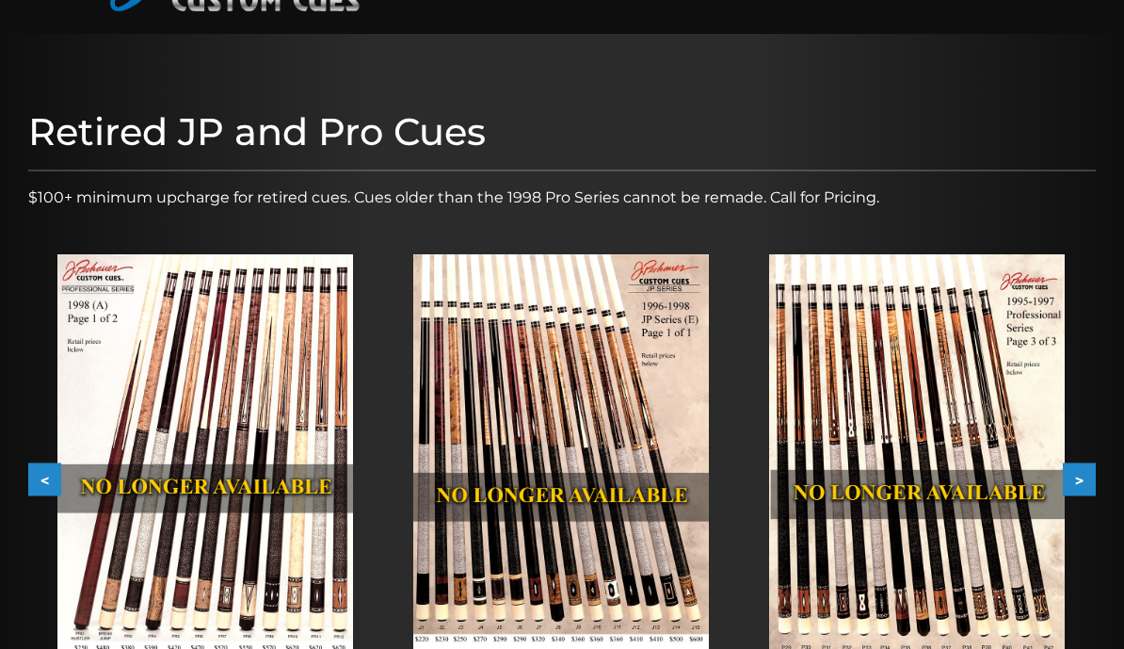
click at [1106, 481] on div at bounding box center [562, 422] width 1124 height 776
click at [1088, 481] on button ">" at bounding box center [1079, 478] width 33 height 33
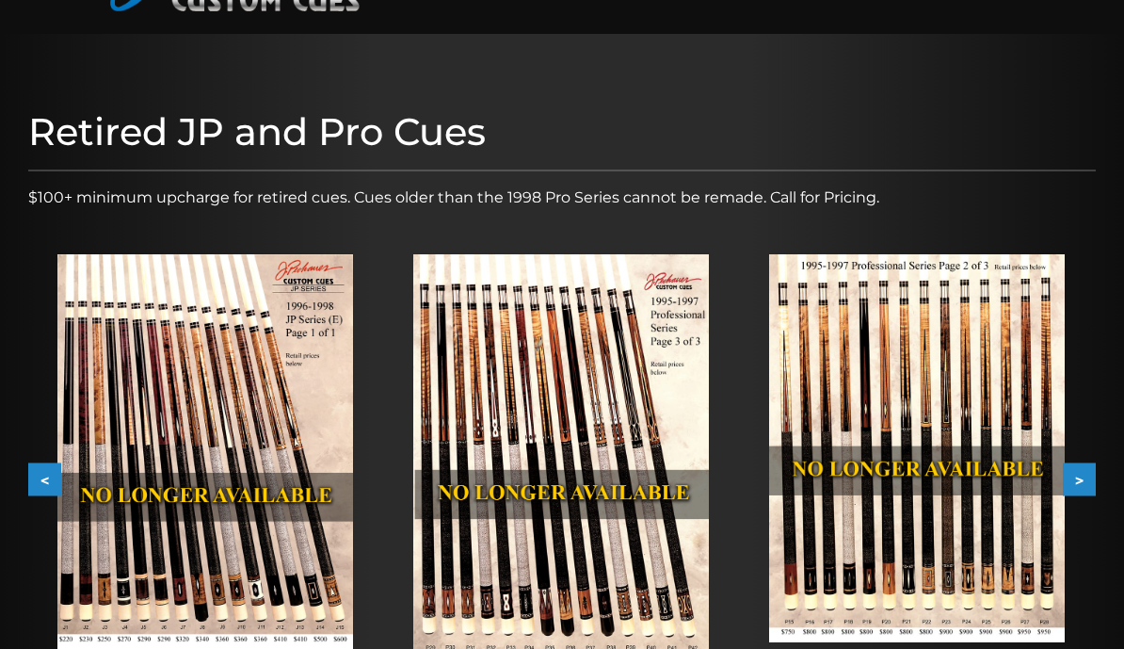
click at [1072, 472] on button ">" at bounding box center [1079, 478] width 33 height 33
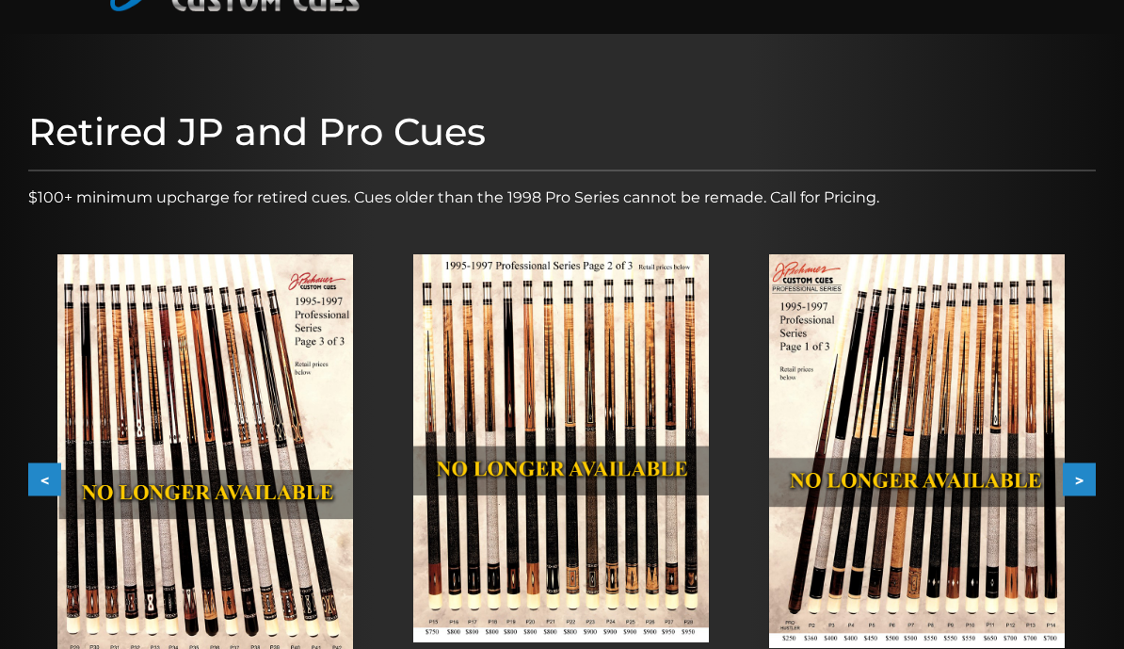
click at [1085, 477] on button ">" at bounding box center [1079, 478] width 33 height 33
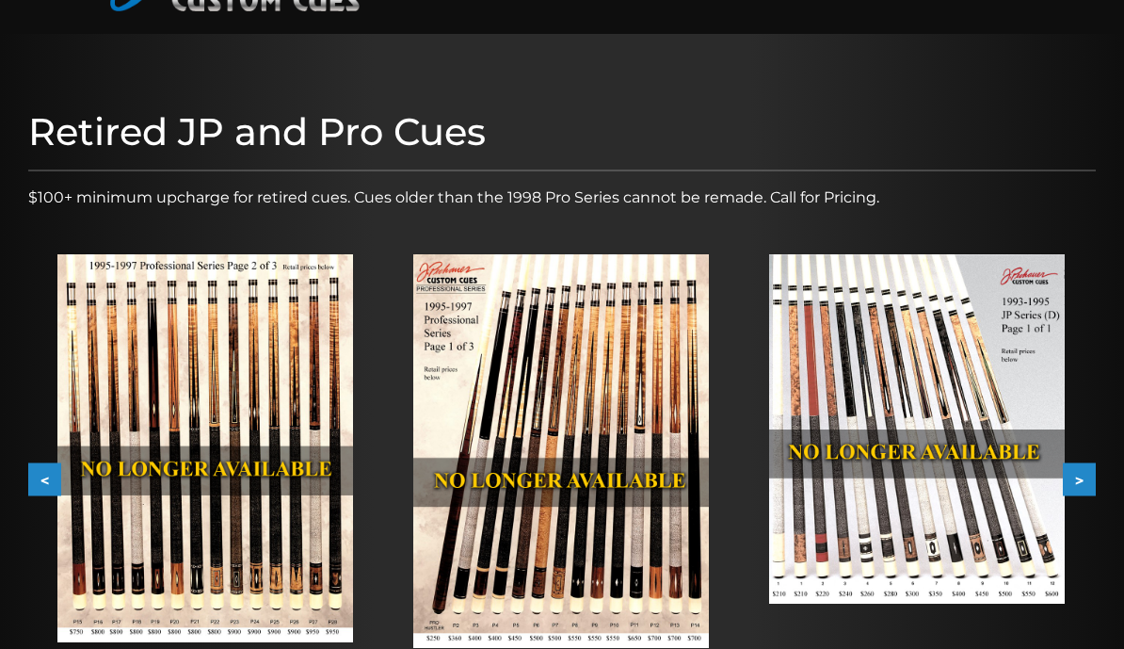
click at [1089, 476] on button ">" at bounding box center [1079, 478] width 33 height 33
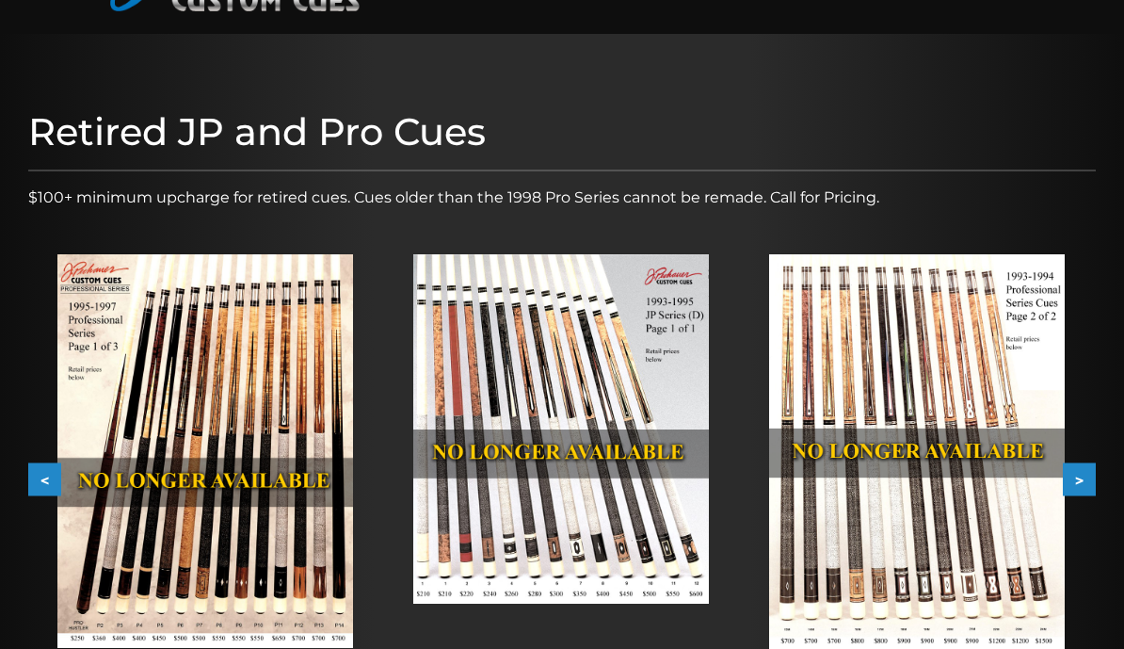
click at [1093, 476] on button ">" at bounding box center [1079, 478] width 33 height 33
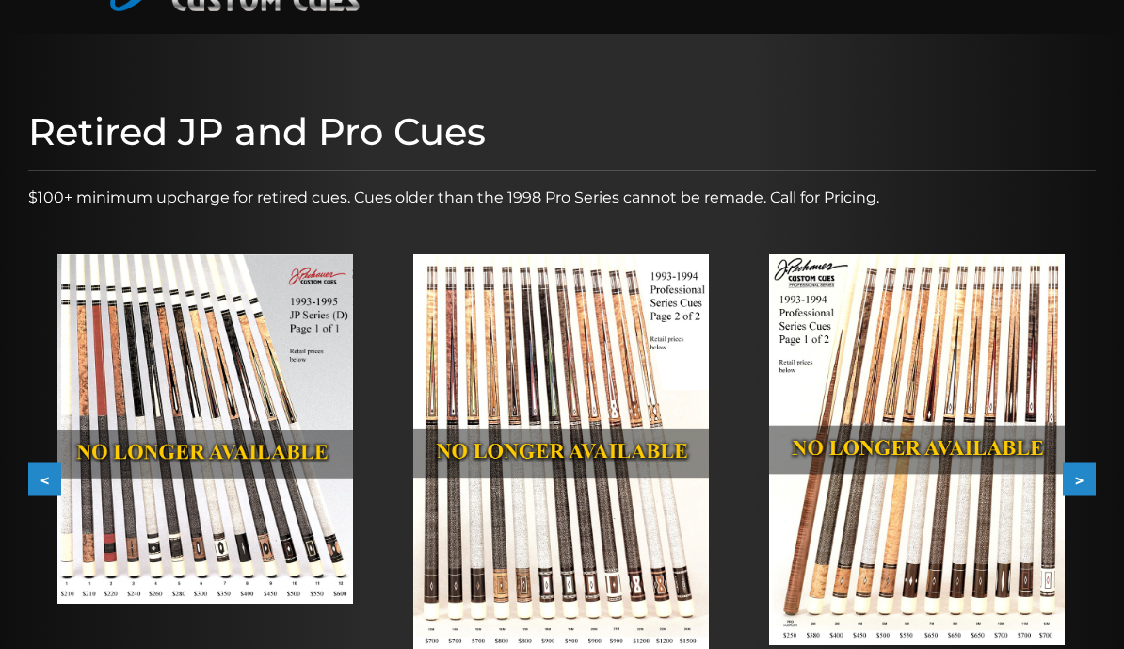
click at [1091, 482] on button ">" at bounding box center [1079, 478] width 33 height 33
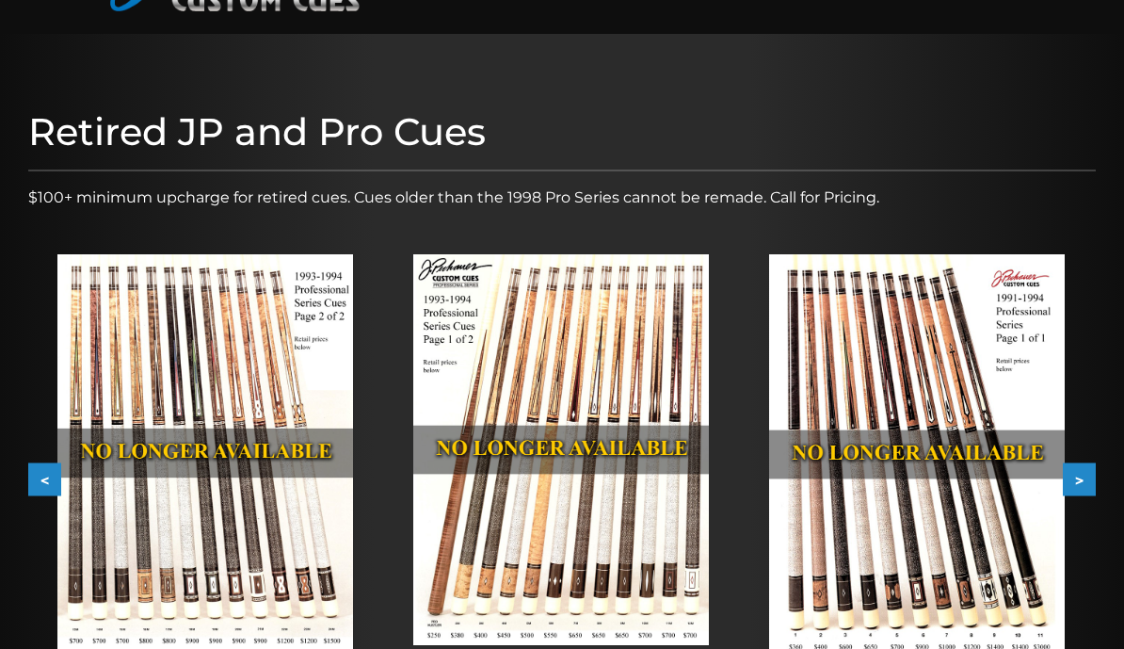
click at [1080, 463] on button ">" at bounding box center [1079, 478] width 33 height 33
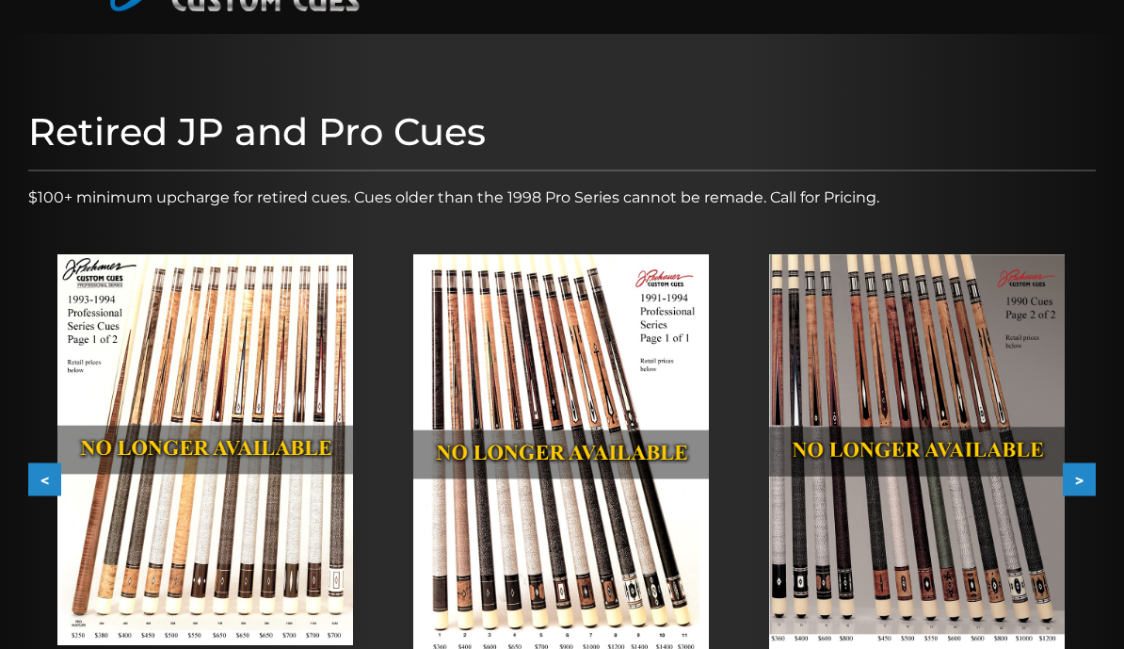
click at [1082, 477] on button ">" at bounding box center [1079, 478] width 33 height 33
